Goal: Complete application form: Complete application form

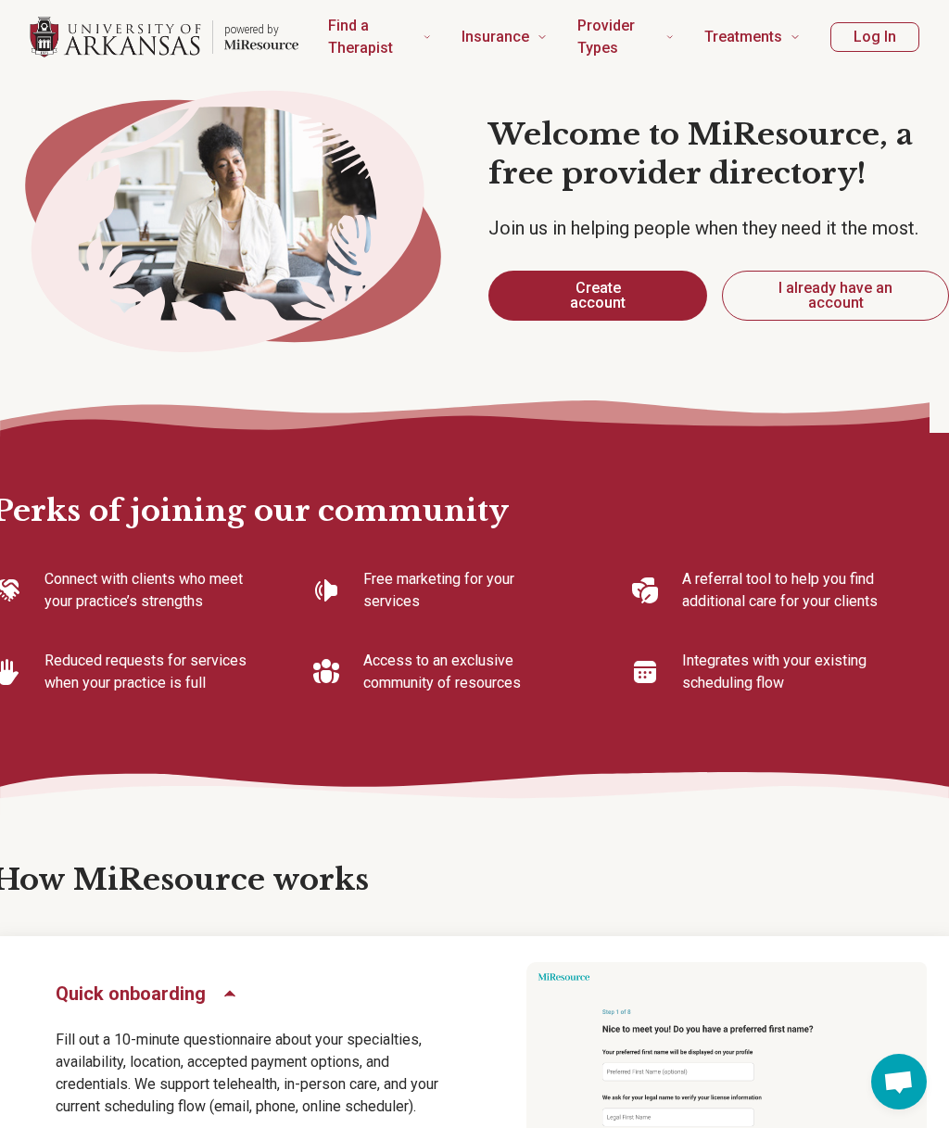
click at [615, 306] on button "Create account" at bounding box center [598, 296] width 219 height 50
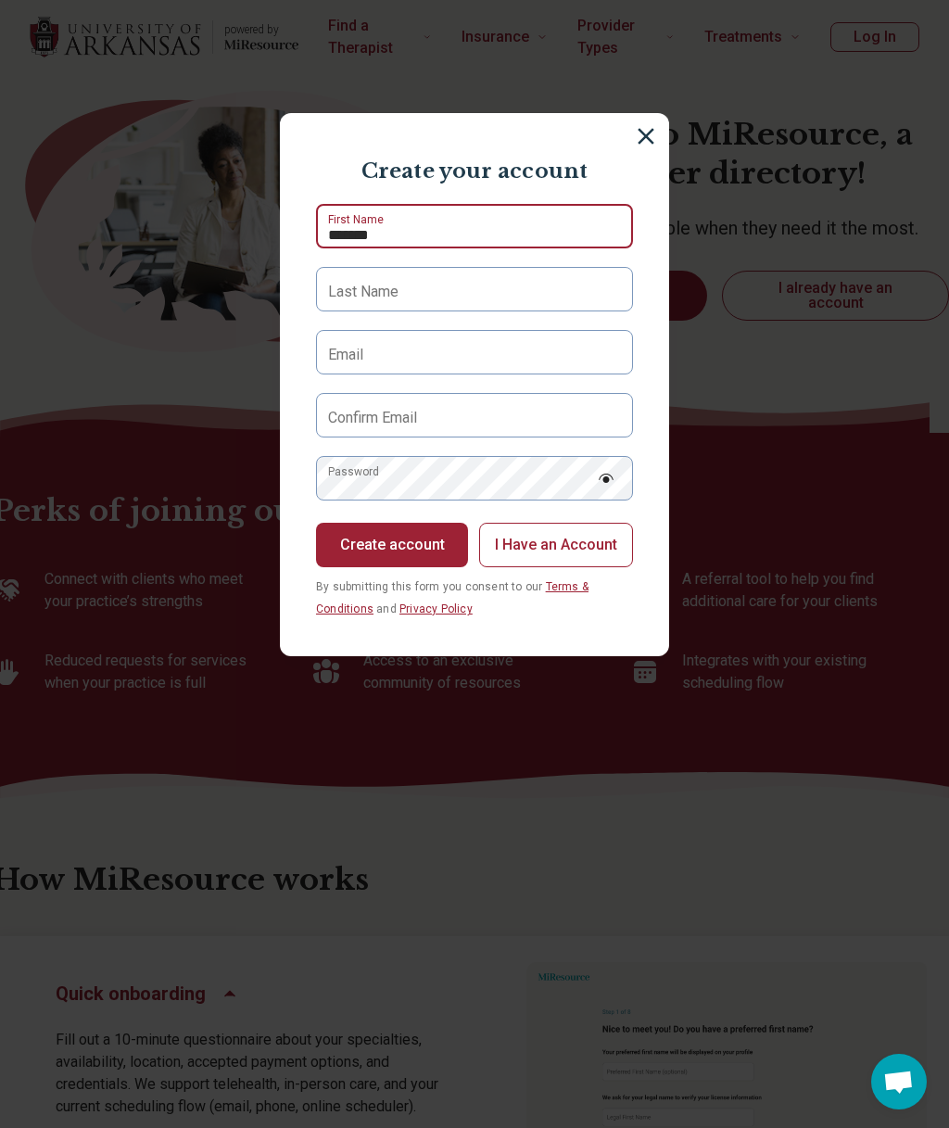
type input "*******"
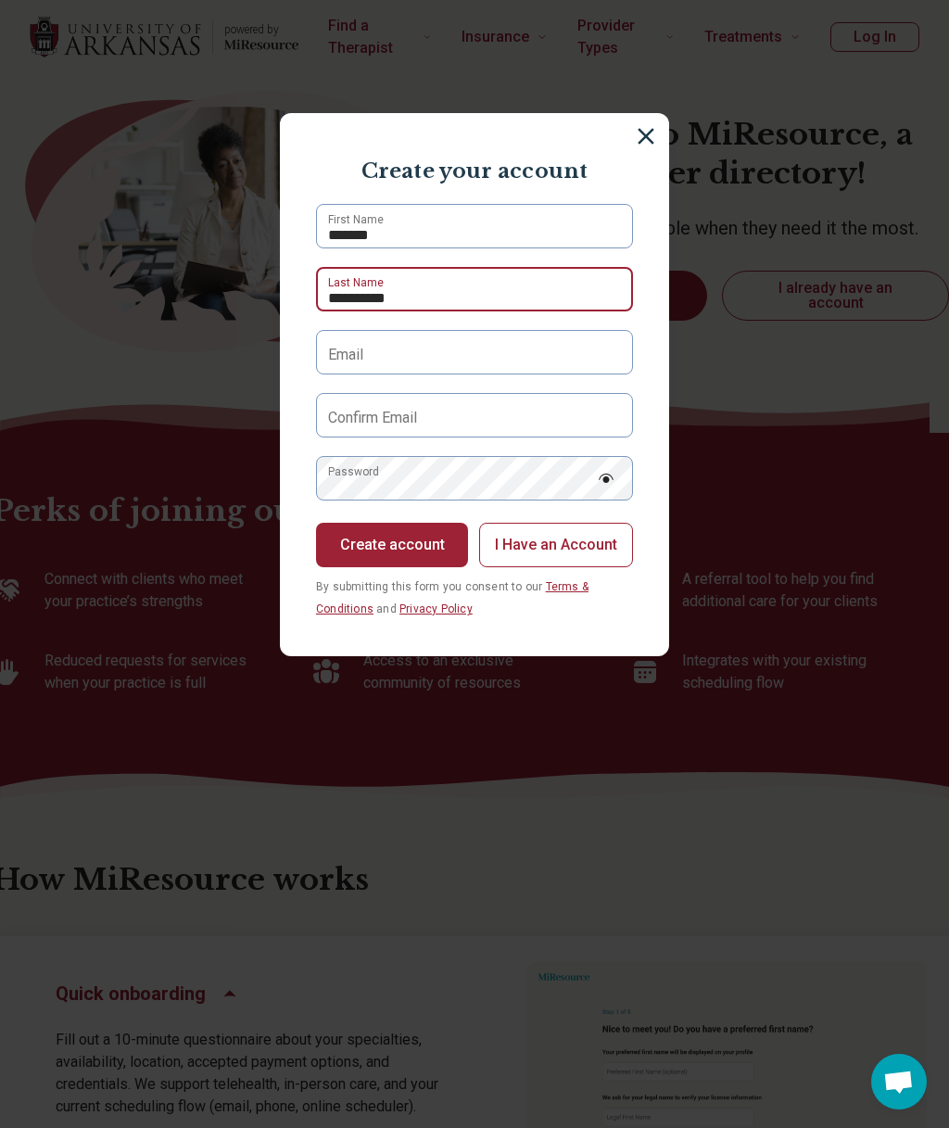
type input "**********"
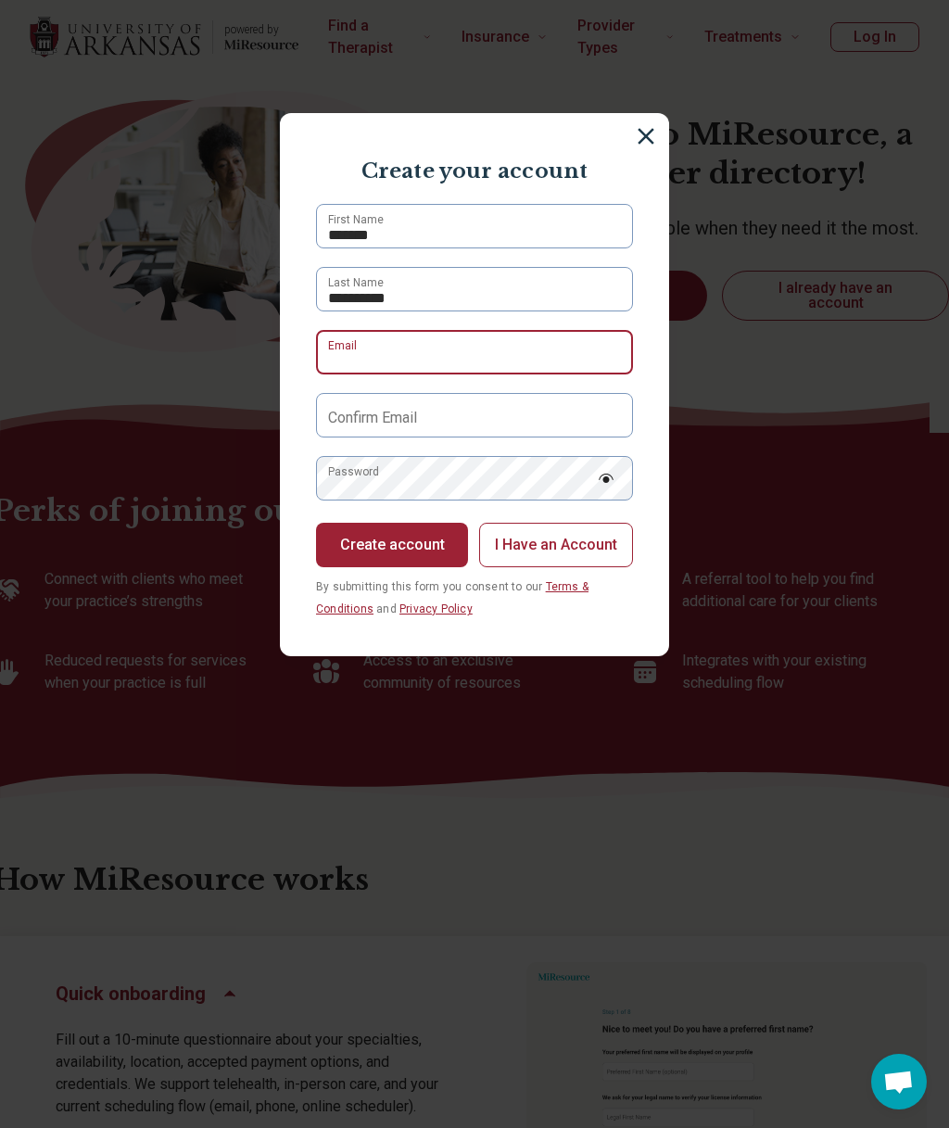
click at [404, 368] on div "Email" at bounding box center [474, 352] width 317 height 44
click at [451, 355] on input "Email" at bounding box center [474, 352] width 317 height 44
paste input "**********"
type input "**********"
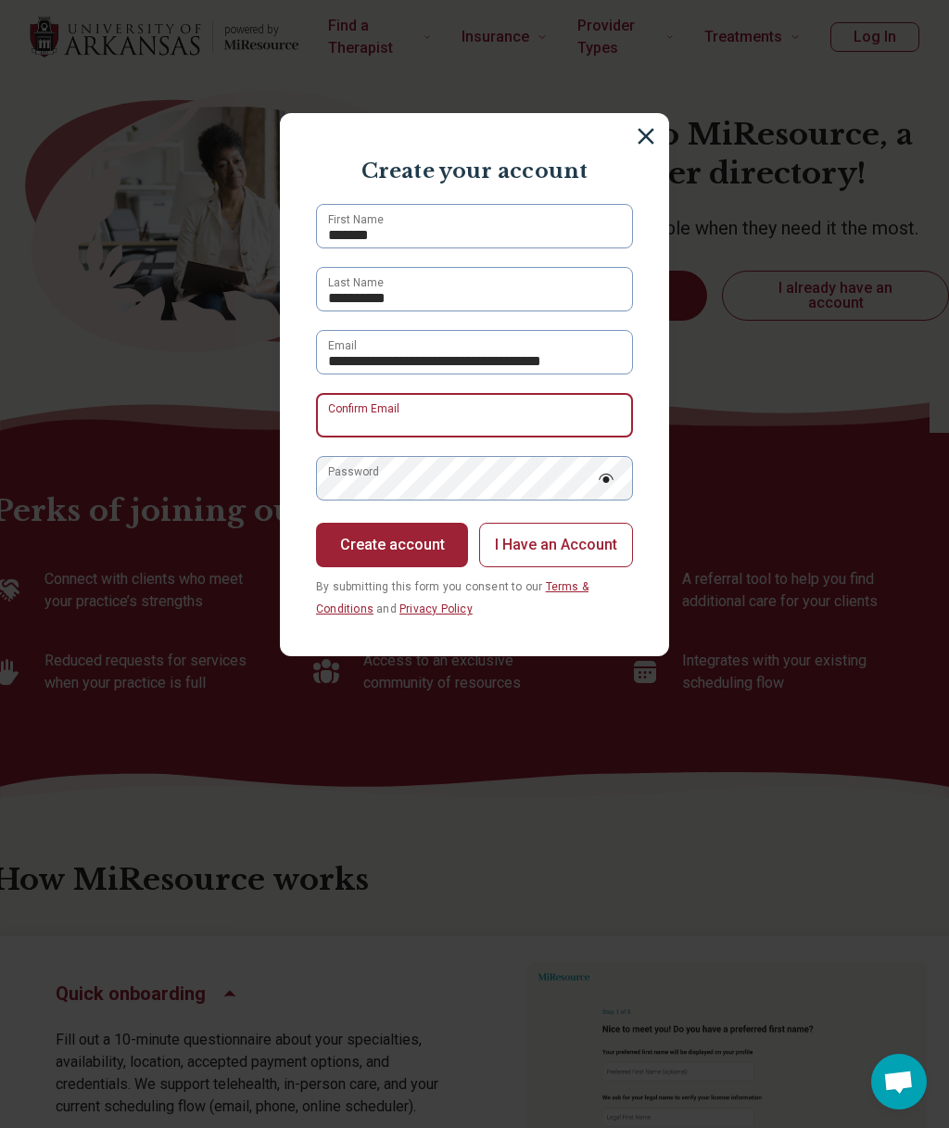
click at [519, 416] on div "Confirm Email" at bounding box center [474, 415] width 317 height 44
click at [387, 430] on input "Confirm Email" at bounding box center [474, 415] width 317 height 44
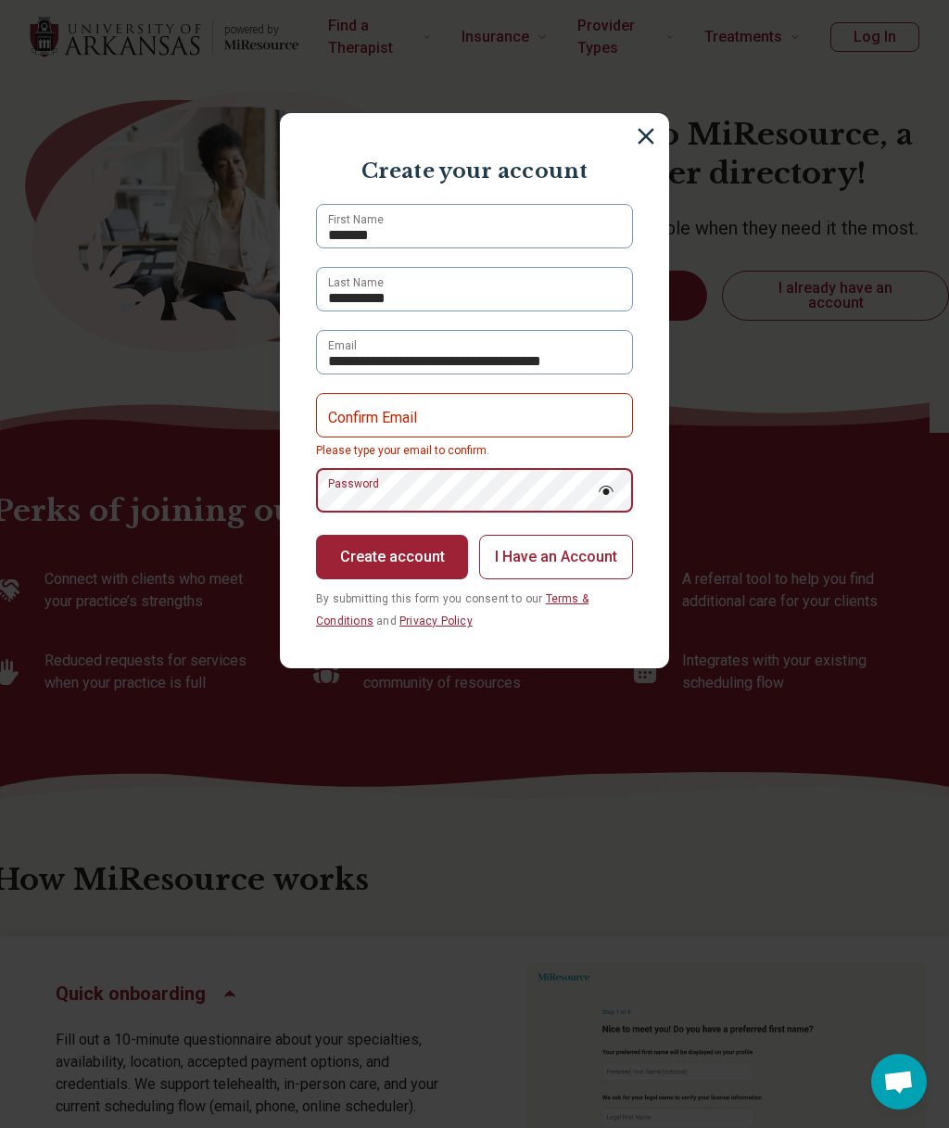
click at [467, 493] on div "Password" at bounding box center [474, 490] width 317 height 44
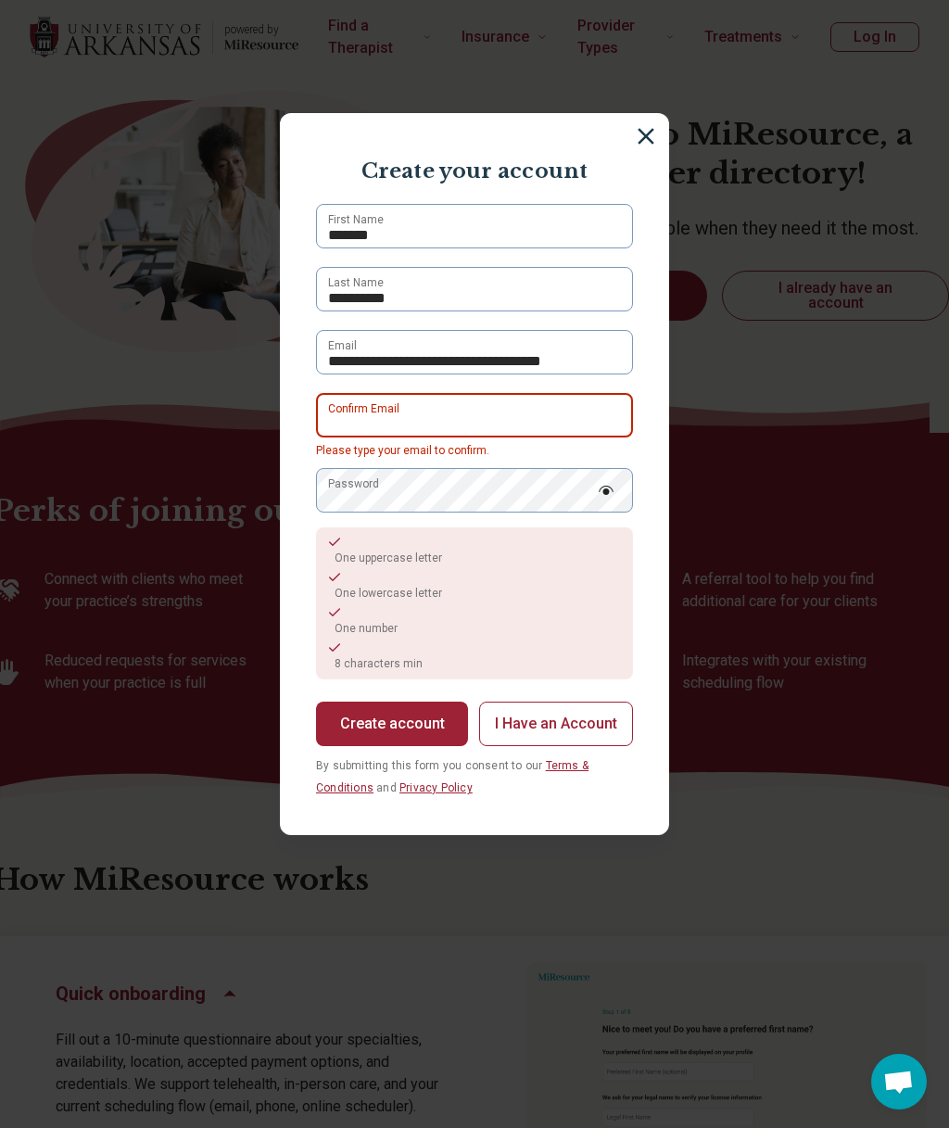
click at [547, 407] on div "Confirm Email" at bounding box center [474, 415] width 317 height 44
click at [553, 408] on input "Confirm Email" at bounding box center [474, 415] width 317 height 44
click at [524, 416] on input "Confirm Email" at bounding box center [474, 415] width 317 height 44
click at [463, 404] on input "Confirm Email" at bounding box center [474, 415] width 317 height 44
paste input "*"
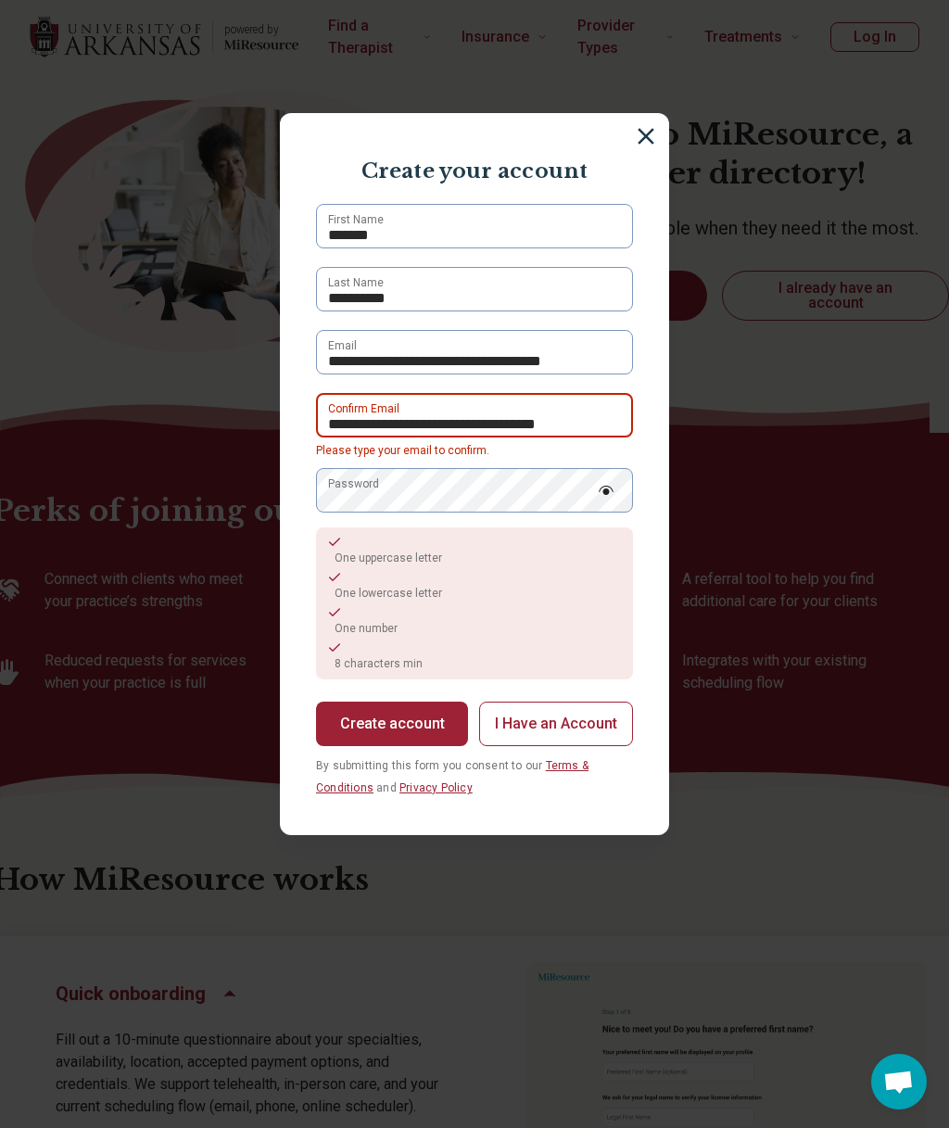
type input "**********"
click at [612, 414] on input "**********" at bounding box center [474, 415] width 317 height 44
click at [645, 144] on img at bounding box center [646, 136] width 17 height 17
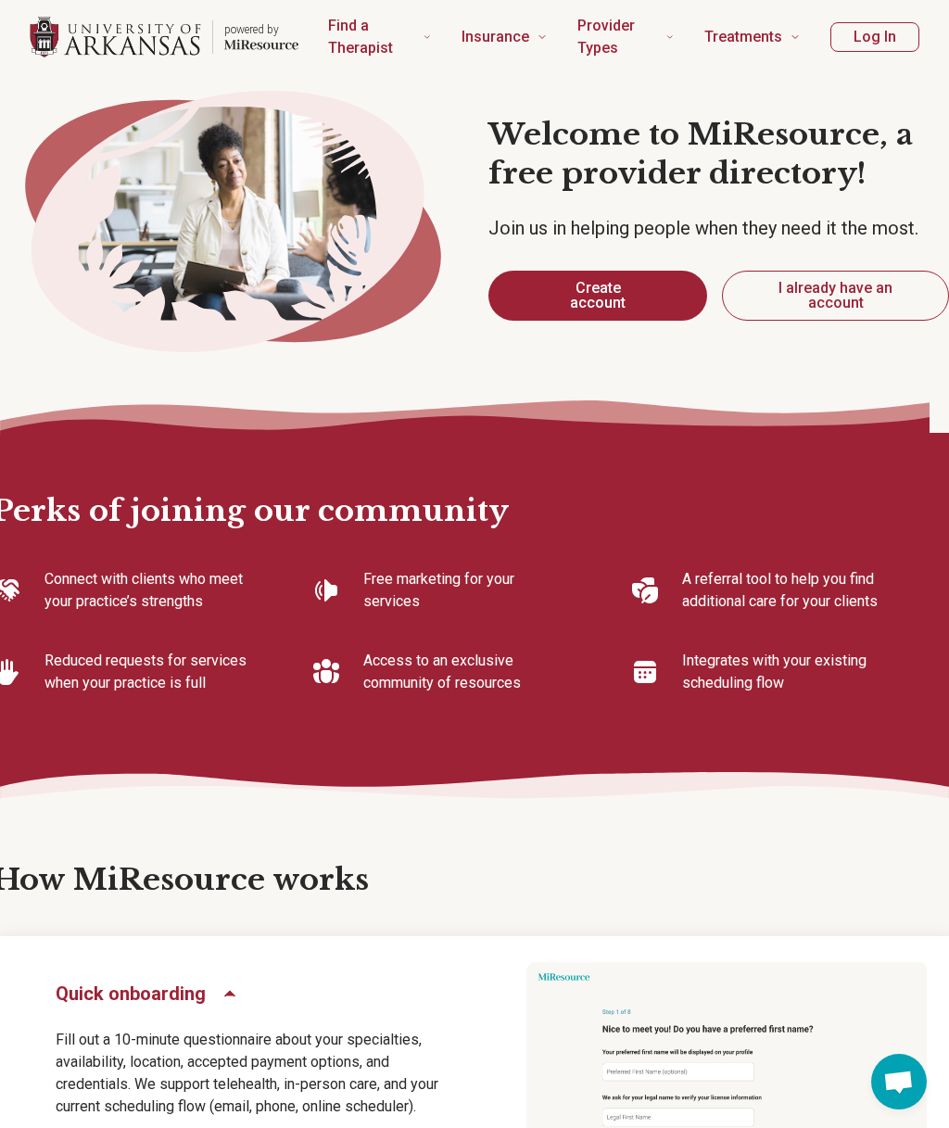
click at [563, 300] on button "Create account" at bounding box center [598, 296] width 219 height 50
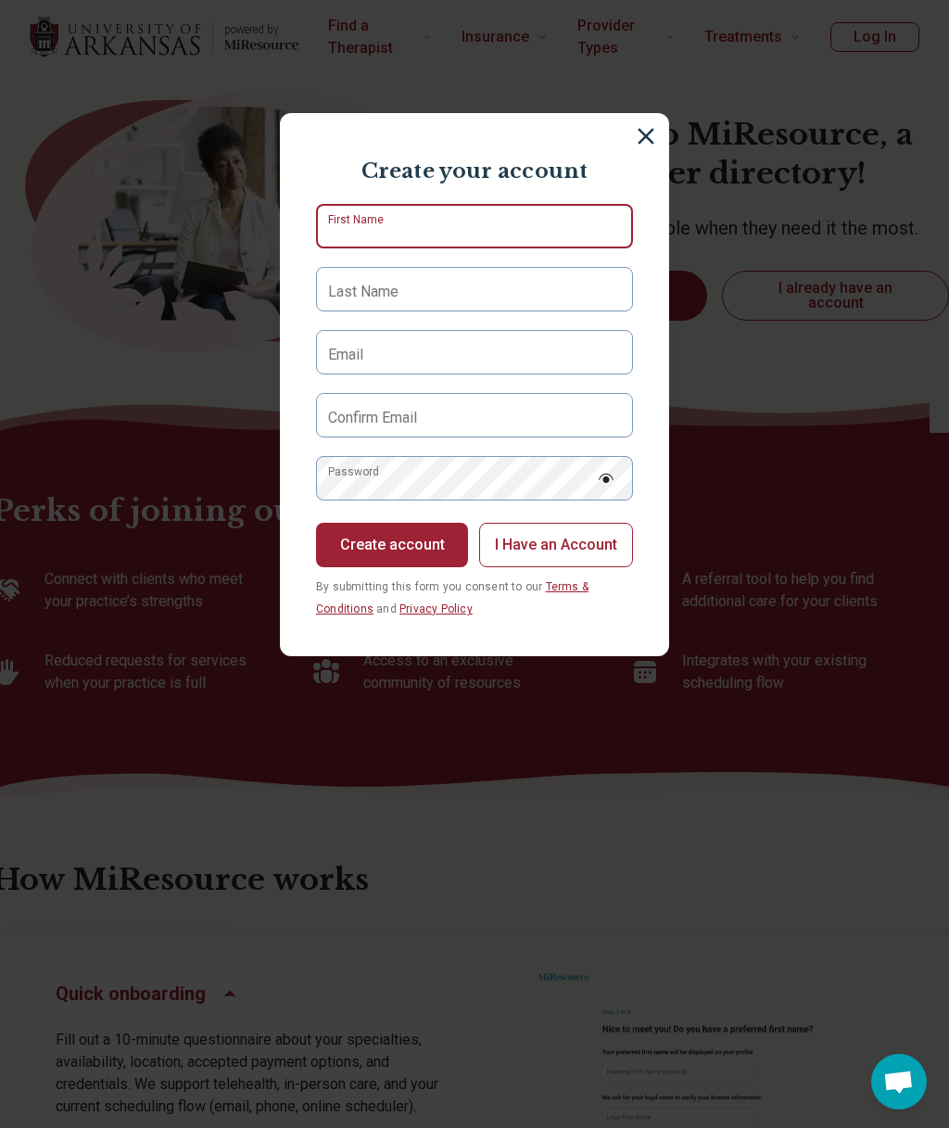
click at [543, 219] on div "First Name" at bounding box center [474, 226] width 317 height 44
type input "*******"
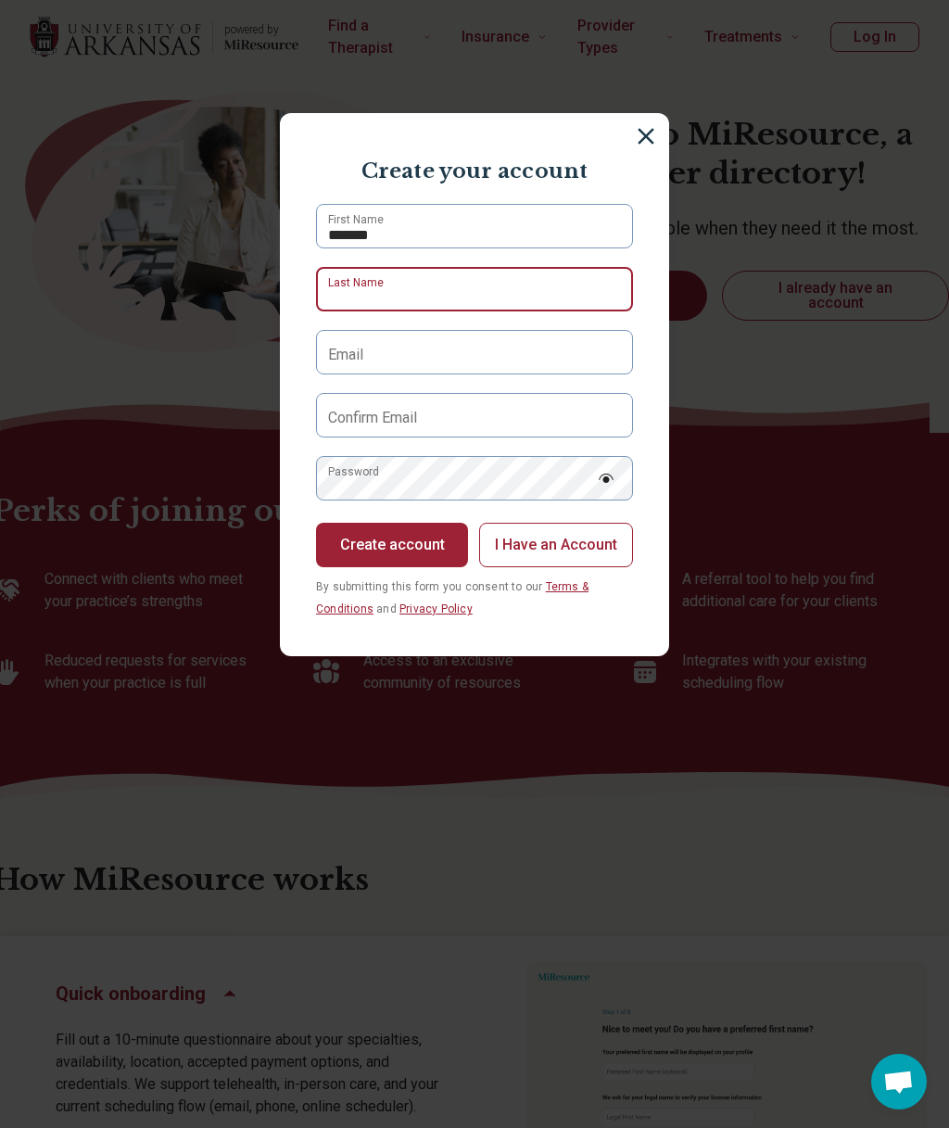
type input "**********"
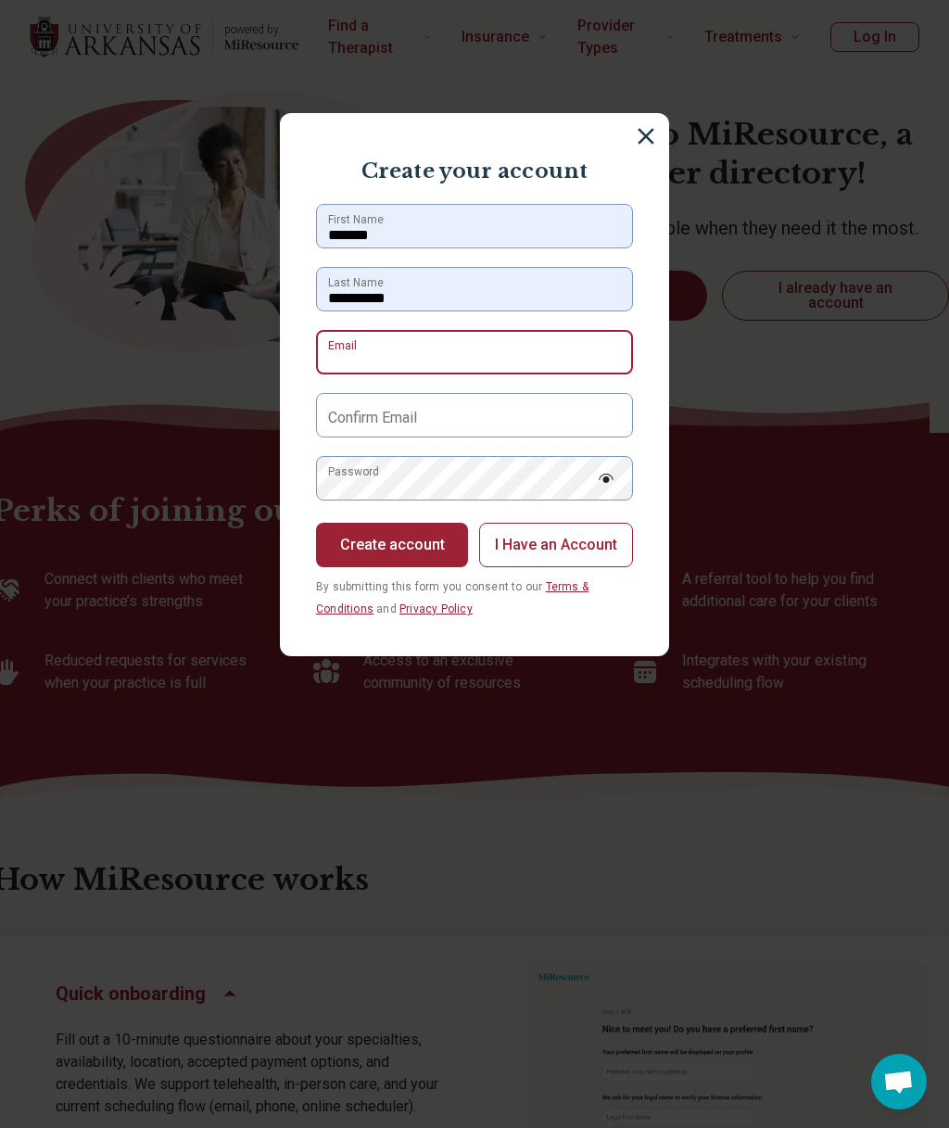
click at [552, 351] on div "Email" at bounding box center [474, 352] width 317 height 44
type input "*"
click at [486, 343] on input "*" at bounding box center [474, 352] width 317 height 44
click at [519, 353] on input "*" at bounding box center [474, 352] width 317 height 44
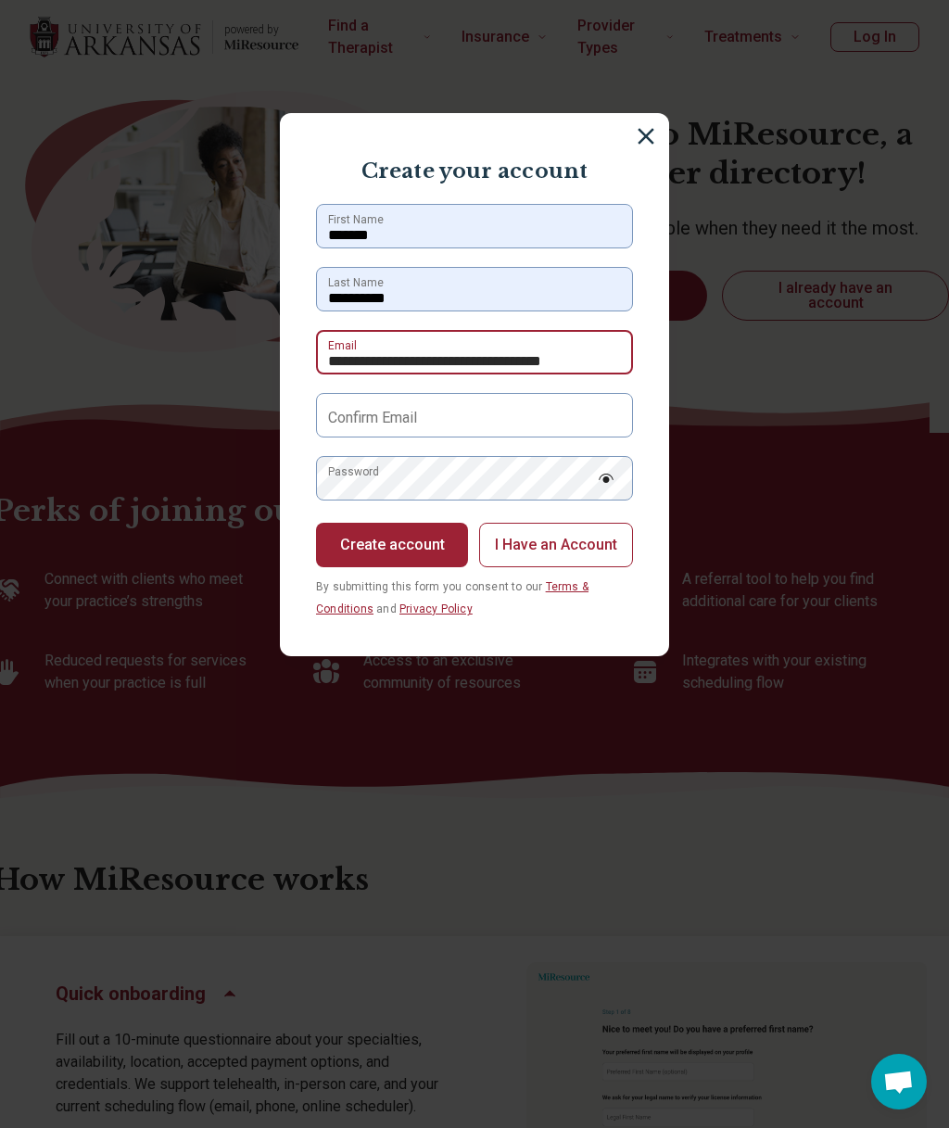
type input "**********"
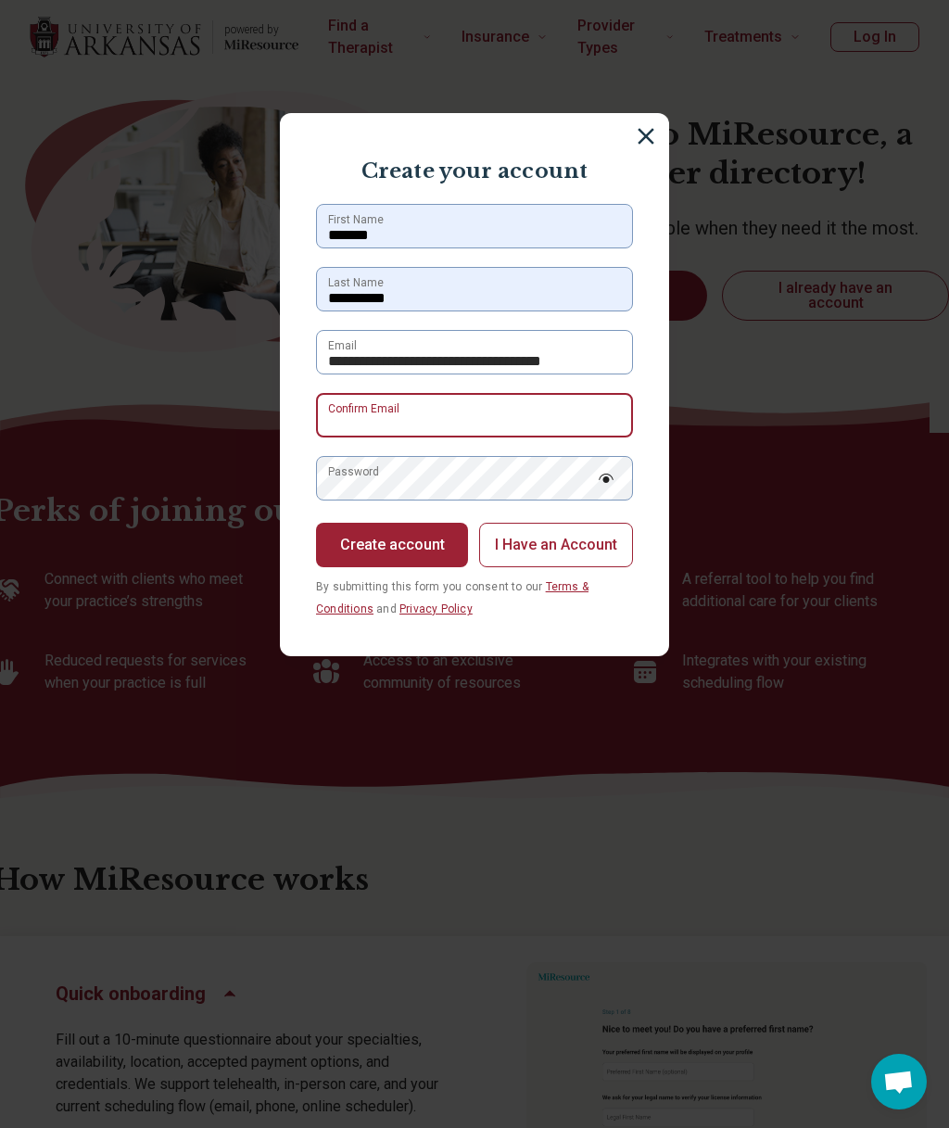
click at [562, 415] on div "Confirm Email" at bounding box center [474, 415] width 317 height 44
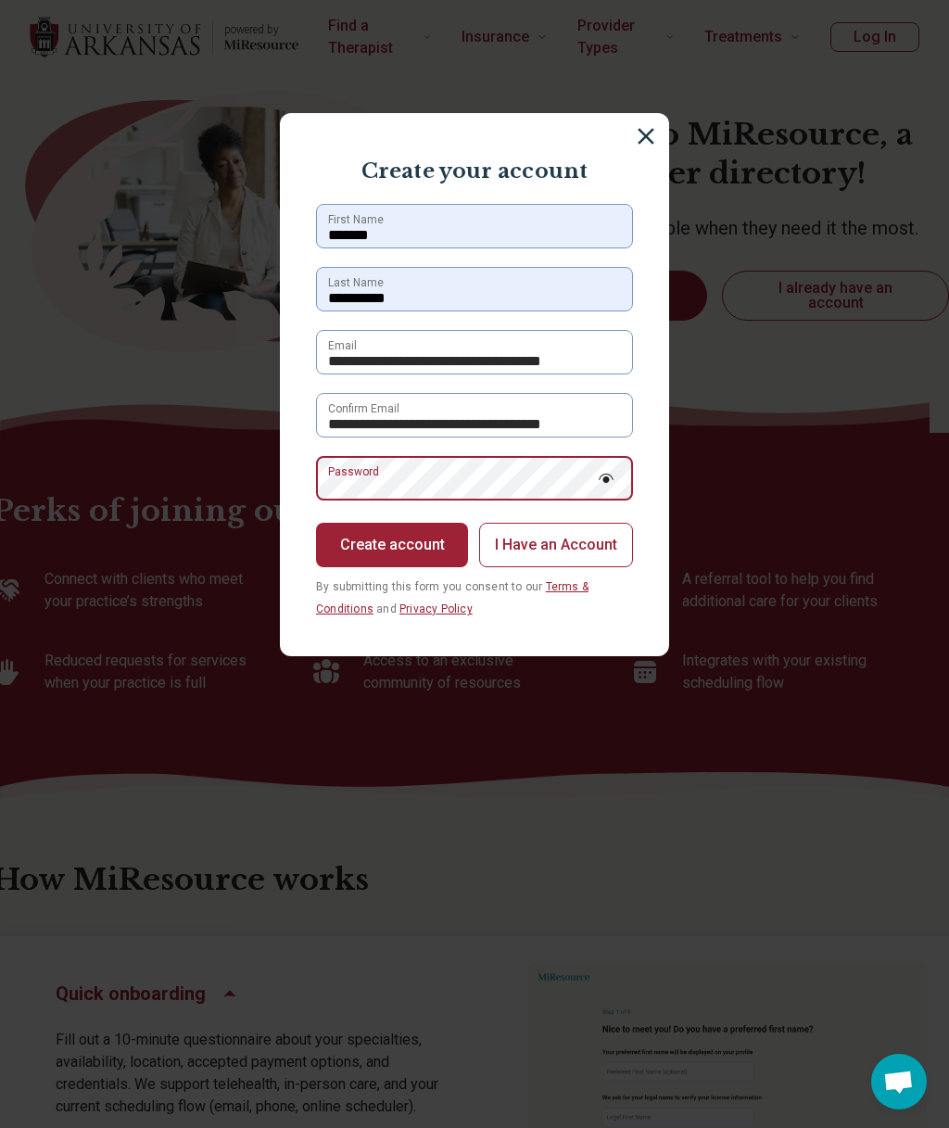
click at [583, 484] on div "Password" at bounding box center [474, 478] width 317 height 44
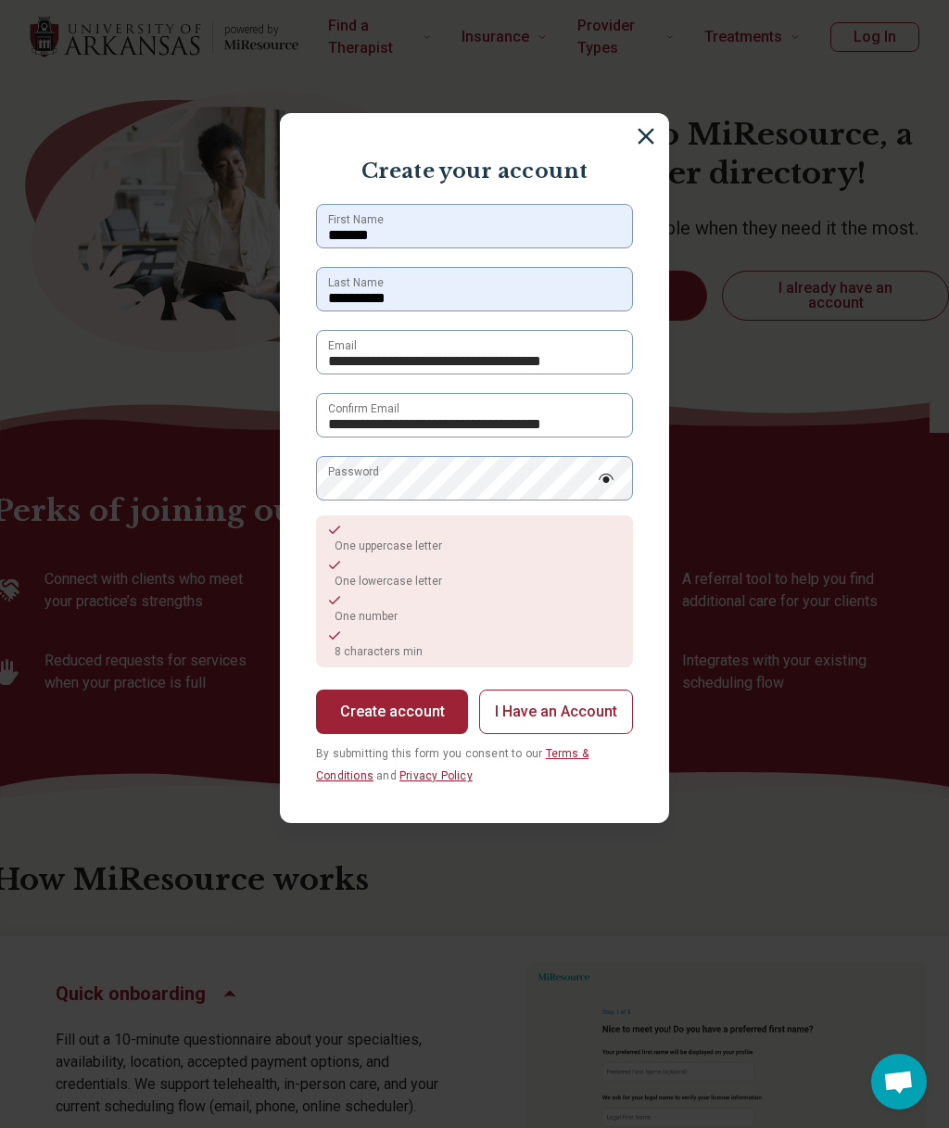
click at [611, 477] on img at bounding box center [606, 478] width 17 height 9
click at [615, 482] on div "Password" at bounding box center [474, 478] width 317 height 44
click at [612, 473] on img at bounding box center [606, 478] width 17 height 15
click at [509, 480] on div "Password" at bounding box center [474, 478] width 317 height 44
click at [406, 720] on button "Create account" at bounding box center [392, 712] width 152 height 44
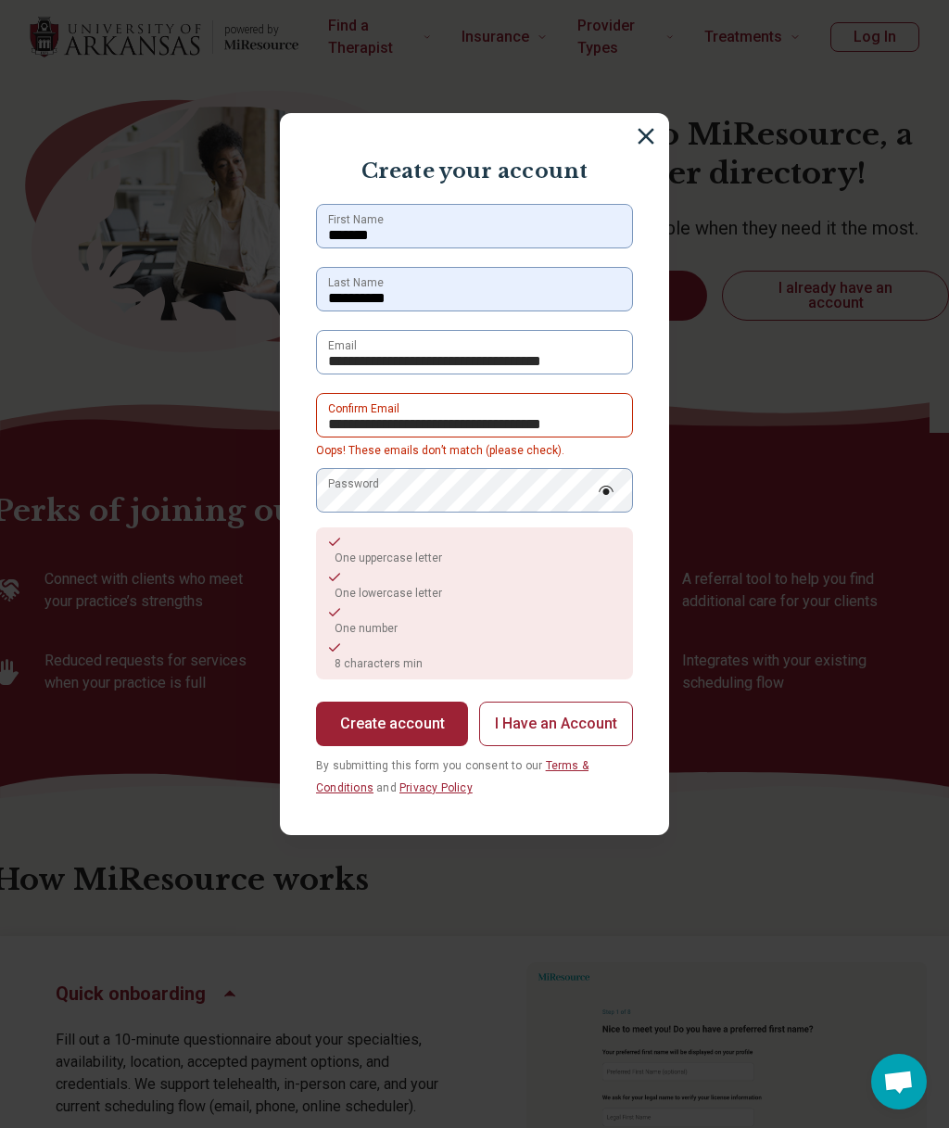
click at [405, 719] on button "Create account" at bounding box center [392, 724] width 152 height 44
click at [527, 429] on div "**********" at bounding box center [474, 415] width 317 height 44
click at [528, 427] on input "**********" at bounding box center [474, 415] width 317 height 44
click at [585, 419] on input "**********" at bounding box center [474, 415] width 317 height 44
type input "**********"
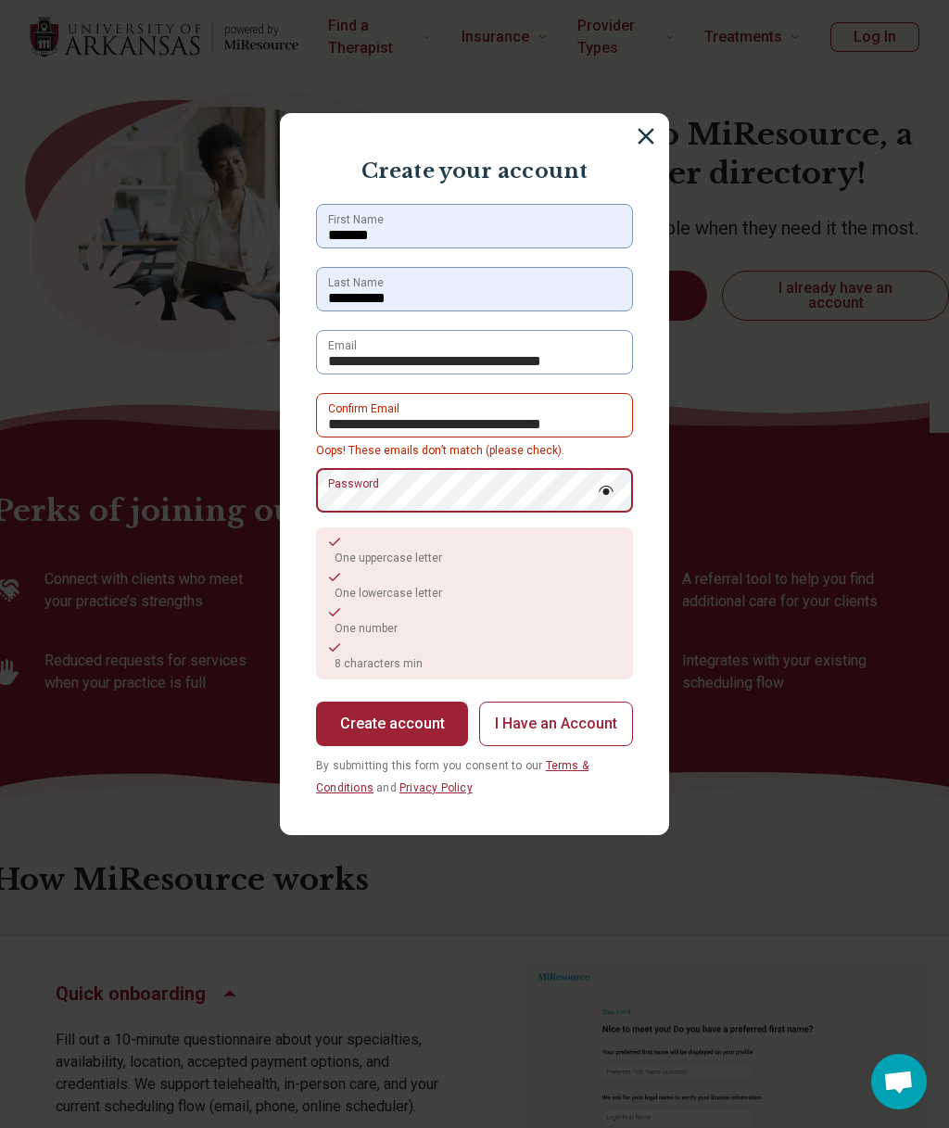
click at [538, 499] on div "Password" at bounding box center [474, 490] width 317 height 44
click at [388, 721] on button "Create account" at bounding box center [392, 724] width 152 height 44
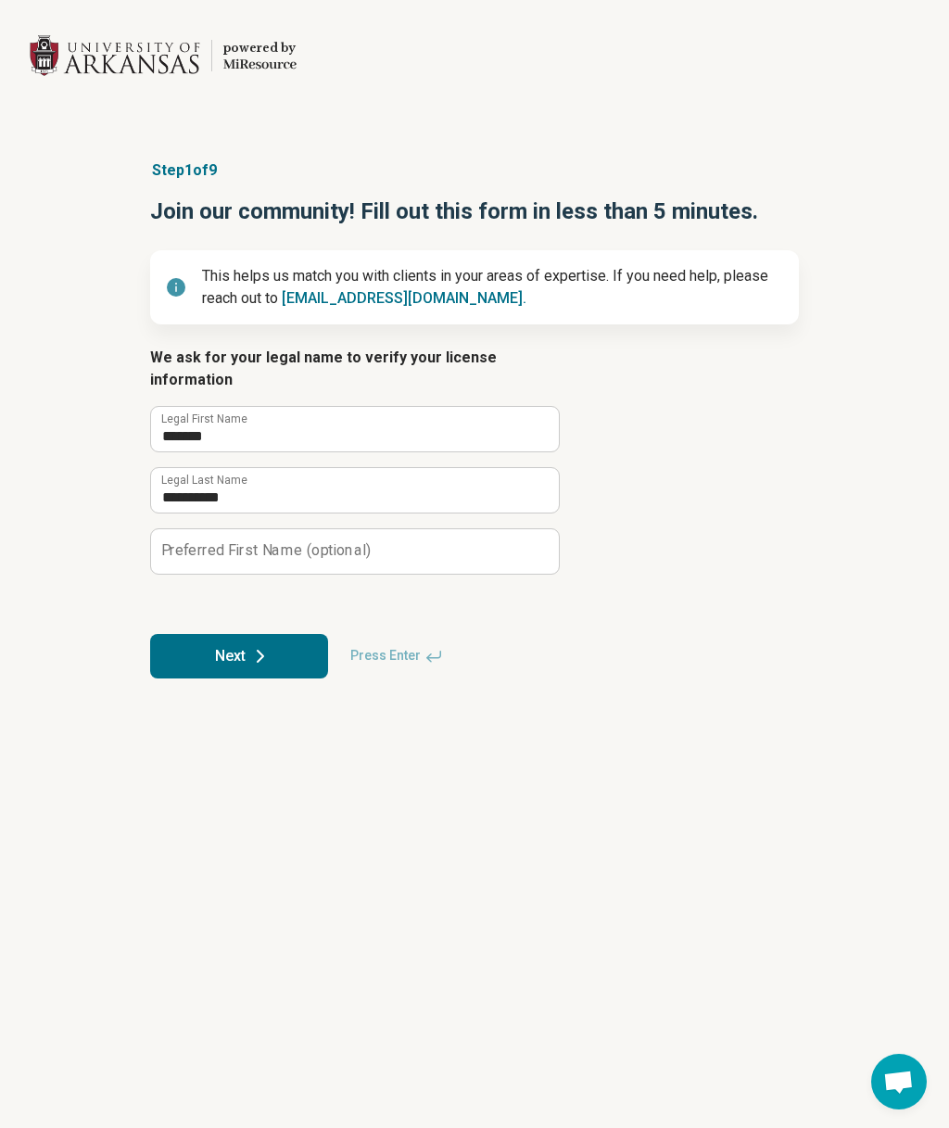
click at [256, 667] on icon at bounding box center [260, 656] width 22 height 22
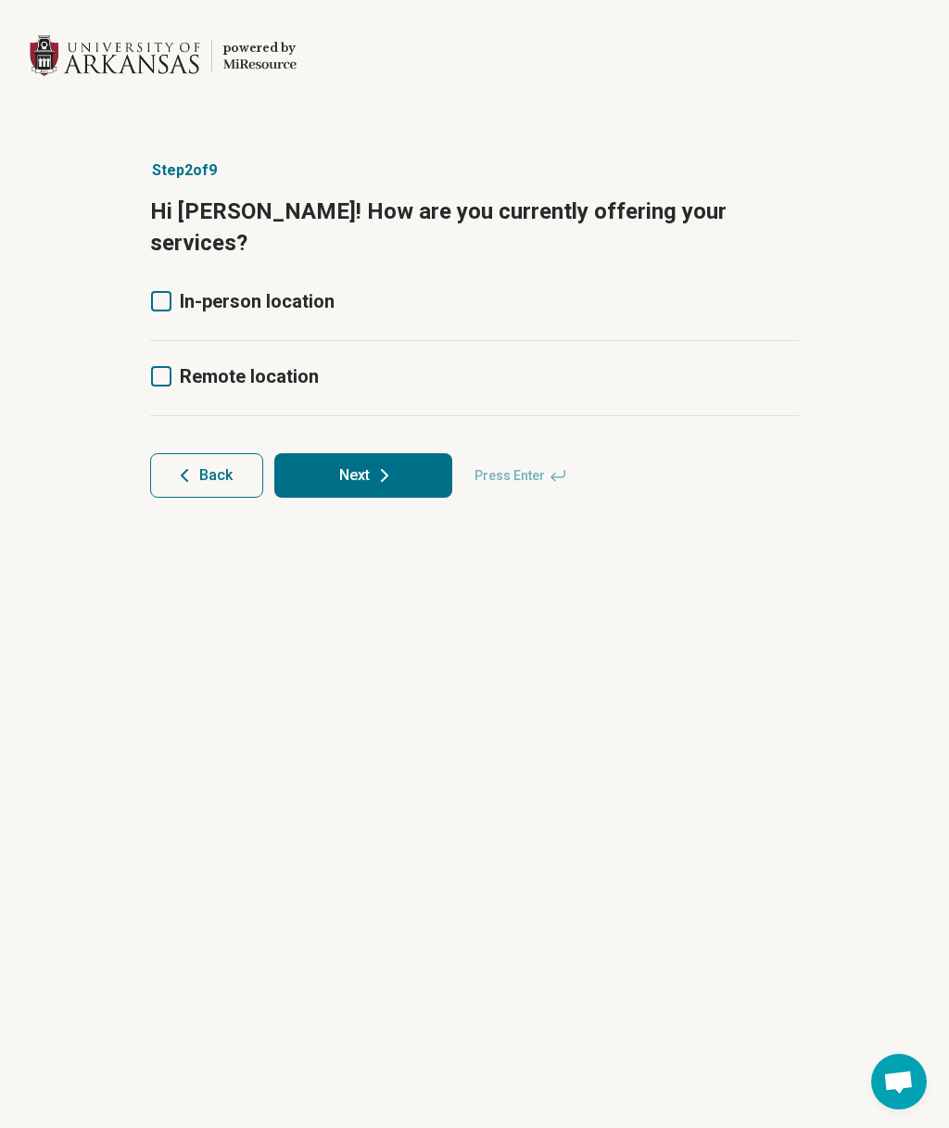
click at [167, 291] on icon at bounding box center [161, 301] width 20 height 20
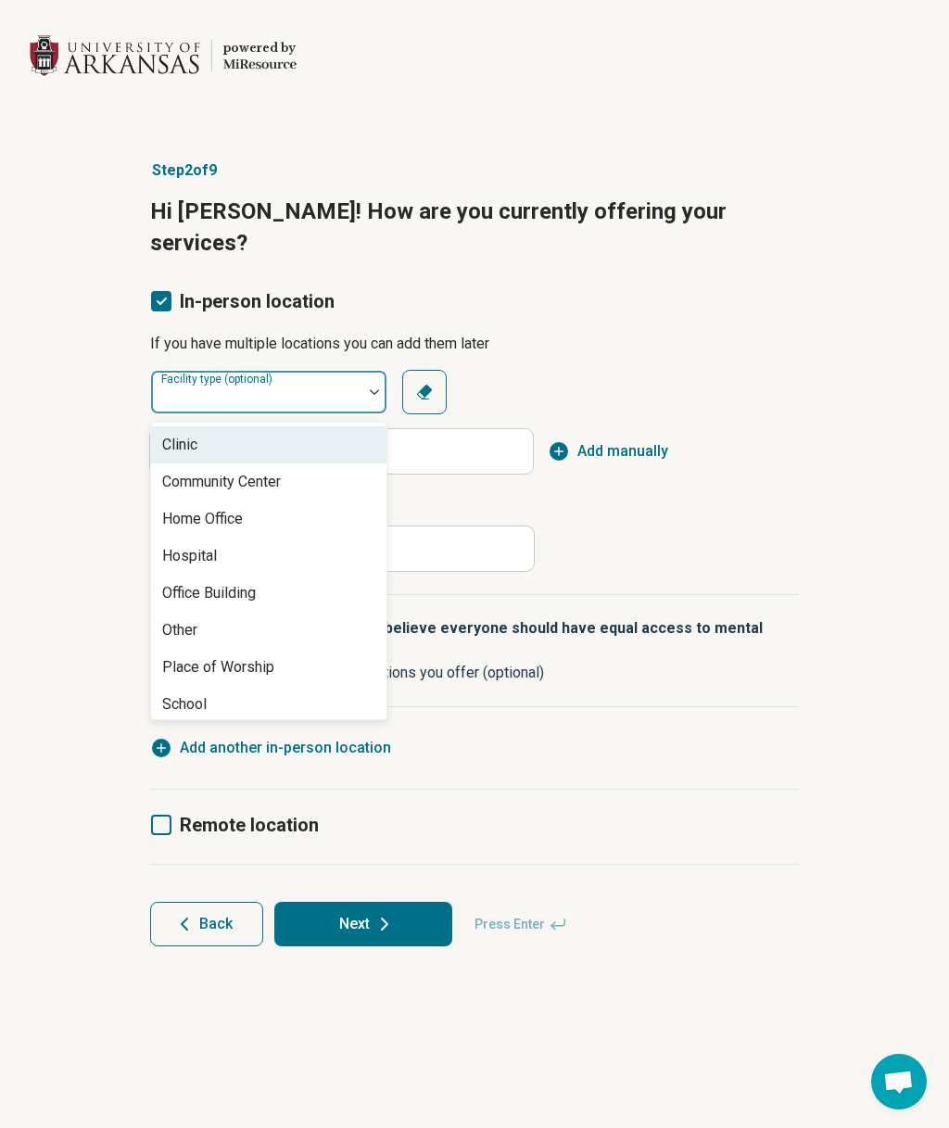
click at [186, 434] on div "Clinic" at bounding box center [179, 445] width 35 height 22
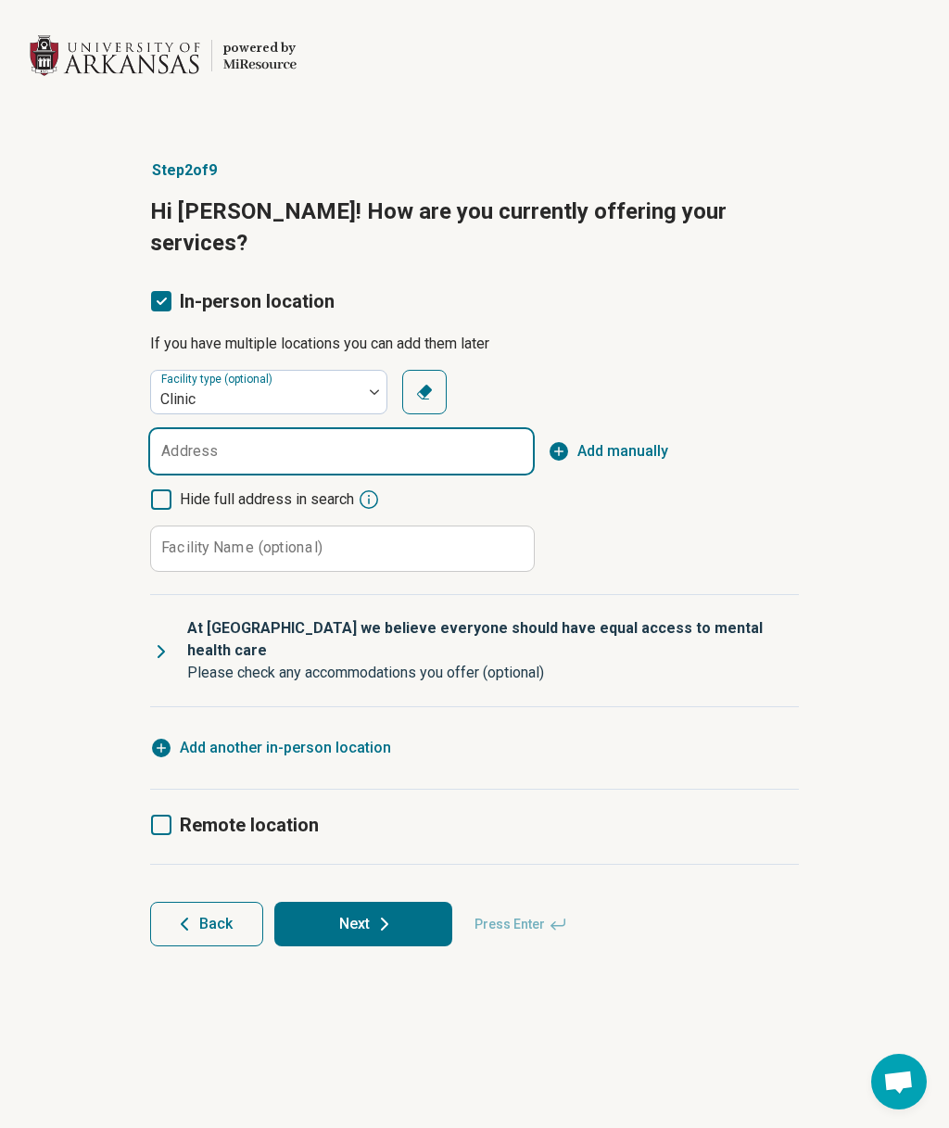
click at [464, 429] on input "Address" at bounding box center [341, 451] width 383 height 44
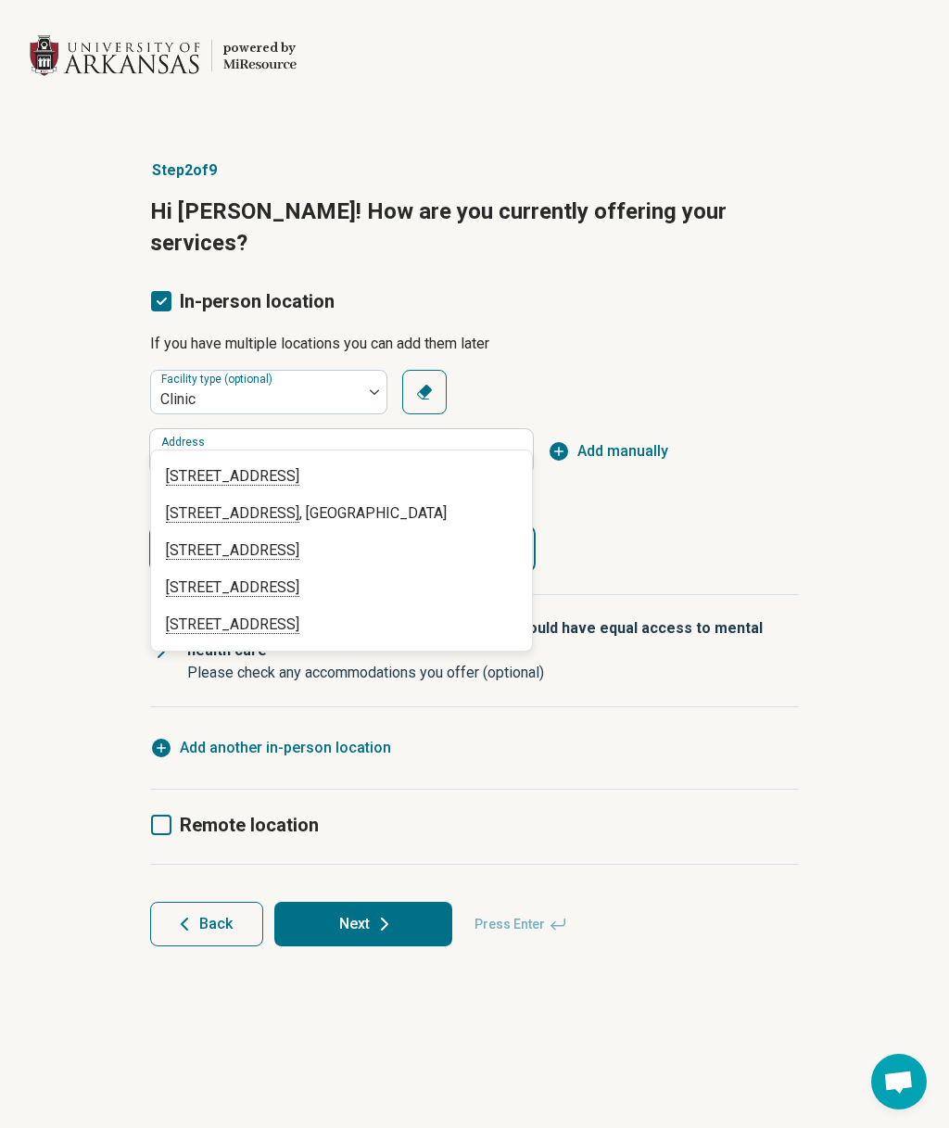
click at [398, 527] on input "Facility Name (optional)" at bounding box center [342, 549] width 383 height 44
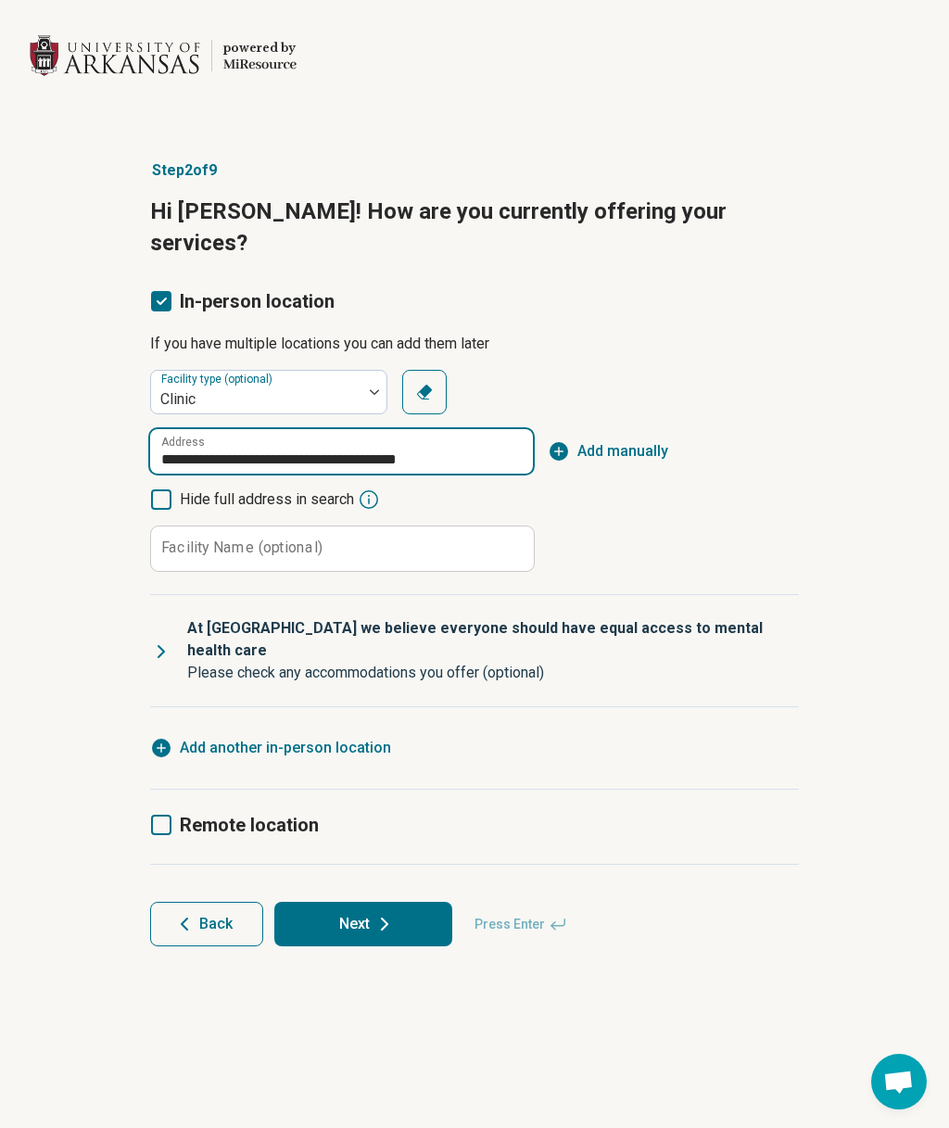
click at [505, 429] on input "**********" at bounding box center [341, 451] width 383 height 44
click at [471, 433] on input "**********" at bounding box center [341, 451] width 383 height 44
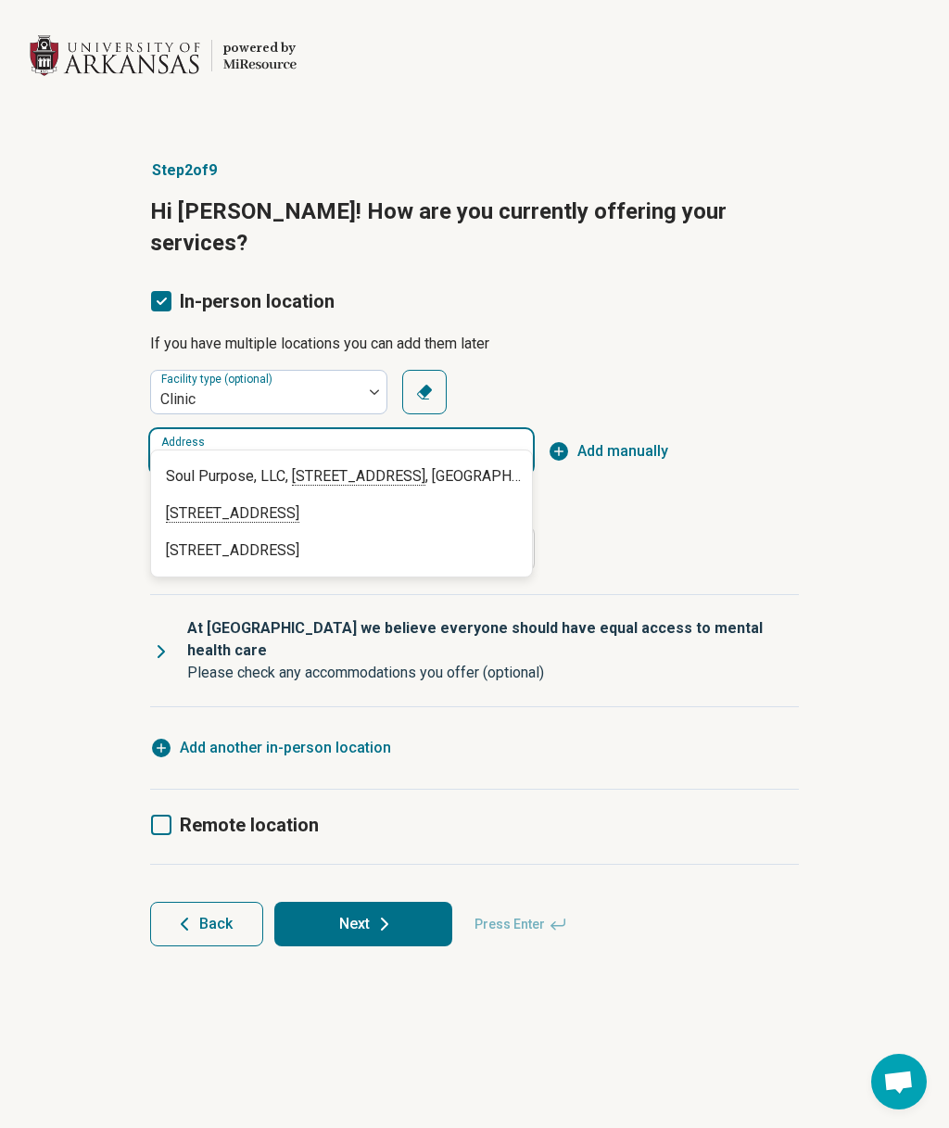
type input "**********"
click at [454, 489] on div "Hide full address in search" at bounding box center [341, 500] width 383 height 22
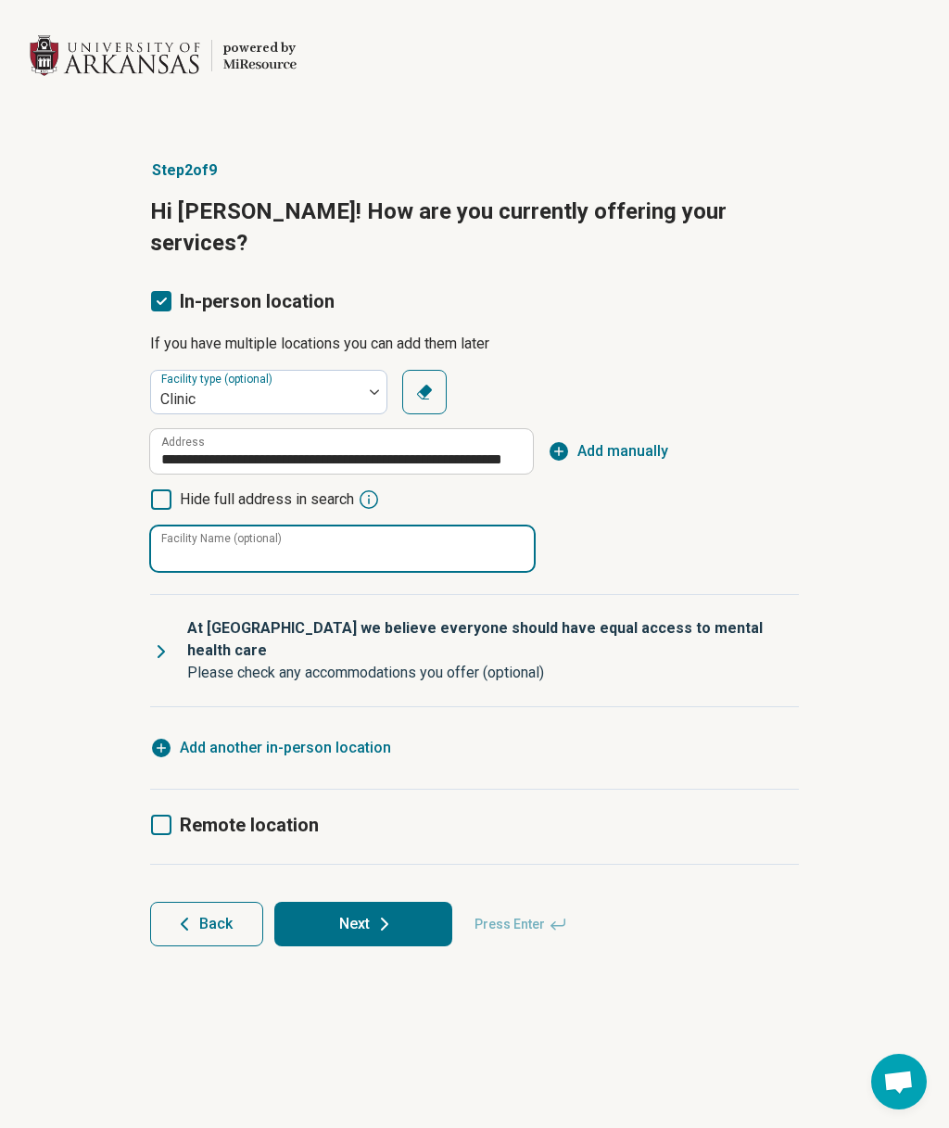
click at [465, 527] on input "Facility Name (optional)" at bounding box center [342, 549] width 383 height 44
type input "**********"
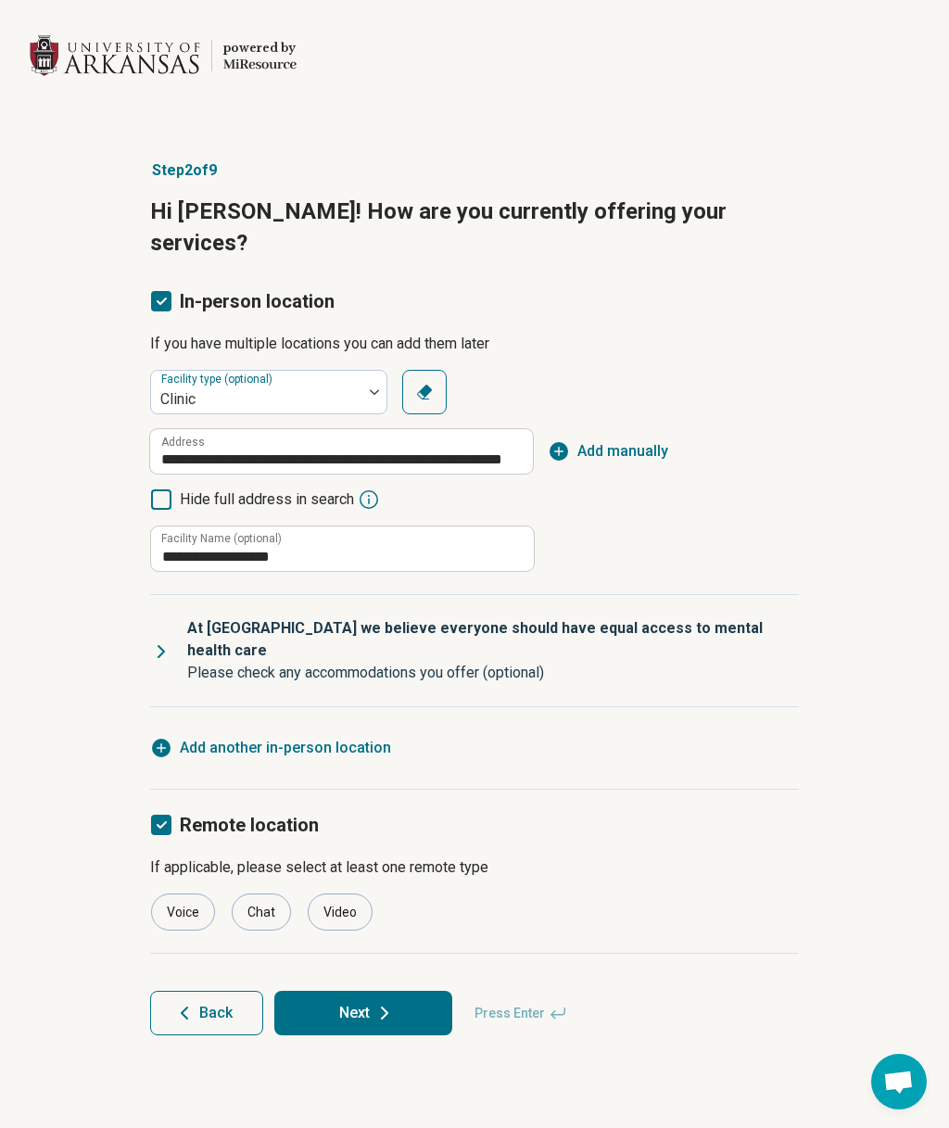
click at [158, 815] on icon at bounding box center [161, 825] width 20 height 20
click at [345, 894] on div "Video" at bounding box center [340, 912] width 65 height 37
click at [416, 991] on button "Next" at bounding box center [363, 1013] width 178 height 44
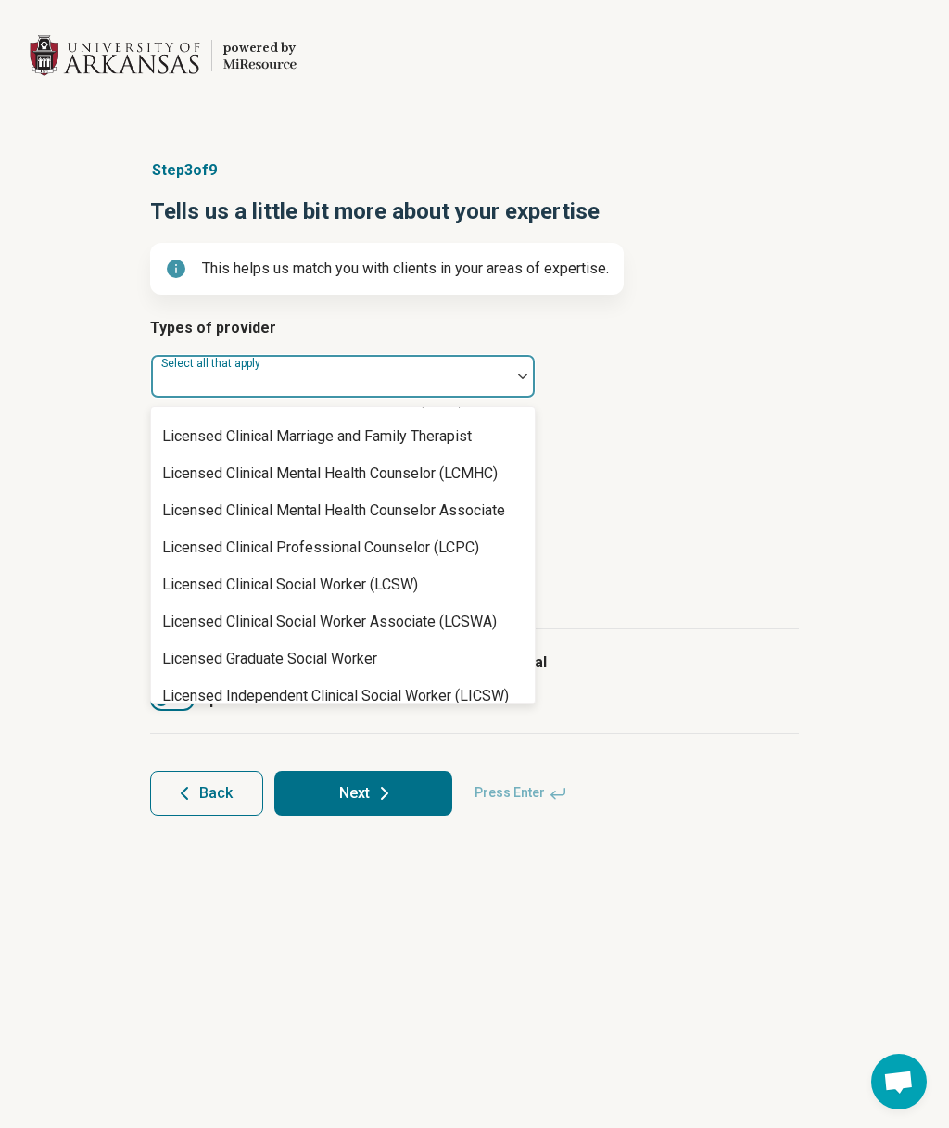
scroll to position [848, 0]
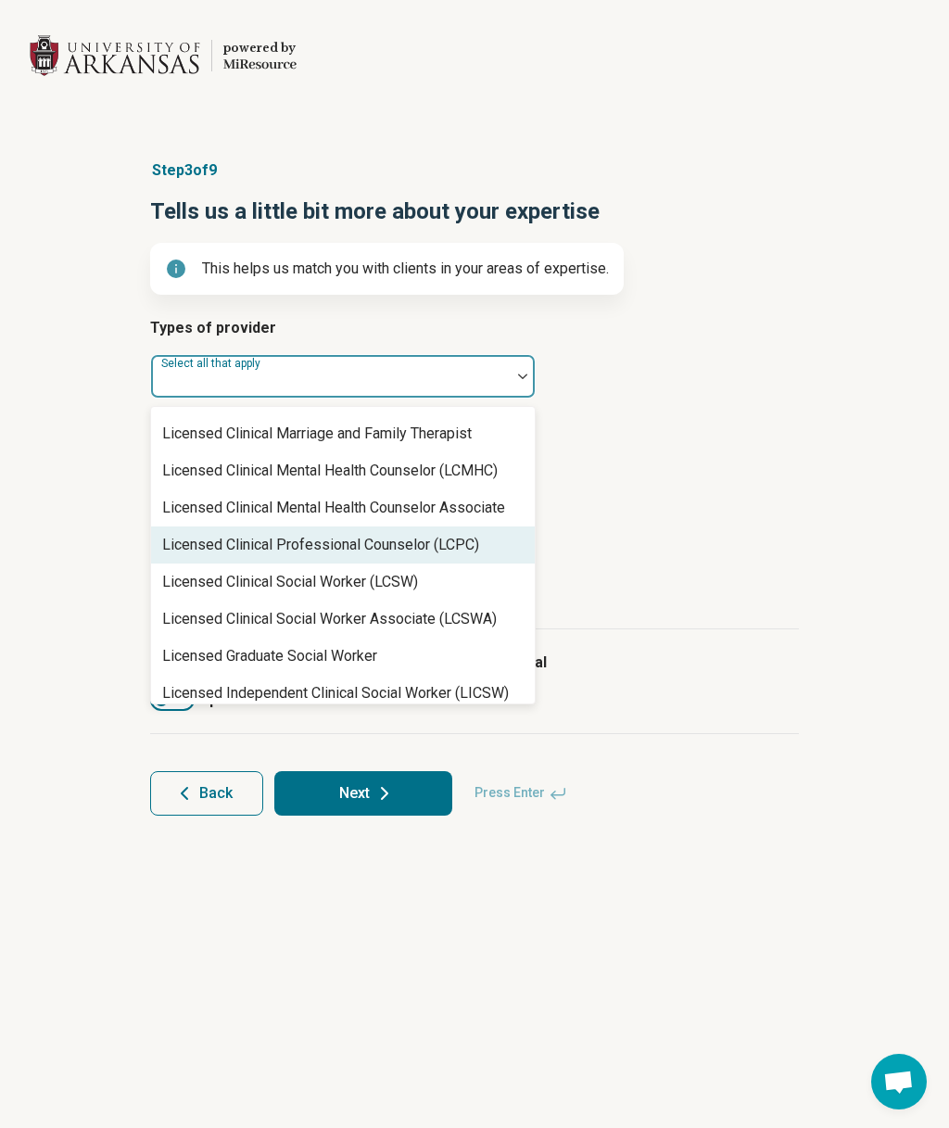
click at [380, 580] on div "Licensed Clinical Social Worker (LCSW)" at bounding box center [290, 582] width 256 height 22
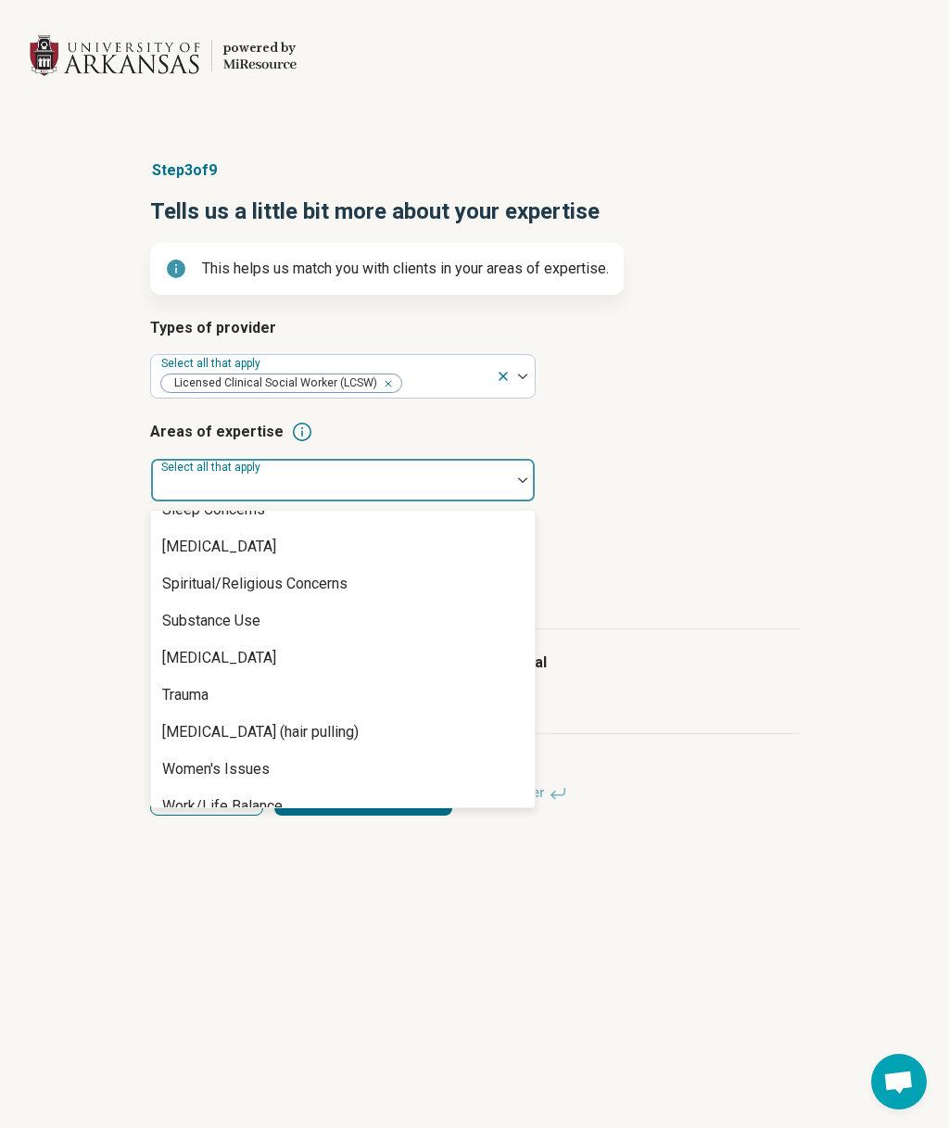
scroll to position [3419, 0]
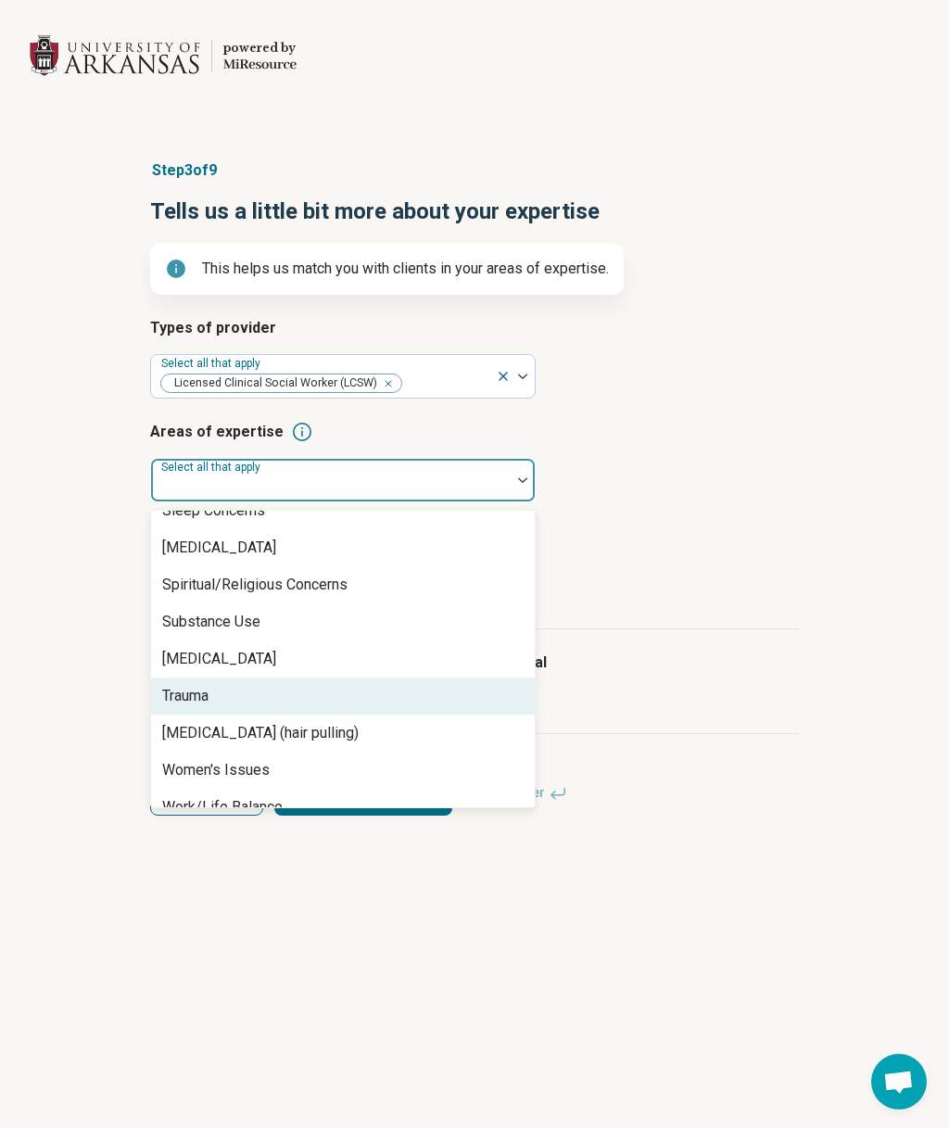
click at [230, 678] on div "Trauma" at bounding box center [343, 696] width 384 height 37
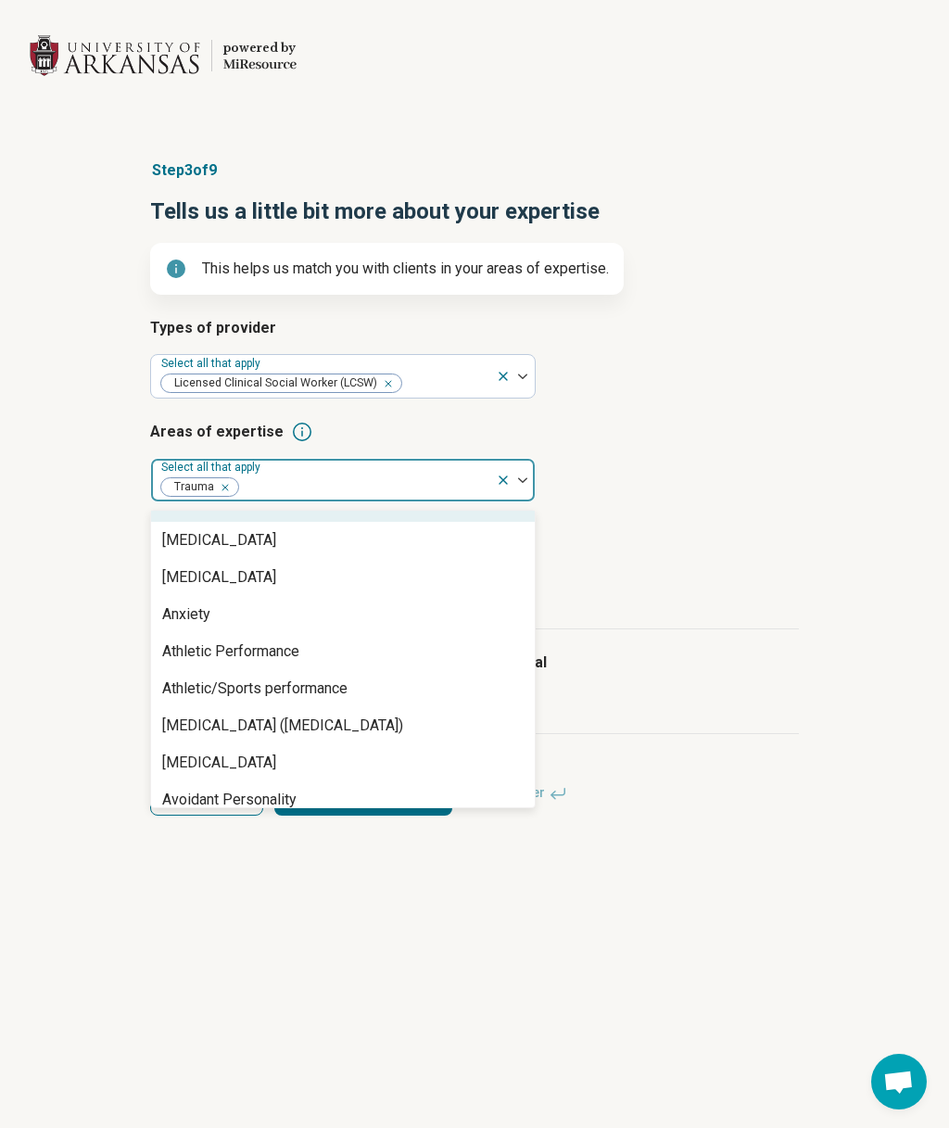
scroll to position [213, 0]
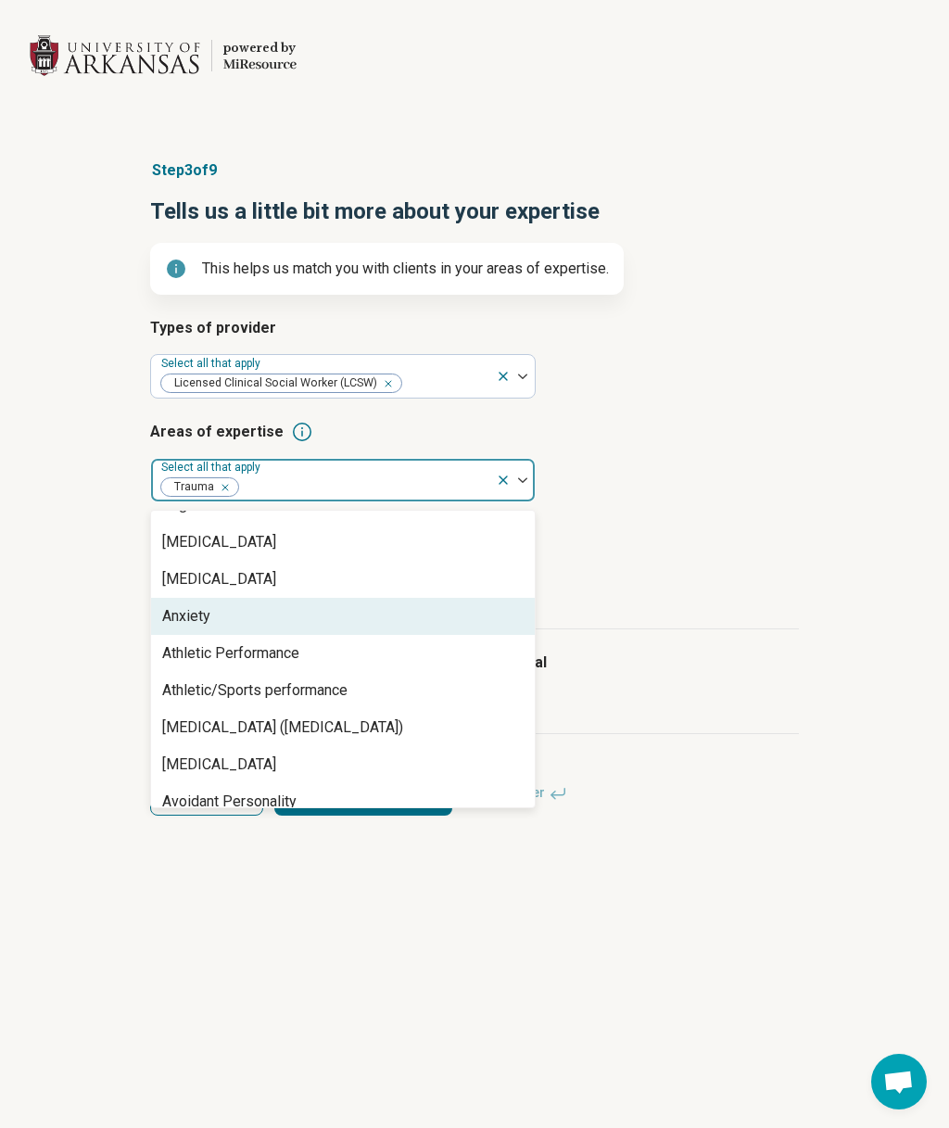
click at [336, 626] on div "Anxiety" at bounding box center [343, 616] width 384 height 37
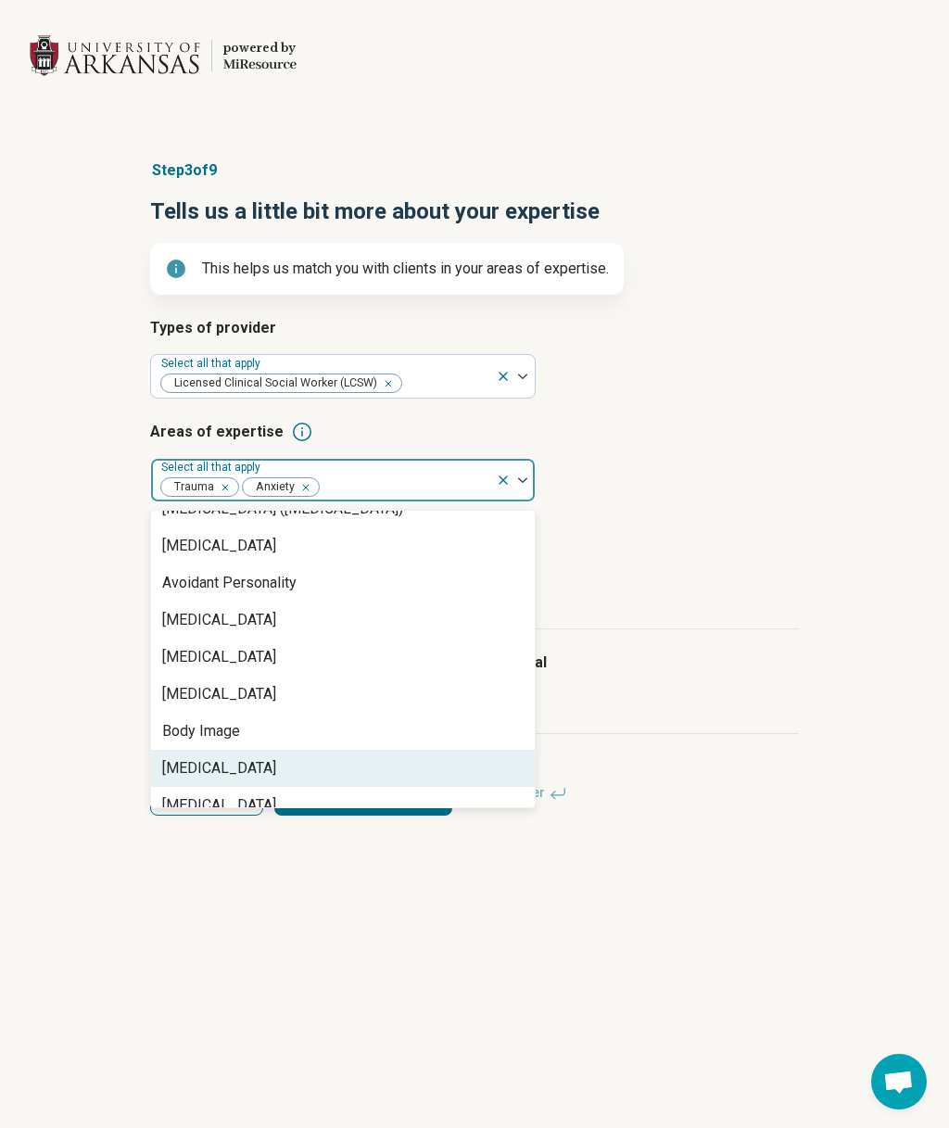
scroll to position [398, 0]
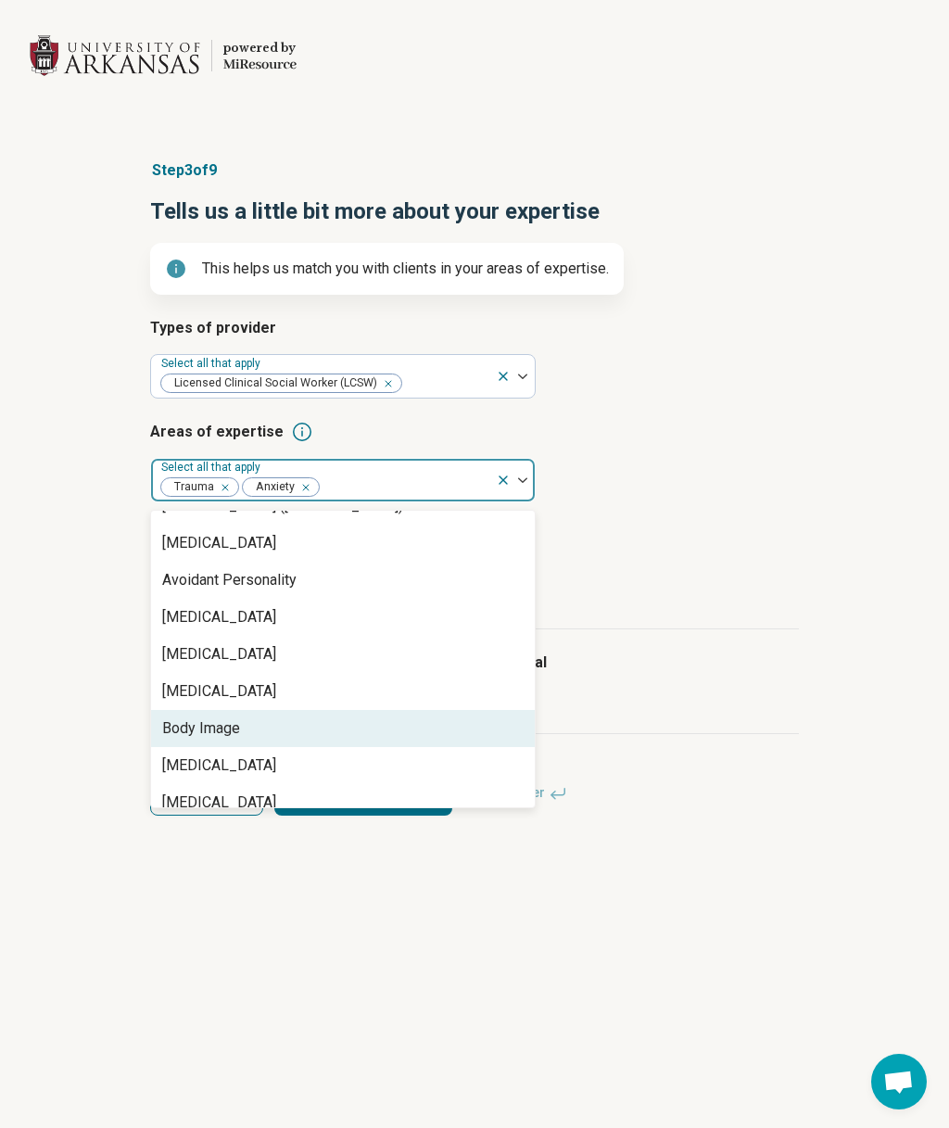
click at [282, 735] on div "Body Image" at bounding box center [343, 728] width 384 height 37
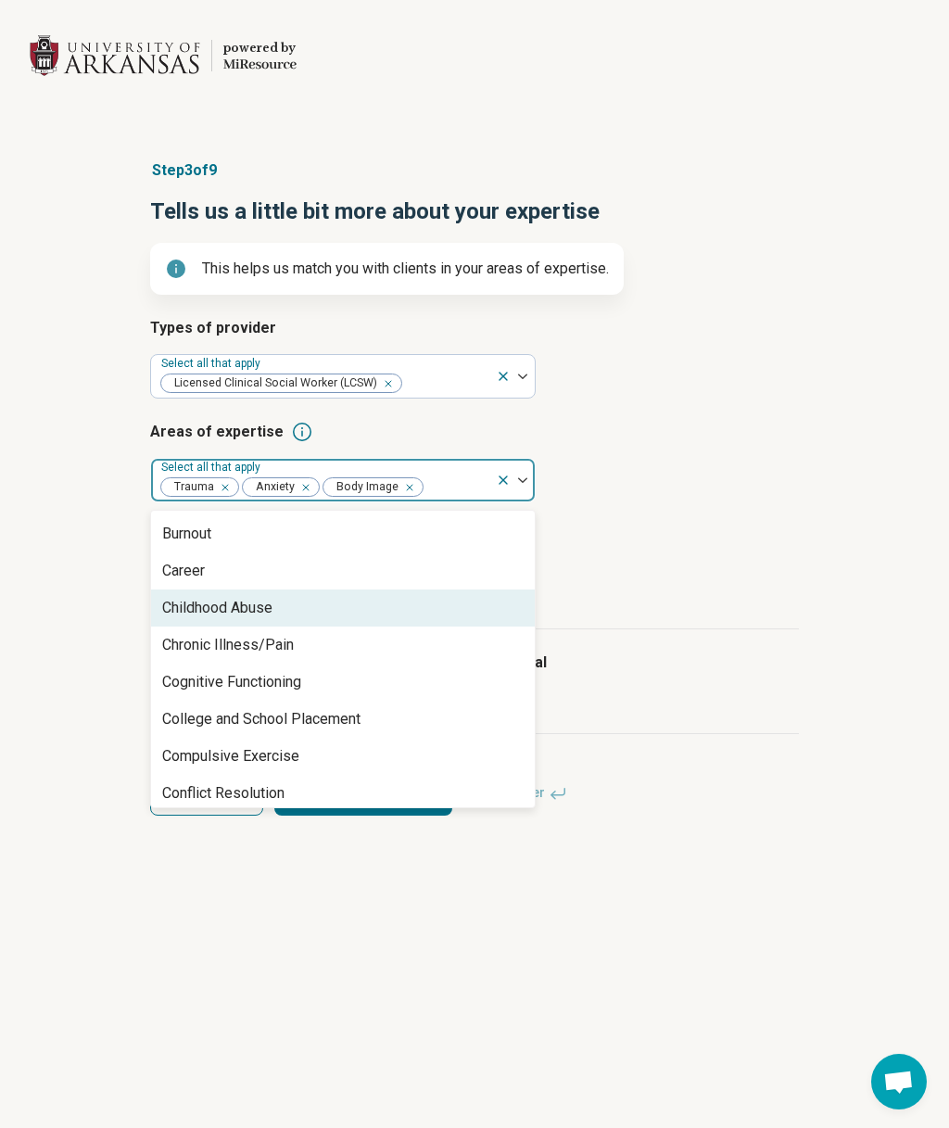
scroll to position [702, 0]
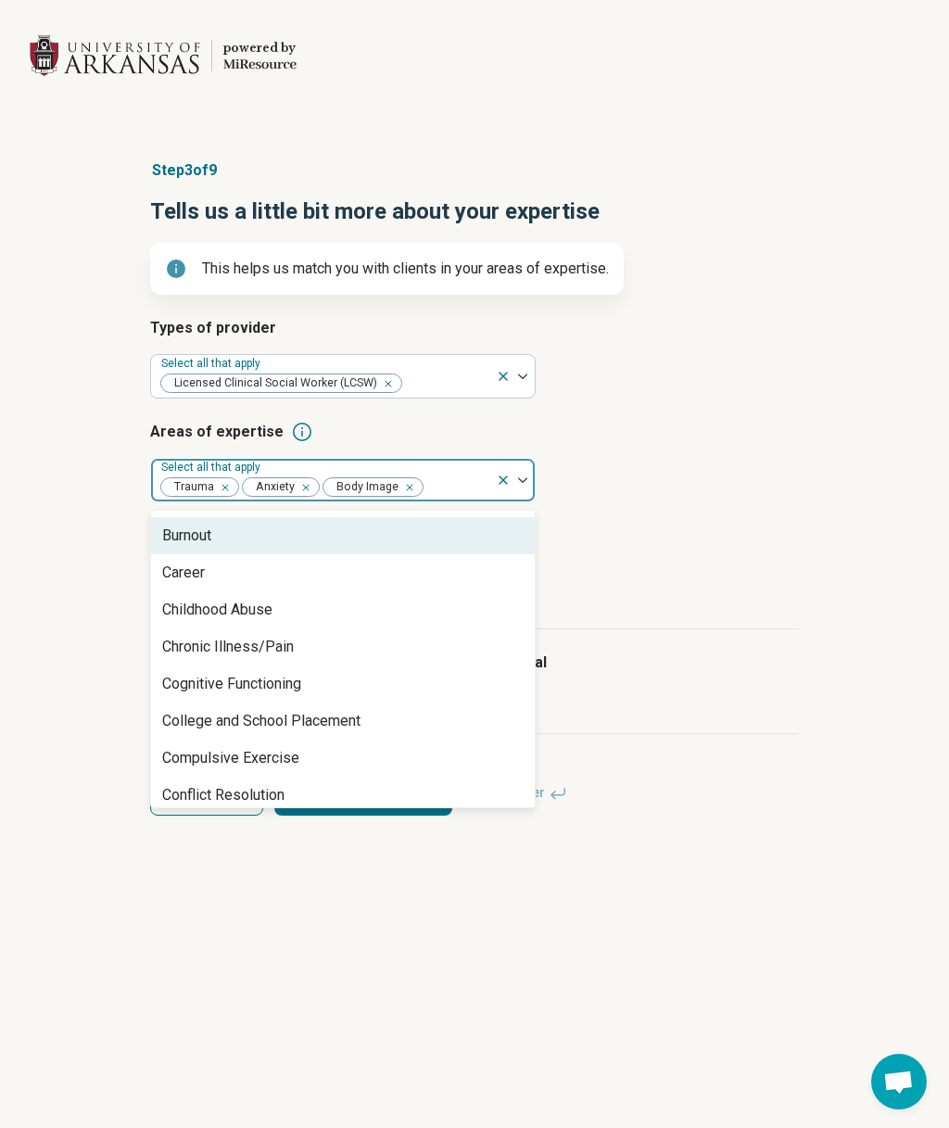
click at [280, 543] on div "Burnout" at bounding box center [343, 535] width 384 height 37
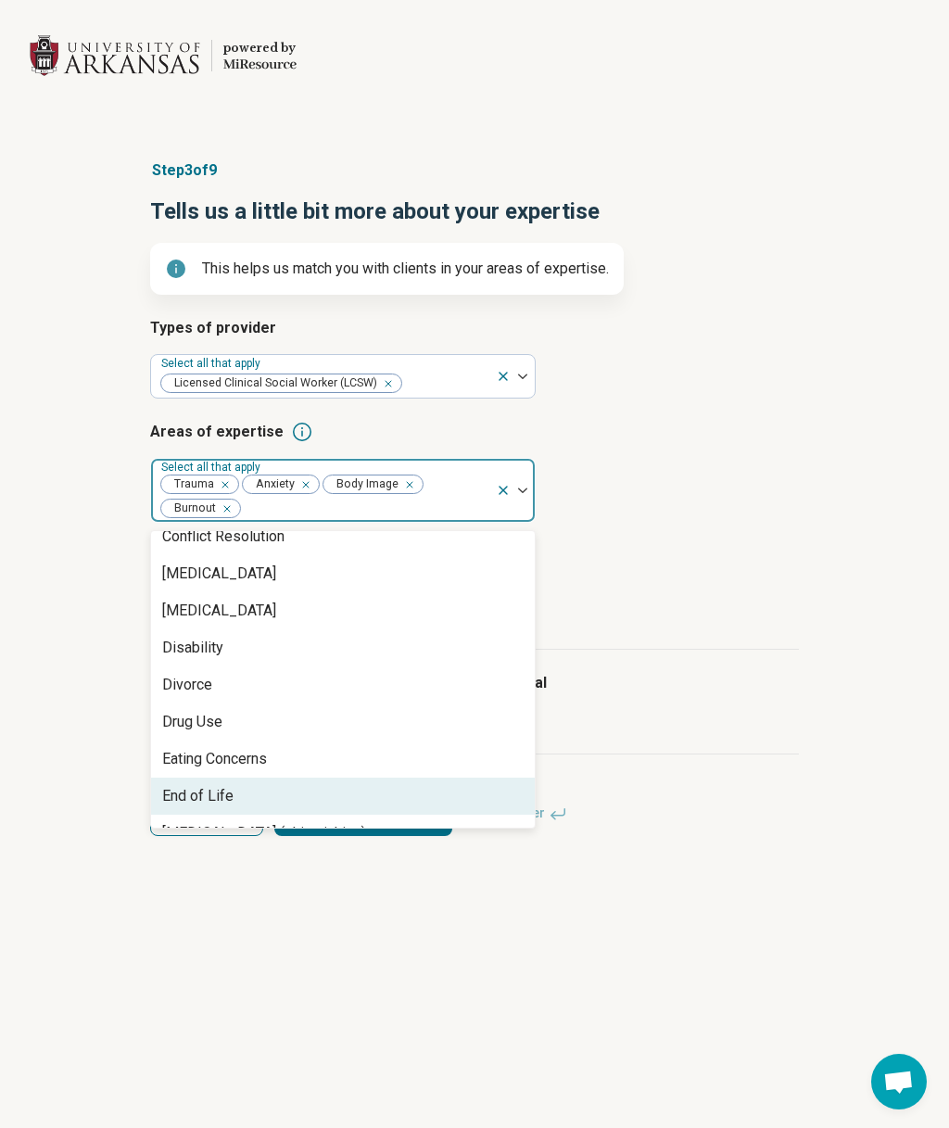
scroll to position [939, 0]
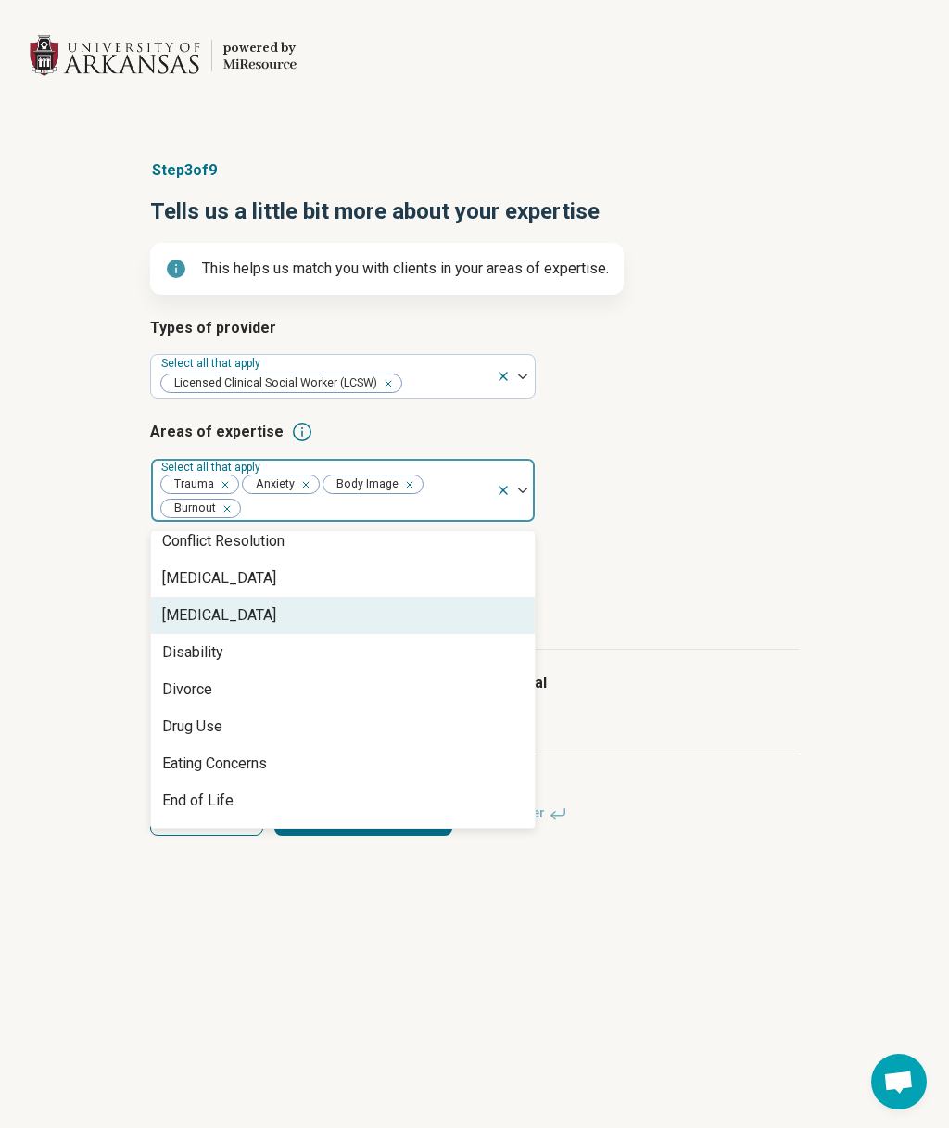
click at [222, 617] on div "[MEDICAL_DATA]" at bounding box center [219, 615] width 114 height 22
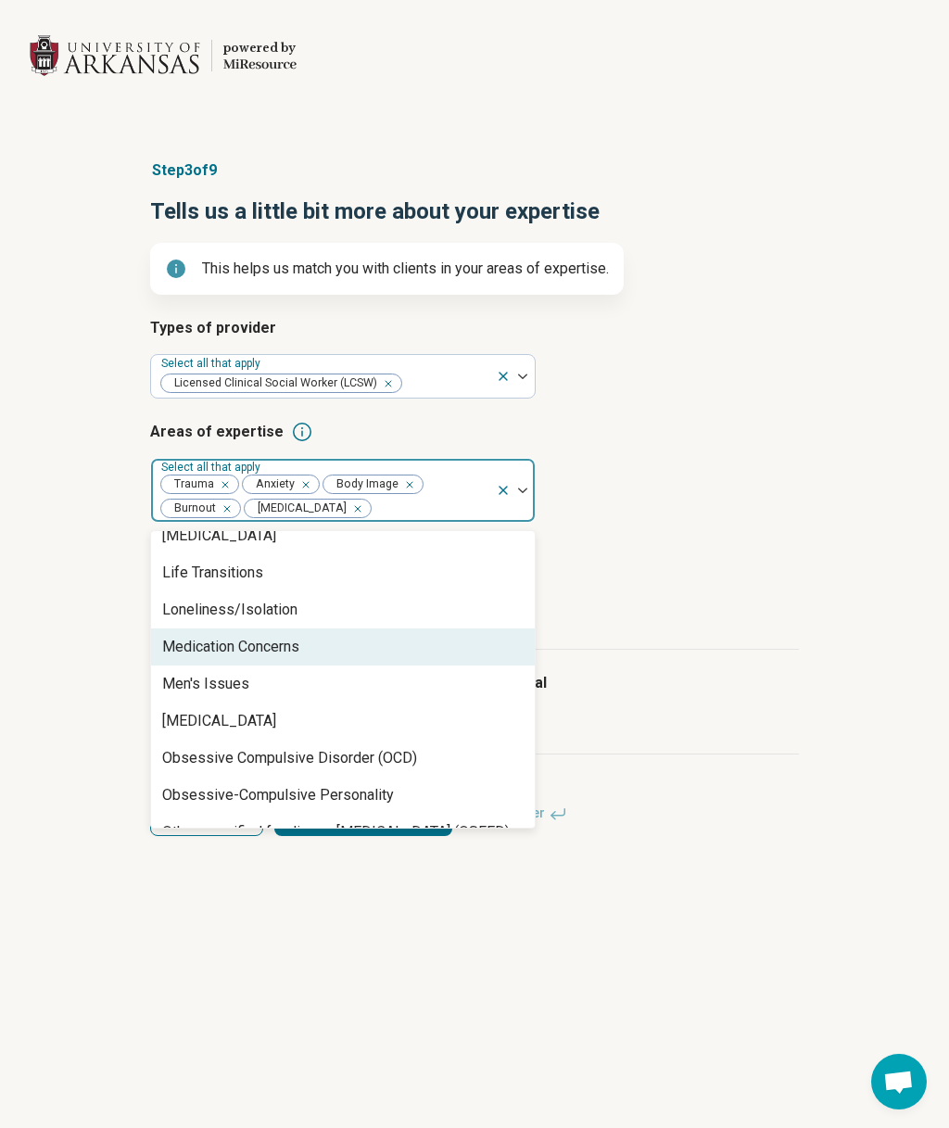
scroll to position [1758, 0]
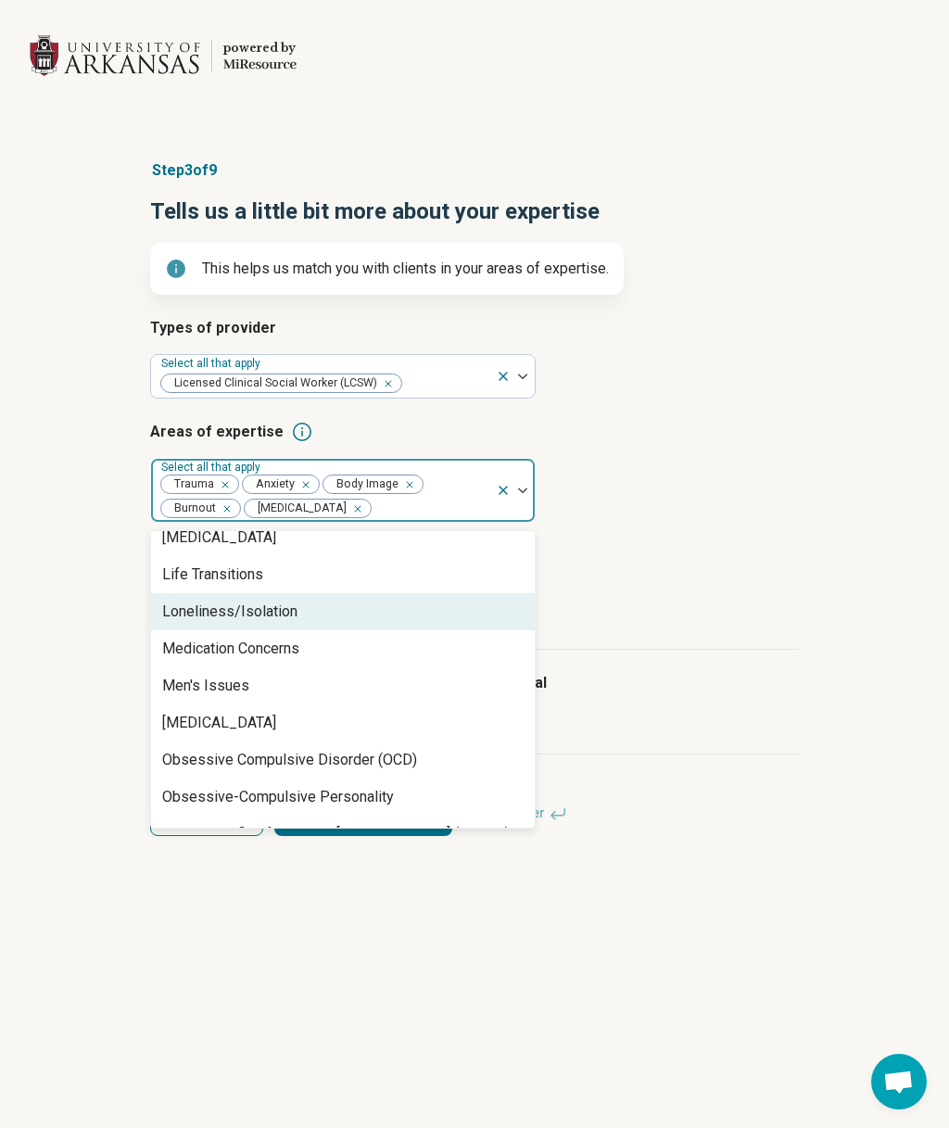
click at [291, 616] on div "Loneliness/Isolation" at bounding box center [229, 612] width 135 height 22
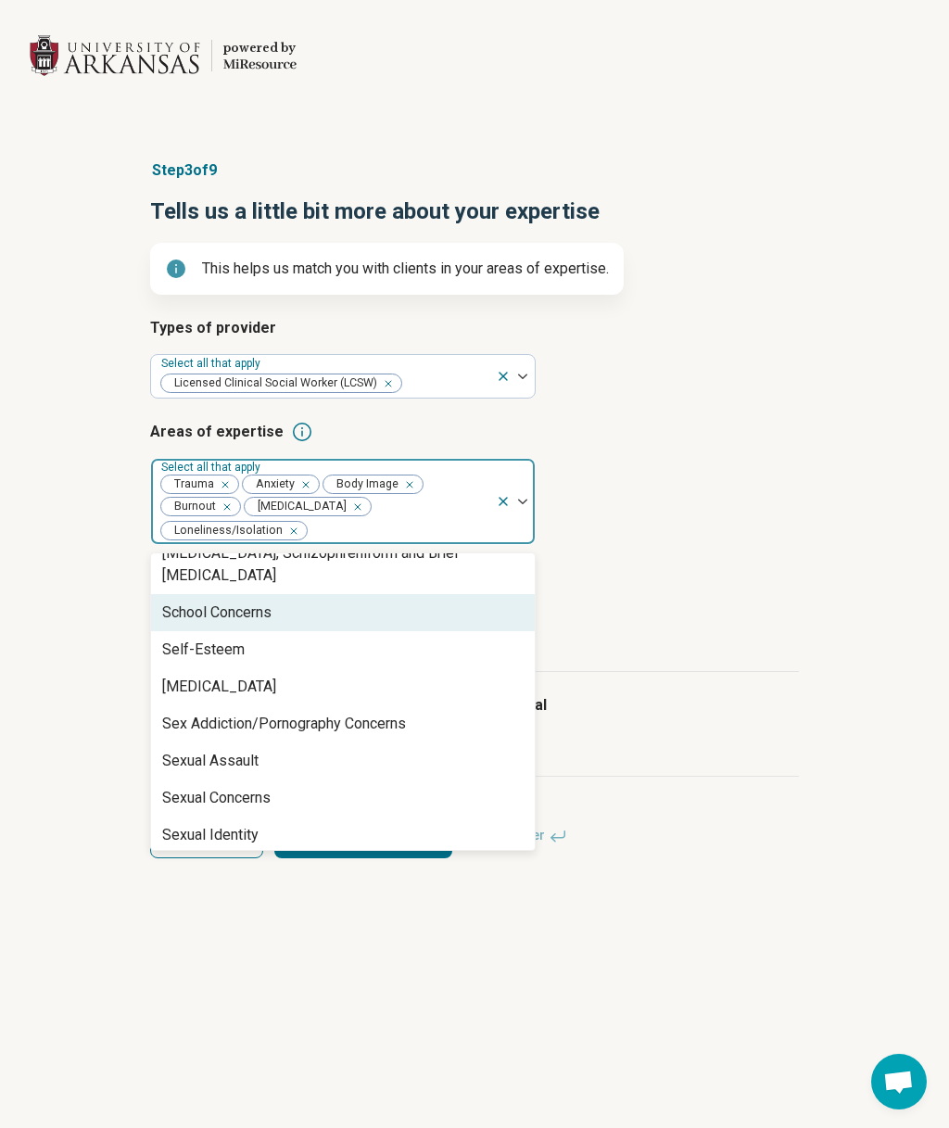
scroll to position [2913, 0]
click at [310, 600] on div "School Concerns" at bounding box center [343, 614] width 384 height 37
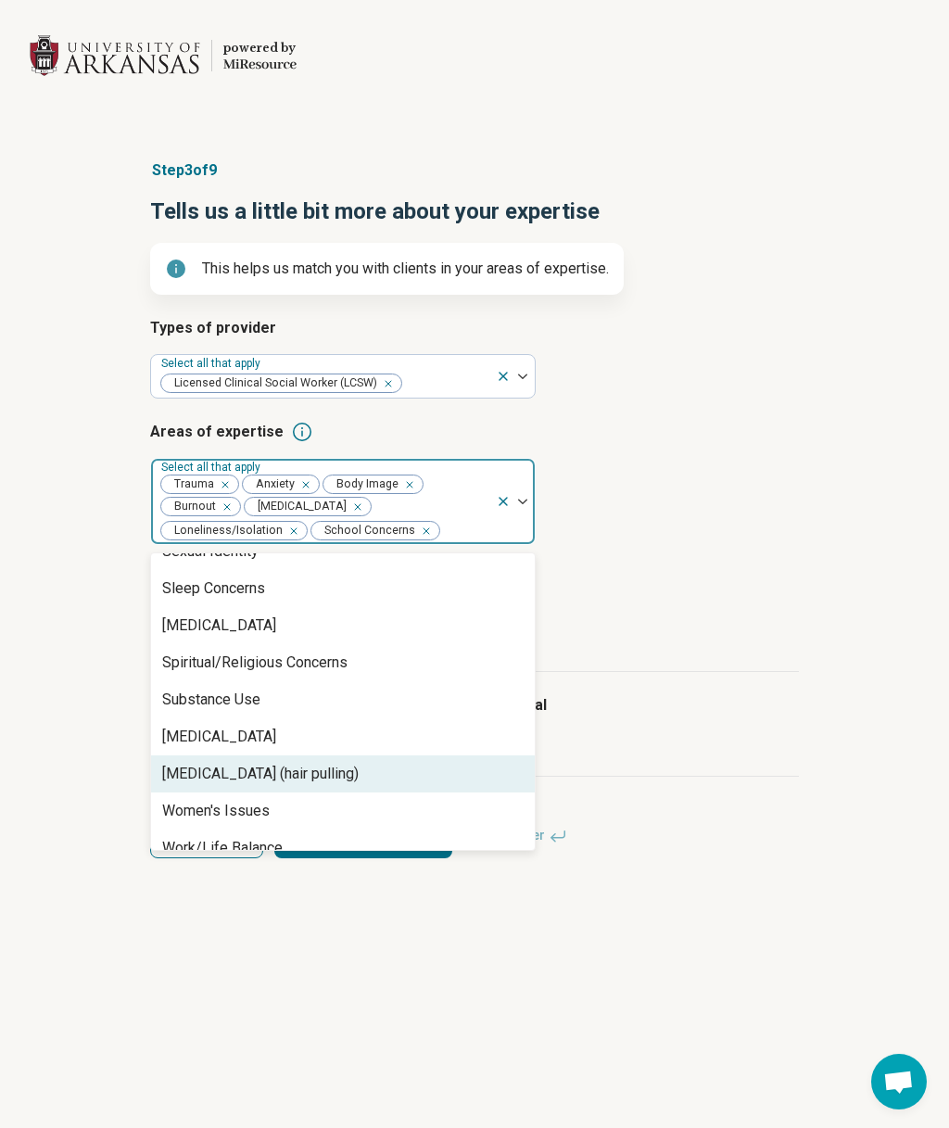
scroll to position [3159, 0]
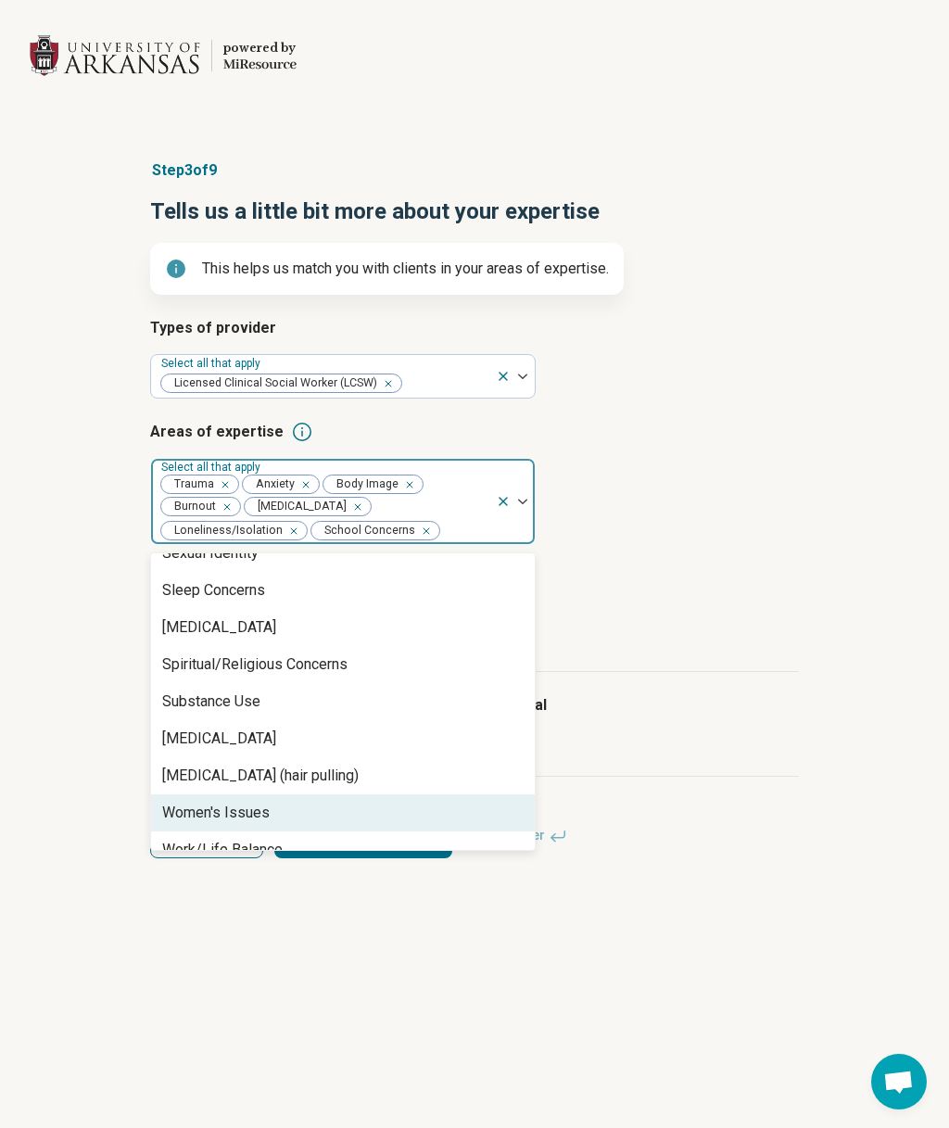
click at [241, 802] on div "Women's Issues" at bounding box center [216, 813] width 108 height 22
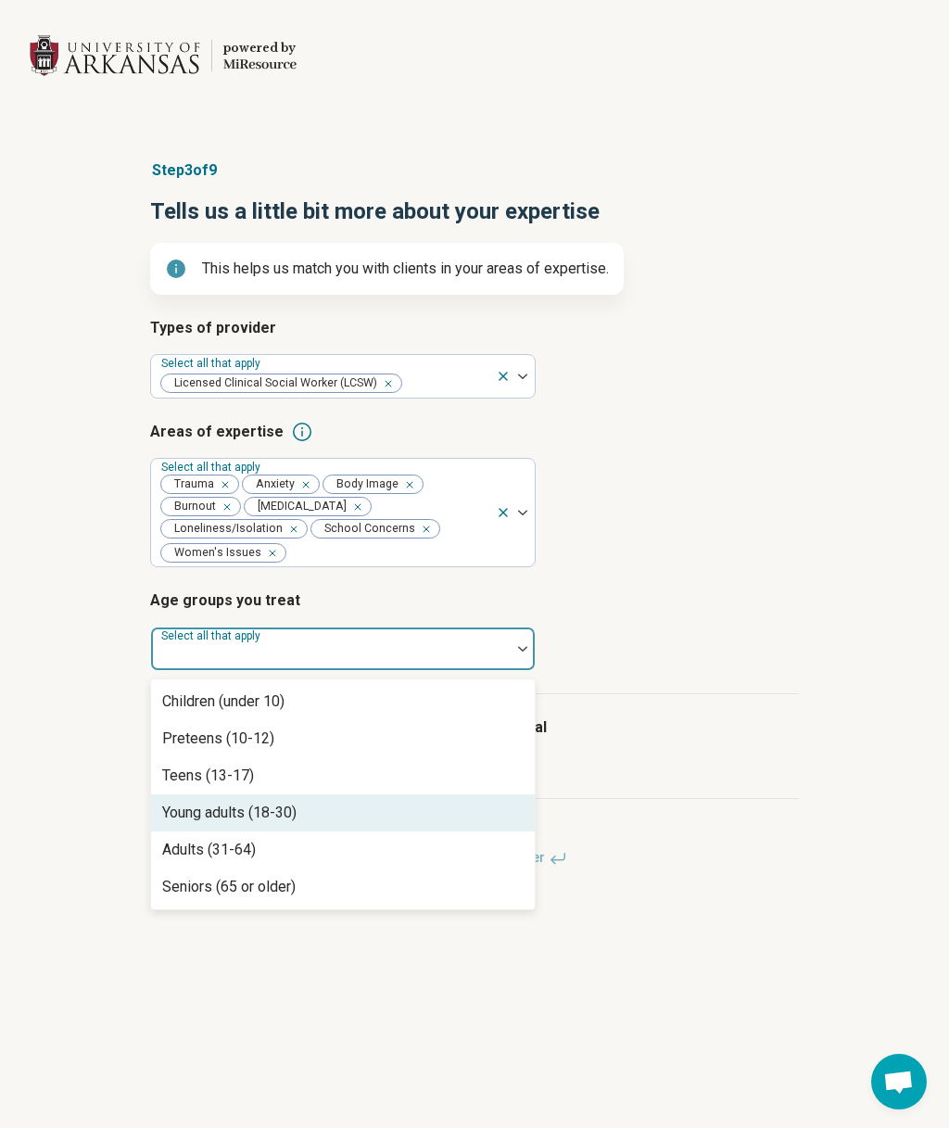
click at [304, 812] on div "Young adults (18-30)" at bounding box center [343, 812] width 384 height 37
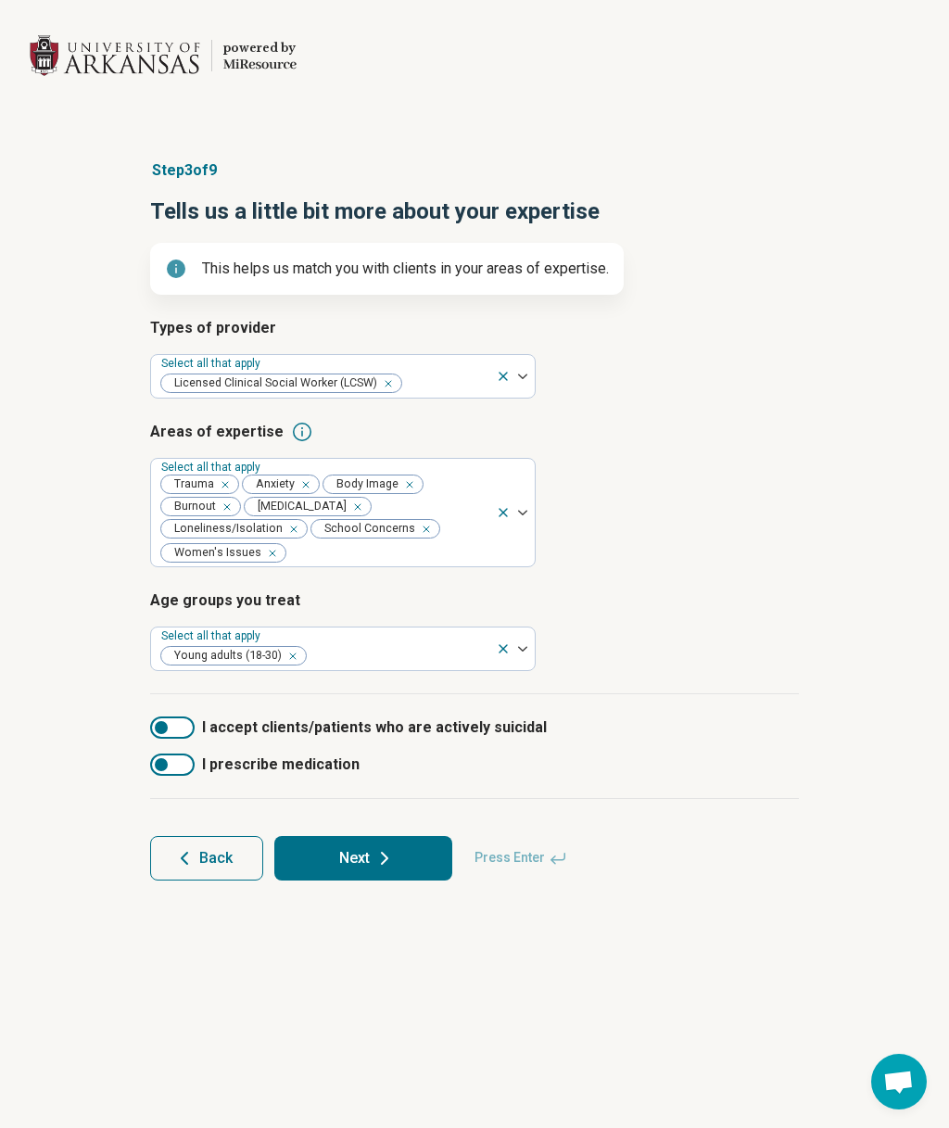
click at [404, 858] on button "Next" at bounding box center [363, 858] width 178 height 44
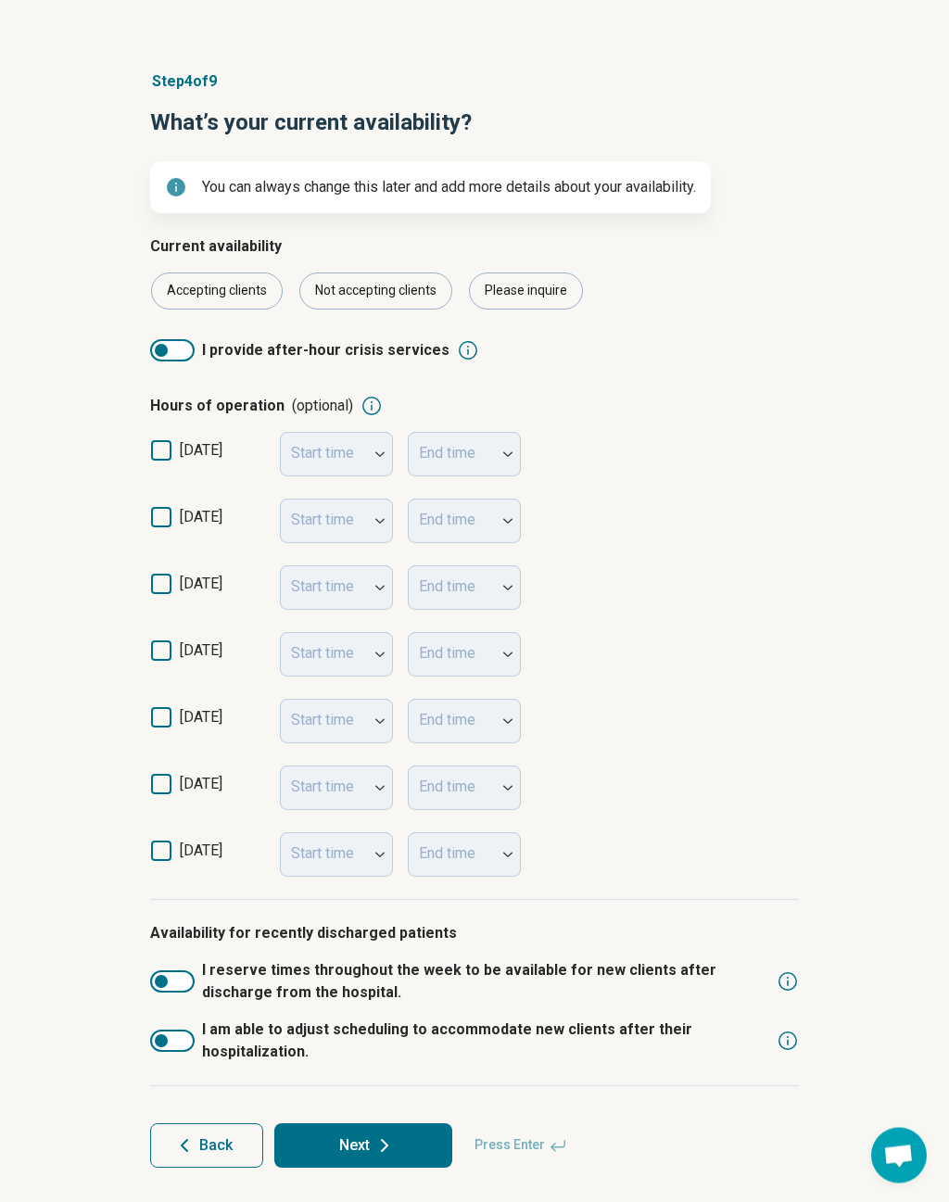
scroll to position [89, 0]
click at [156, 521] on icon at bounding box center [161, 517] width 20 height 20
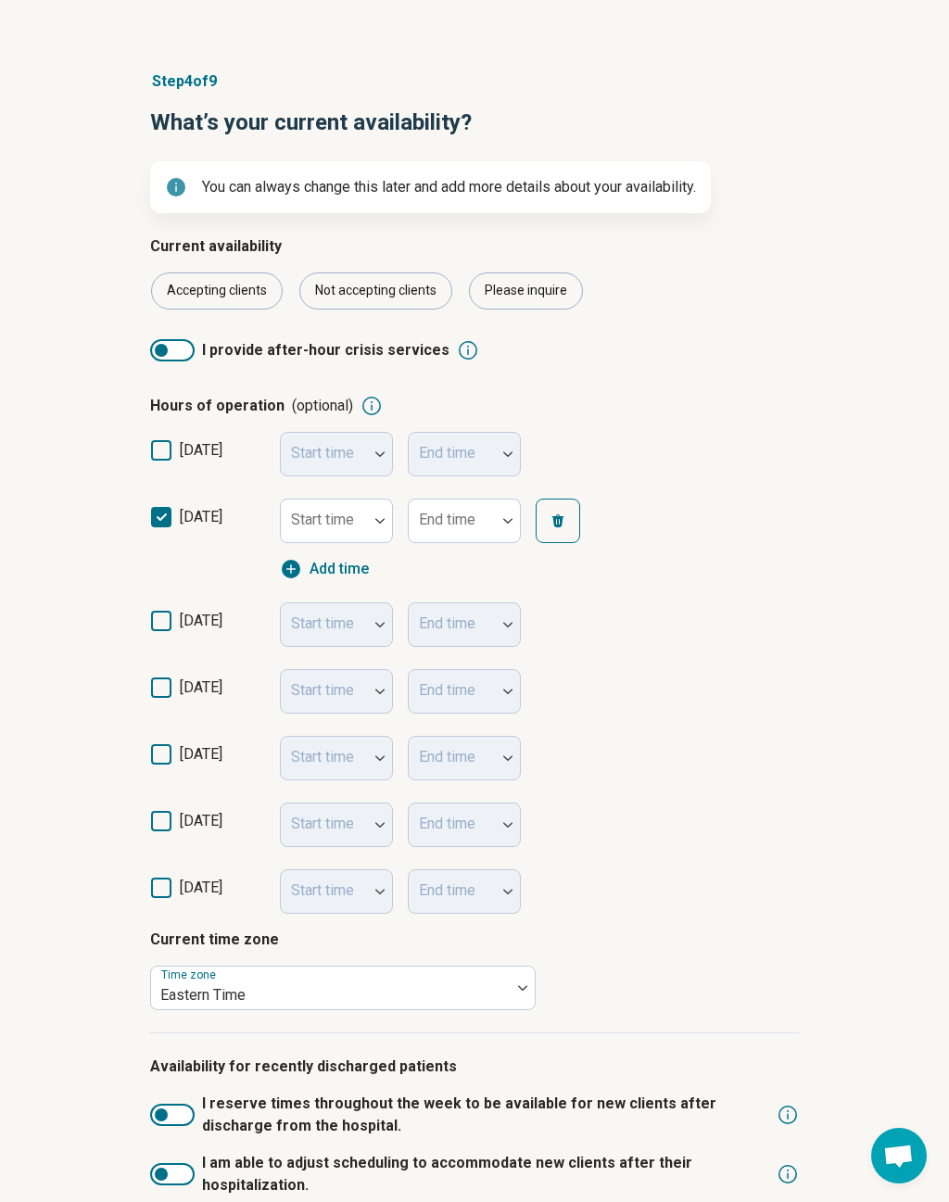
scroll to position [10, 0]
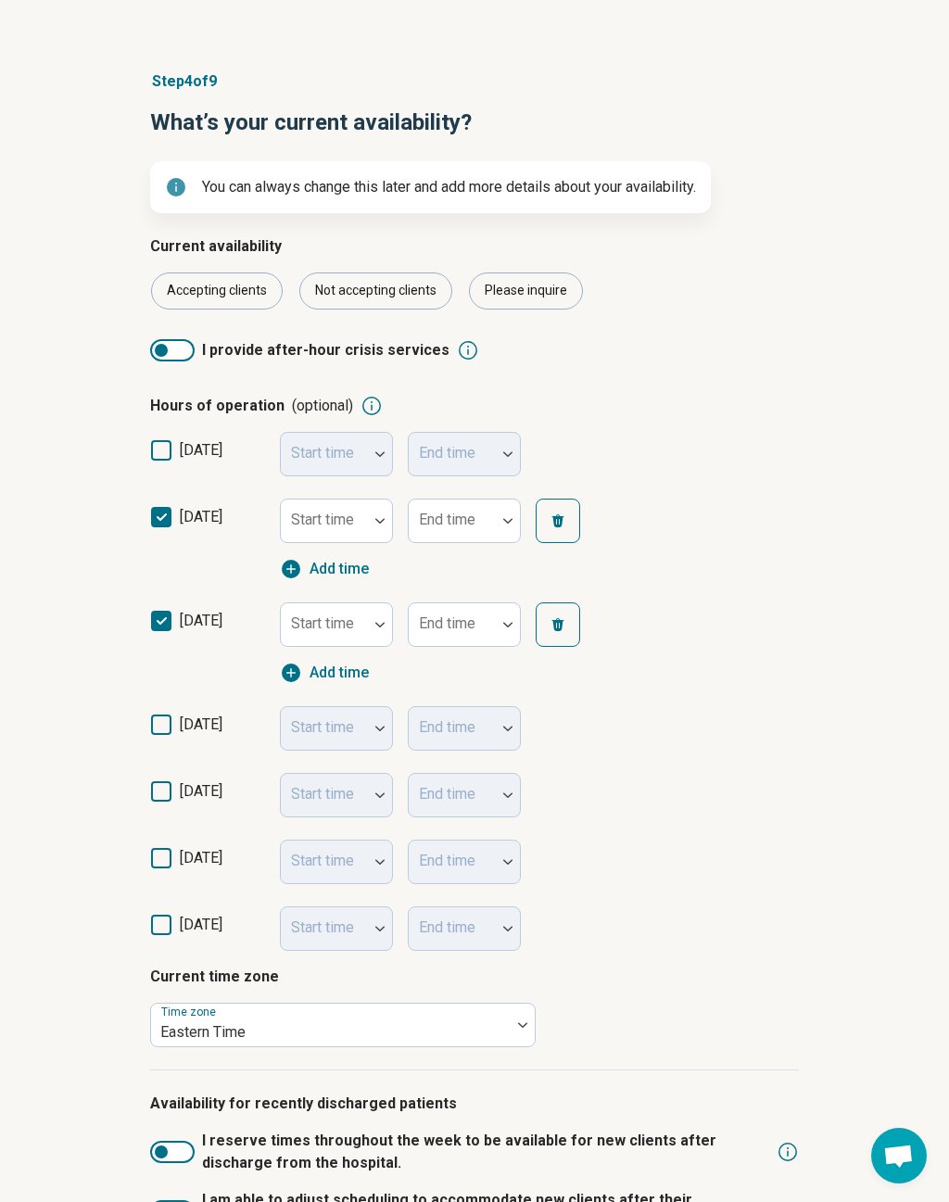
click at [162, 624] on icon at bounding box center [161, 621] width 20 height 20
click at [167, 720] on icon at bounding box center [161, 725] width 20 height 20
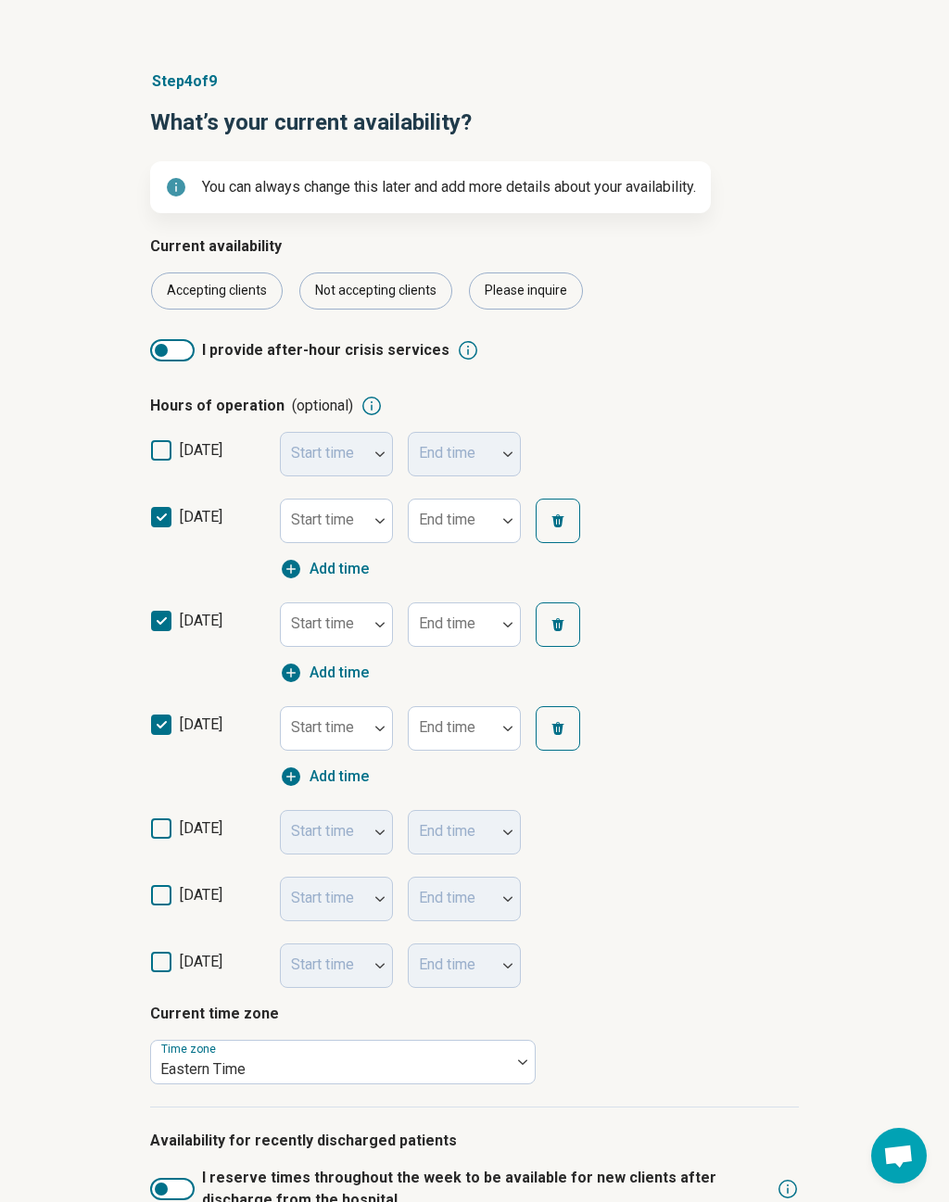
click at [165, 834] on icon at bounding box center [161, 829] width 20 height 20
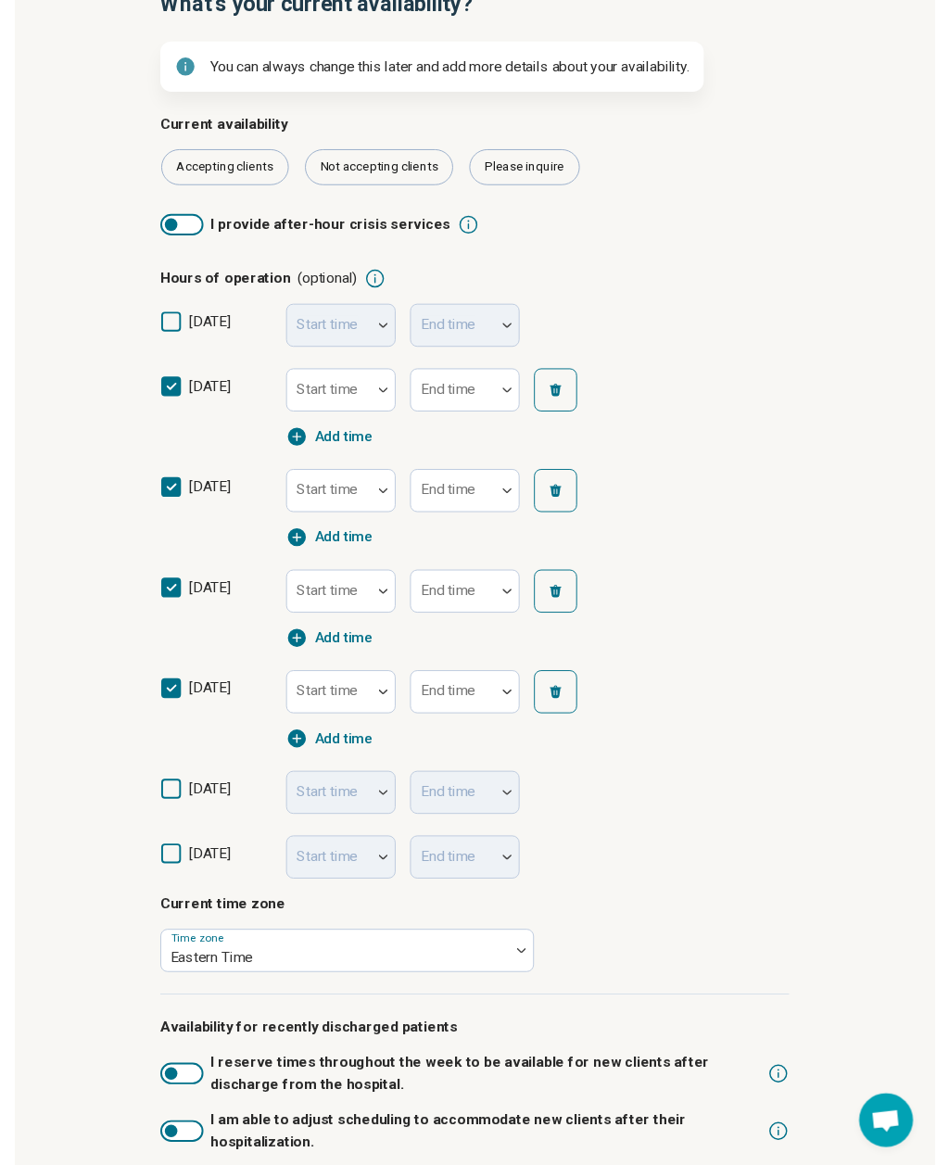
scroll to position [282, 0]
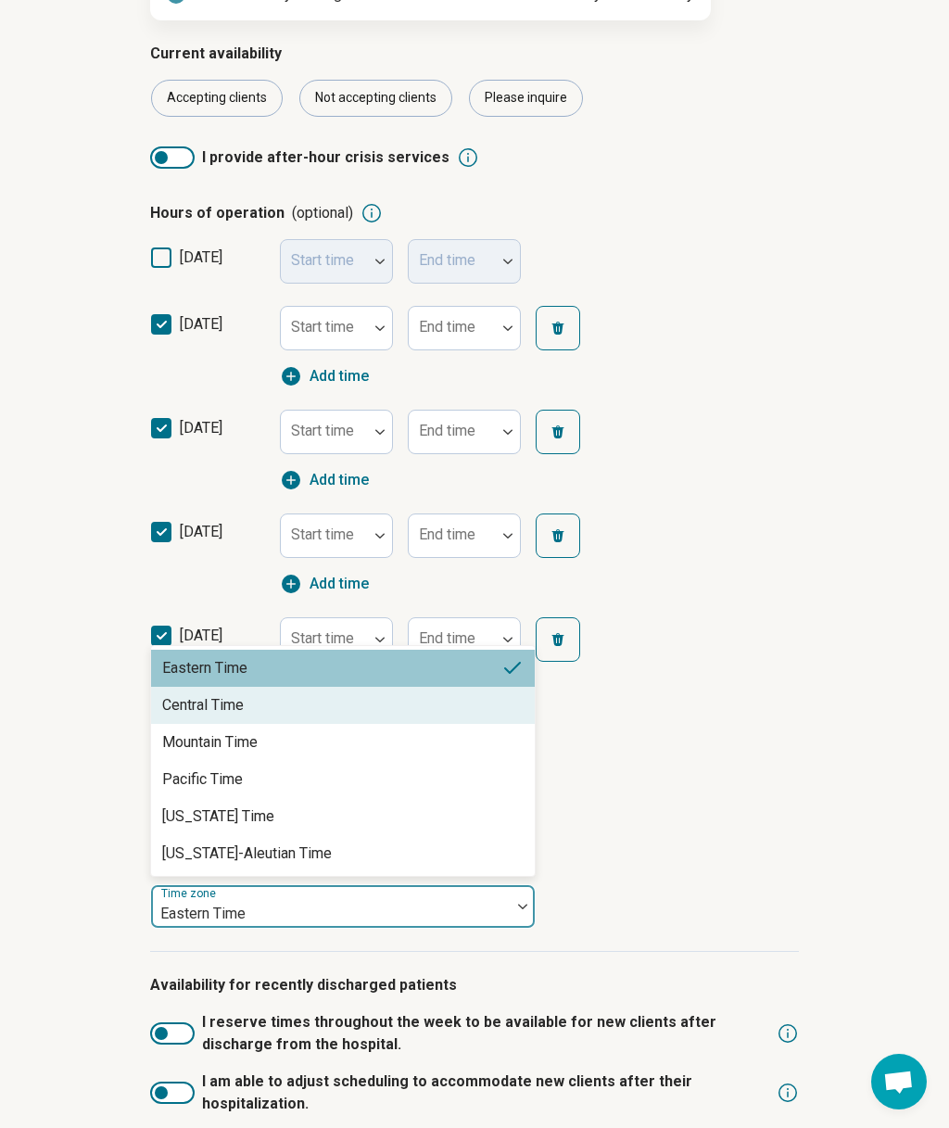
click at [247, 714] on div "Central Time" at bounding box center [343, 705] width 384 height 37
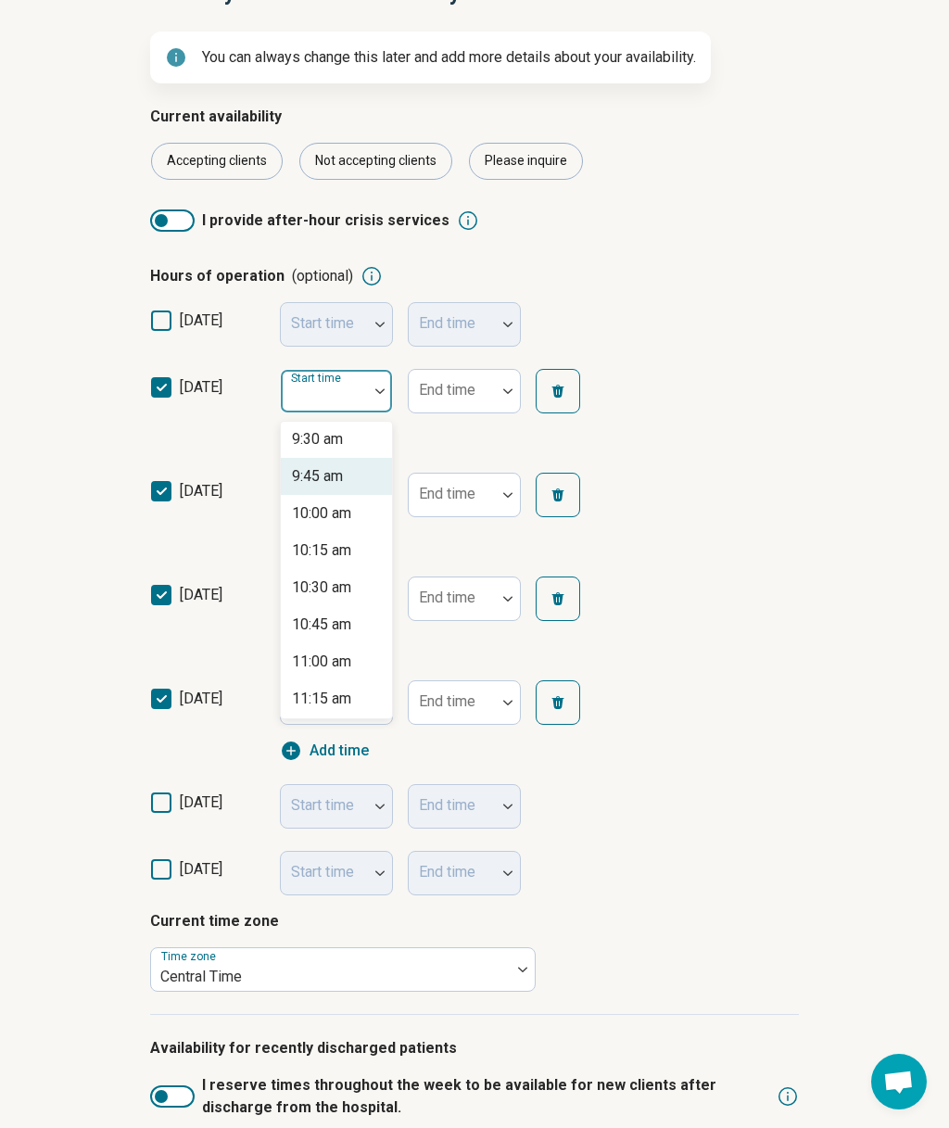
scroll to position [1466, 0]
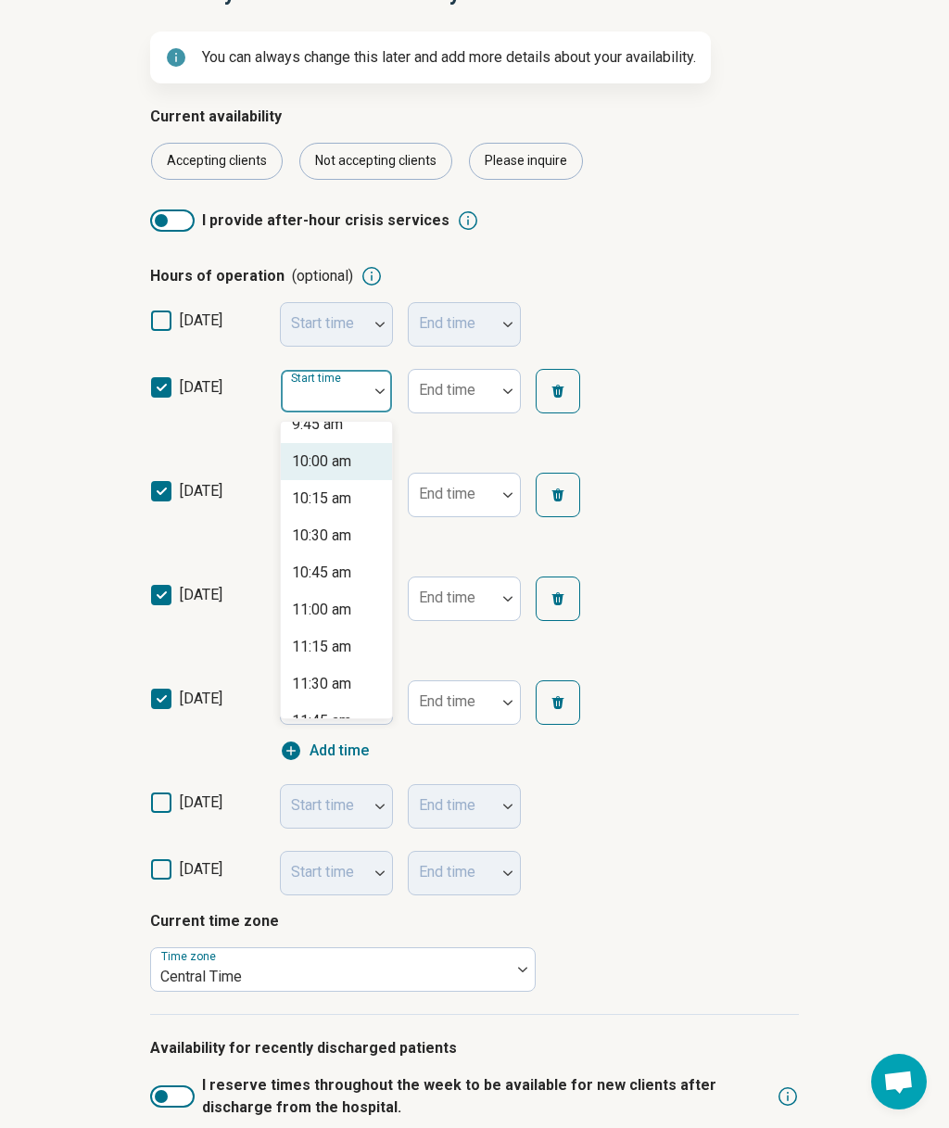
click at [350, 469] on div "10:00 am" at bounding box center [321, 462] width 59 height 22
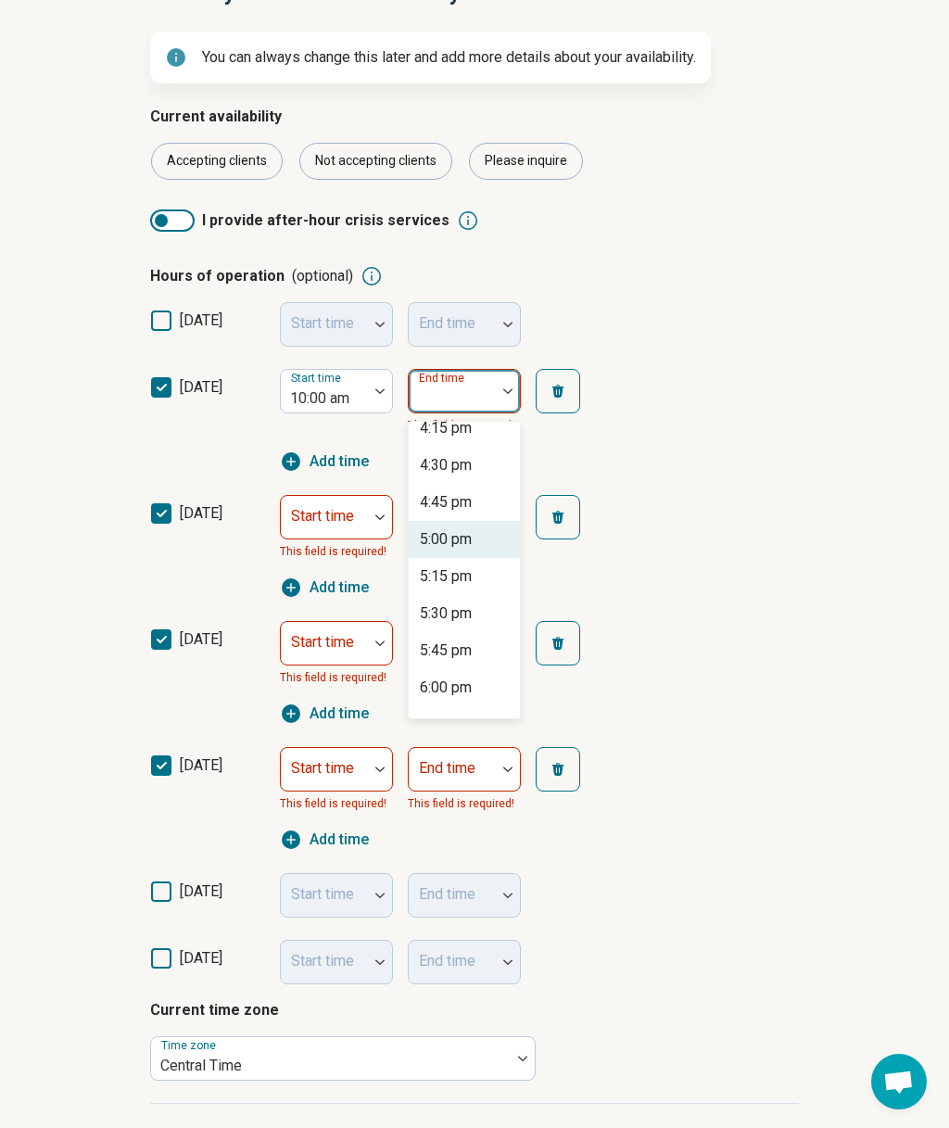
scroll to position [914, 0]
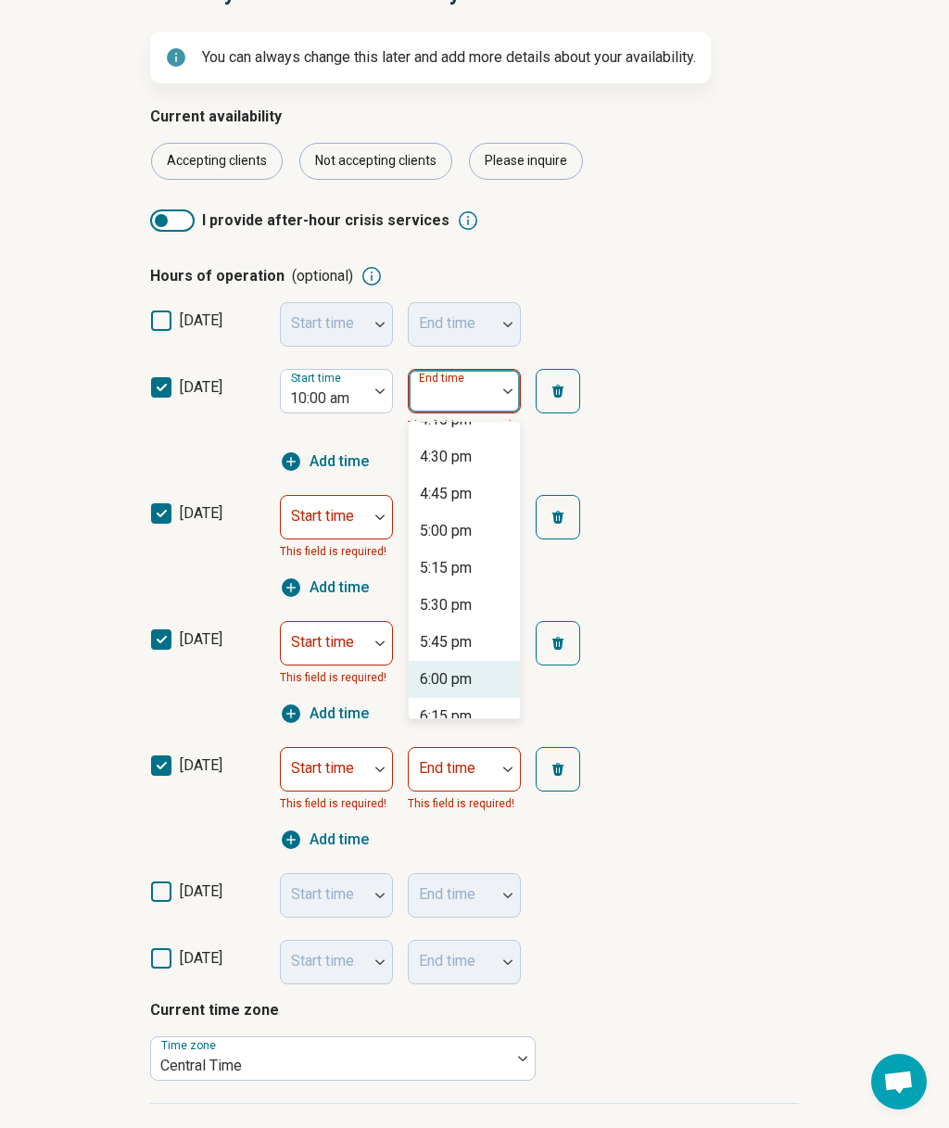
click at [471, 683] on div "6:00 pm" at bounding box center [446, 679] width 52 height 22
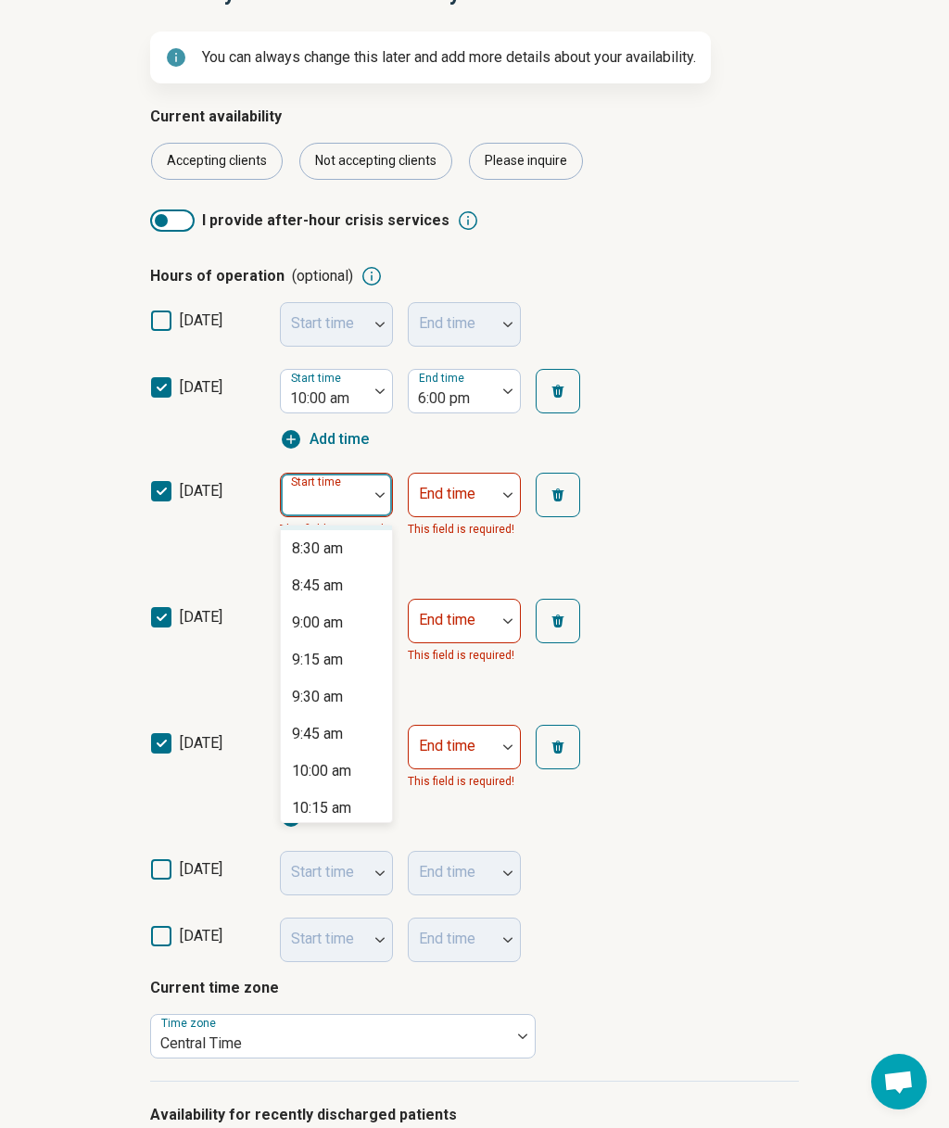
scroll to position [1267, 0]
click at [347, 758] on div "10:00 am" at bounding box center [321, 764] width 59 height 22
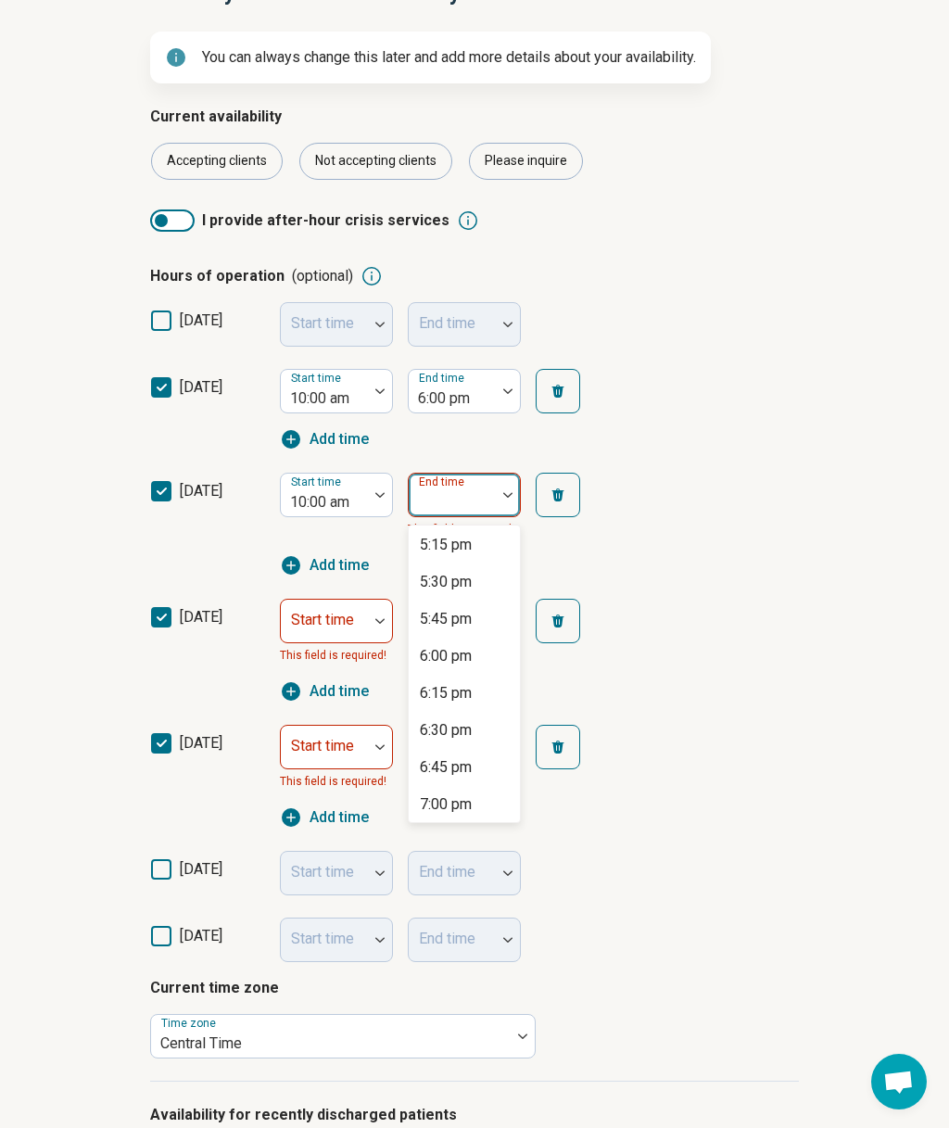
scroll to position [1046, 0]
click at [471, 649] on div "6:00 pm" at bounding box center [446, 652] width 52 height 22
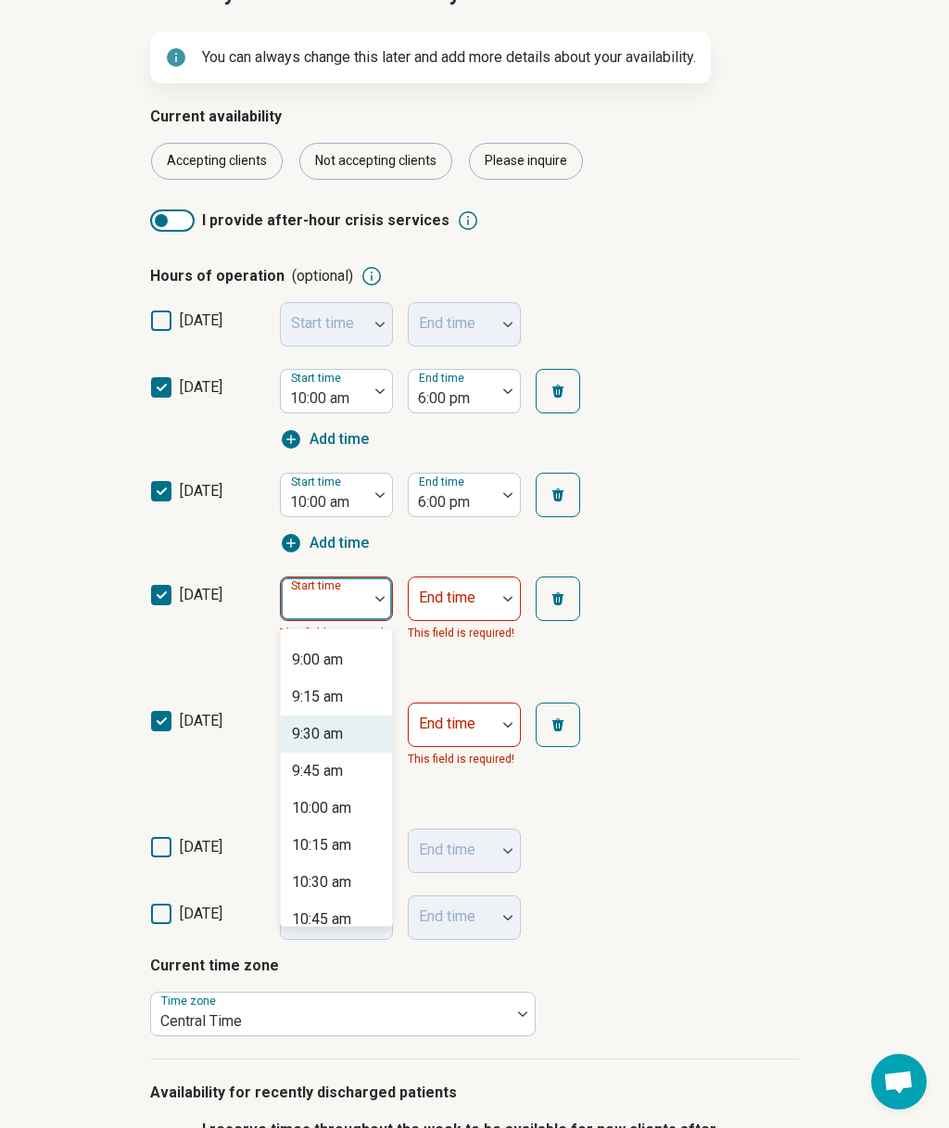
scroll to position [1327, 0]
click at [336, 810] on div "10:00 am" at bounding box center [321, 807] width 59 height 22
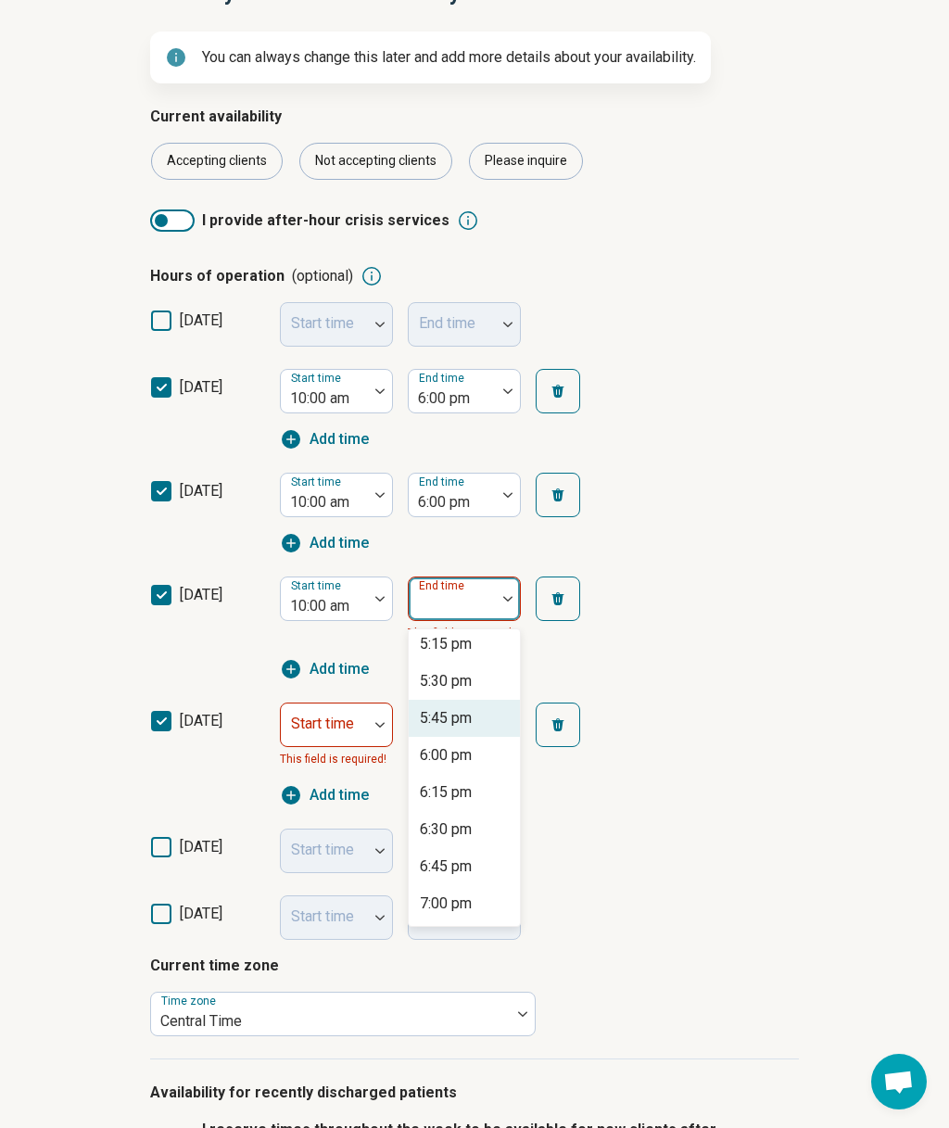
scroll to position [1048, 0]
click at [465, 755] on div "6:00 pm" at bounding box center [446, 753] width 52 height 22
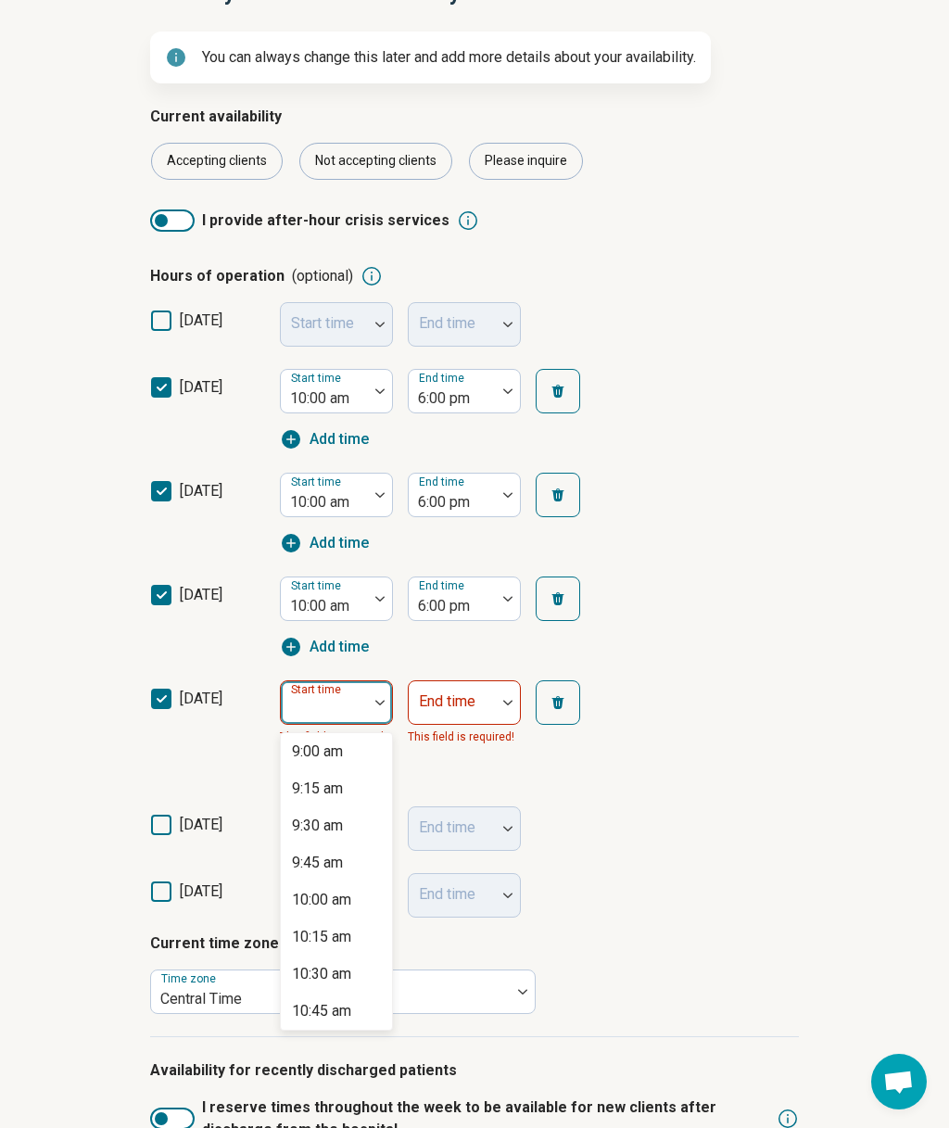
scroll to position [1343, 0]
click at [330, 891] on div "10:00 am" at bounding box center [321, 895] width 59 height 22
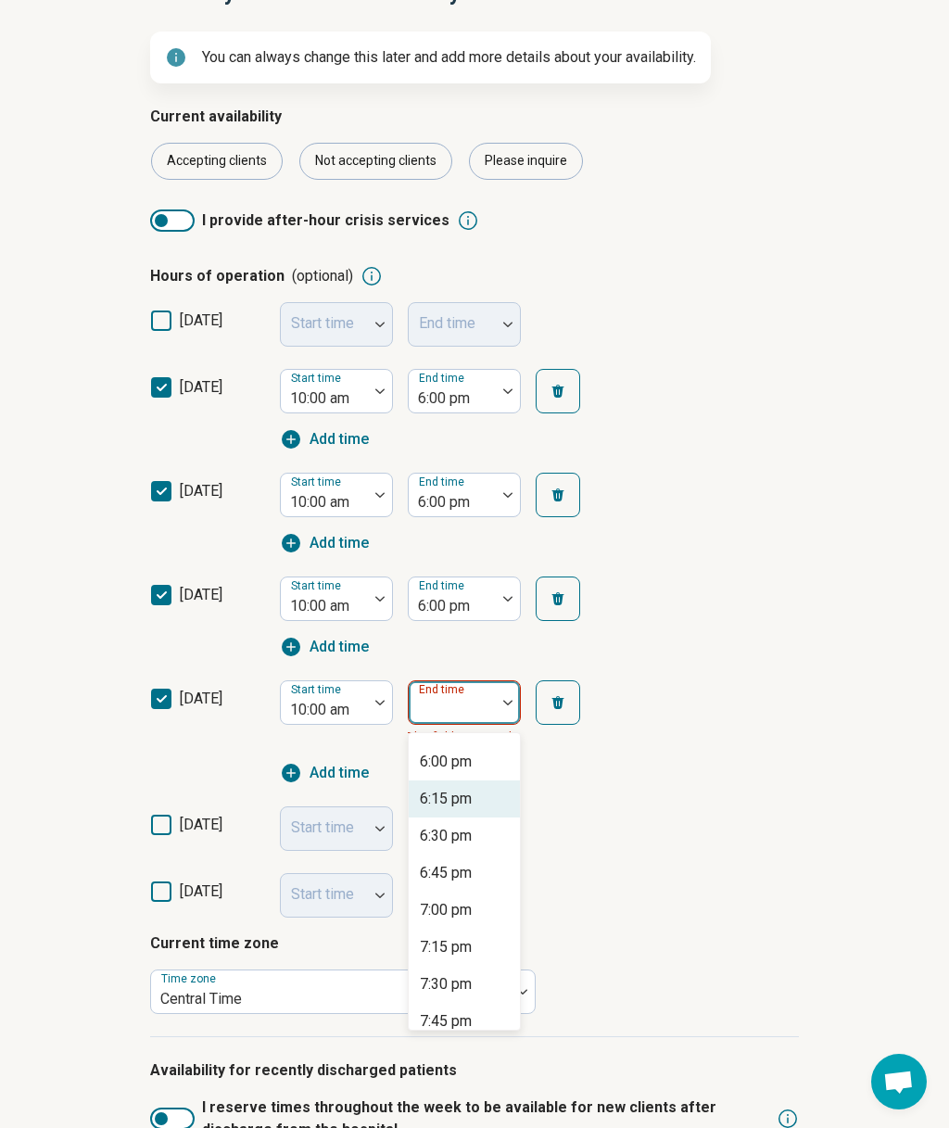
scroll to position [1141, 0]
click at [457, 759] on div "6:00 pm" at bounding box center [446, 764] width 52 height 22
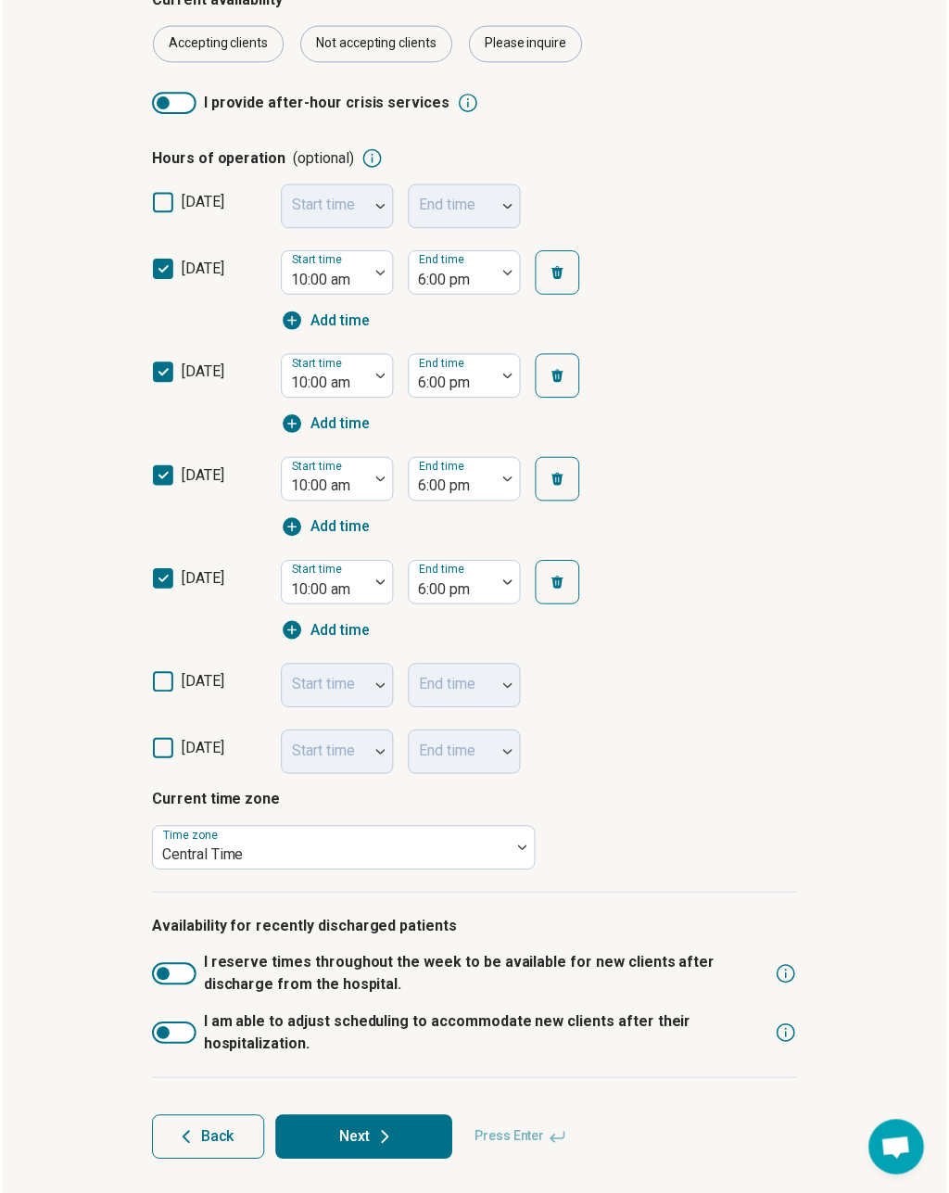
scroll to position [342, 0]
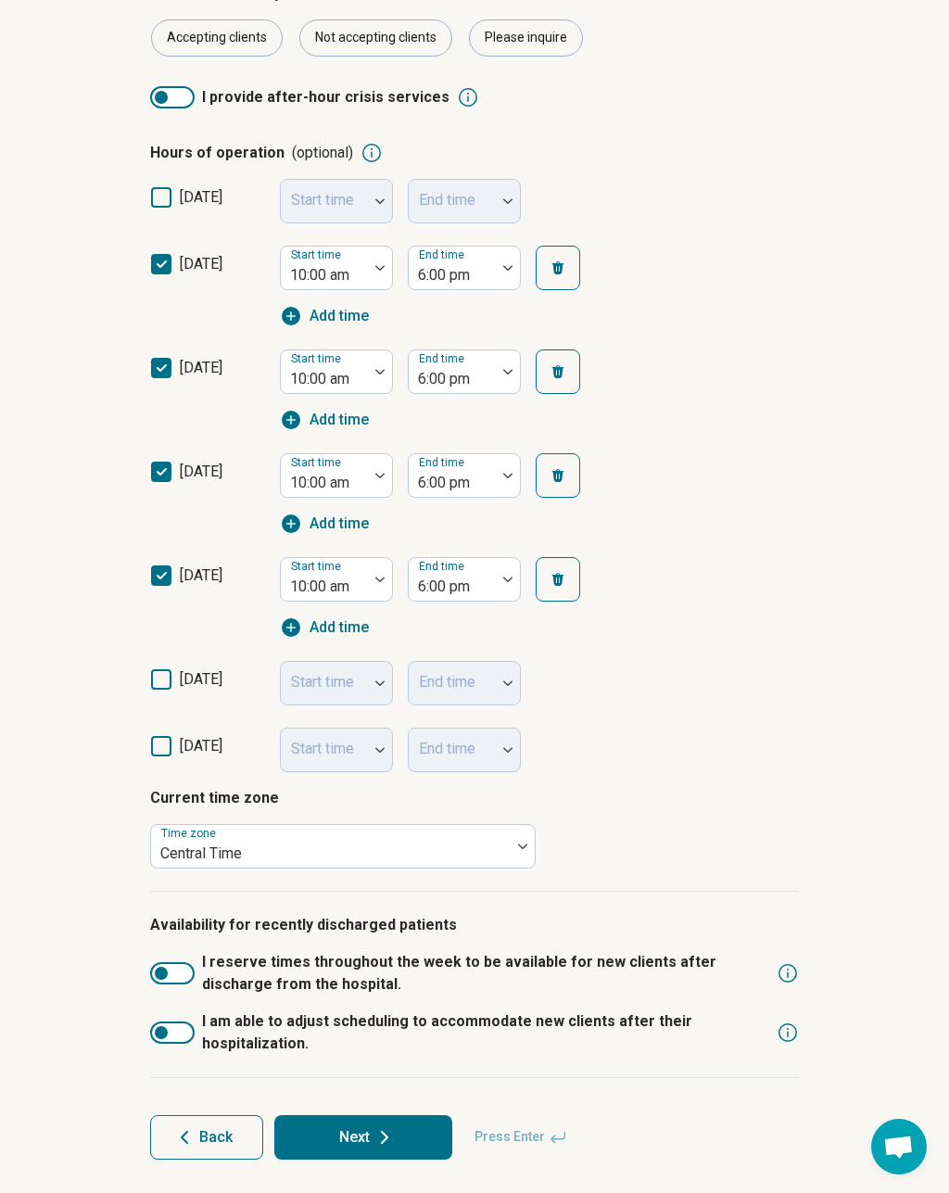
click at [413, 1127] on button "Next" at bounding box center [363, 1137] width 178 height 44
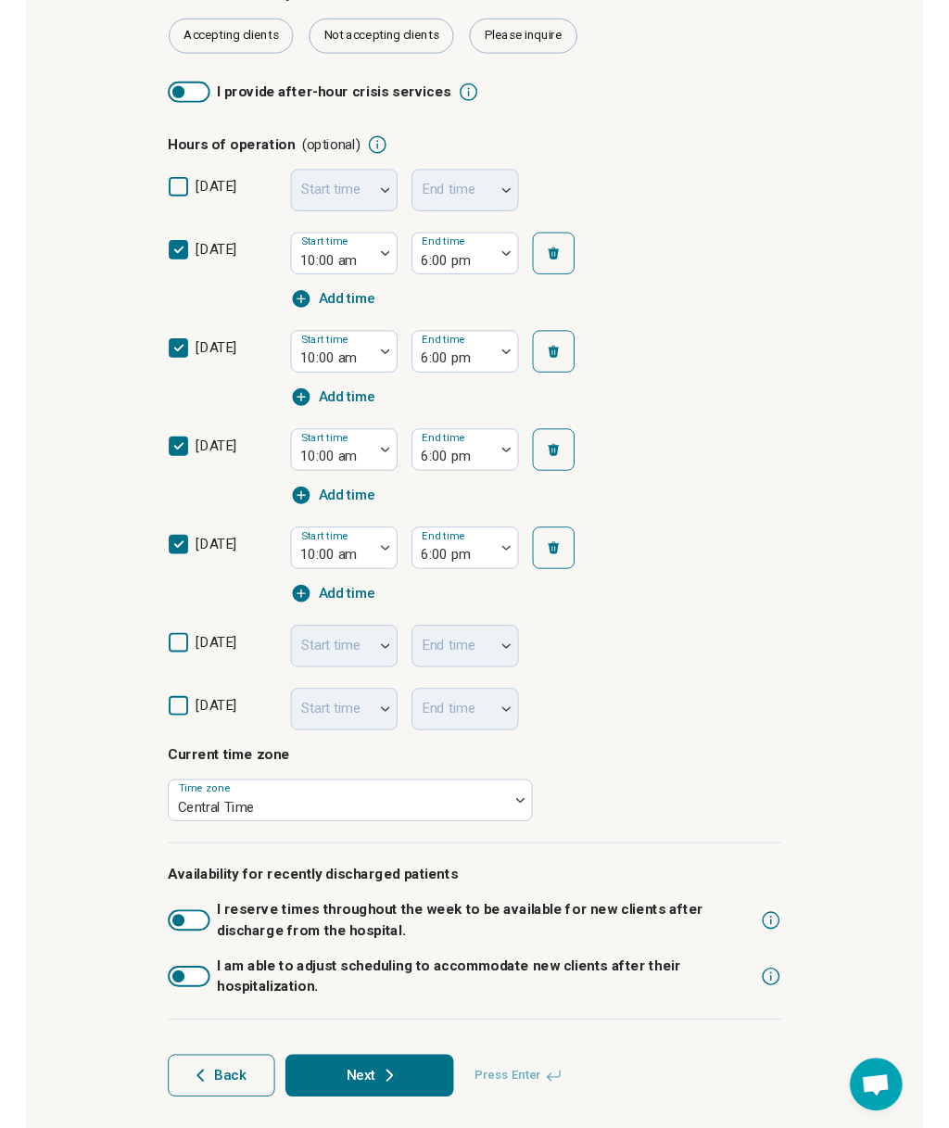
scroll to position [0, 0]
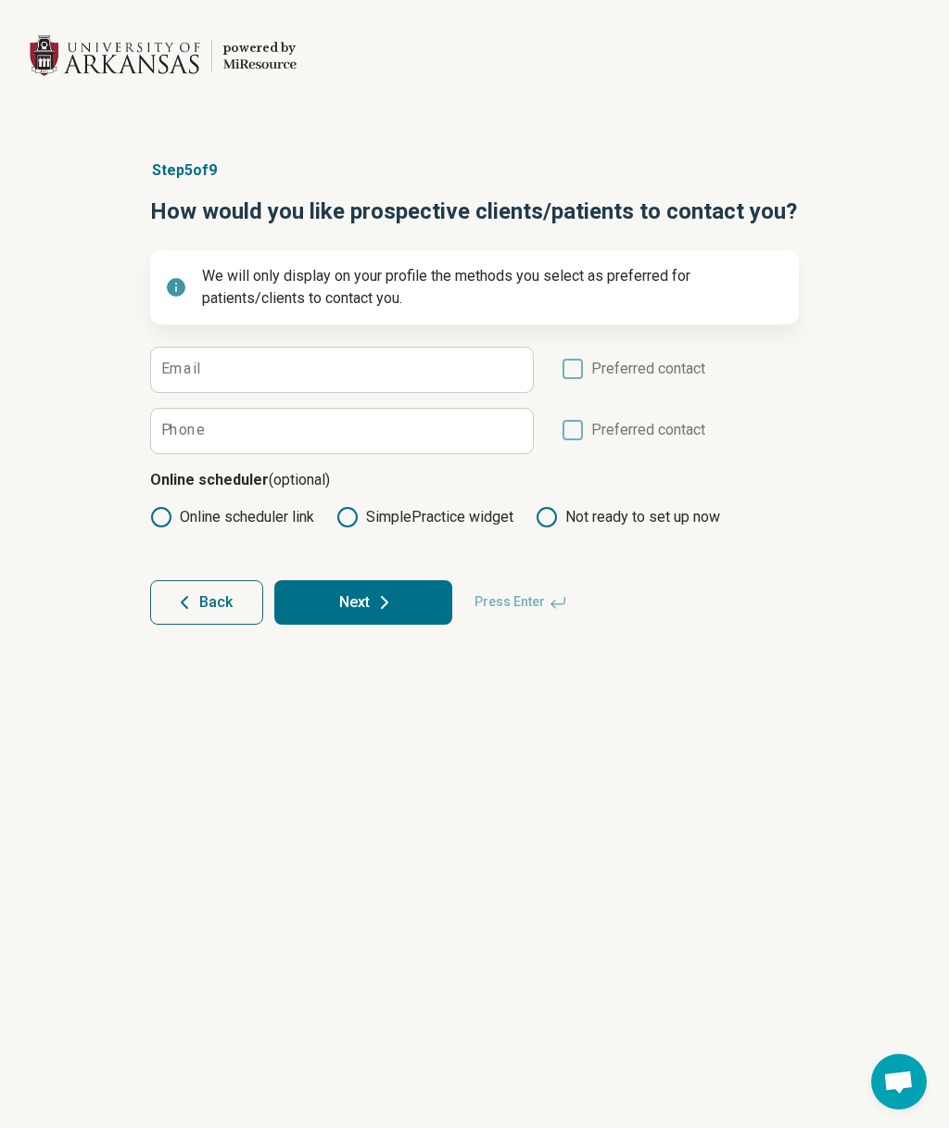
click at [352, 514] on icon at bounding box center [347, 517] width 22 height 22
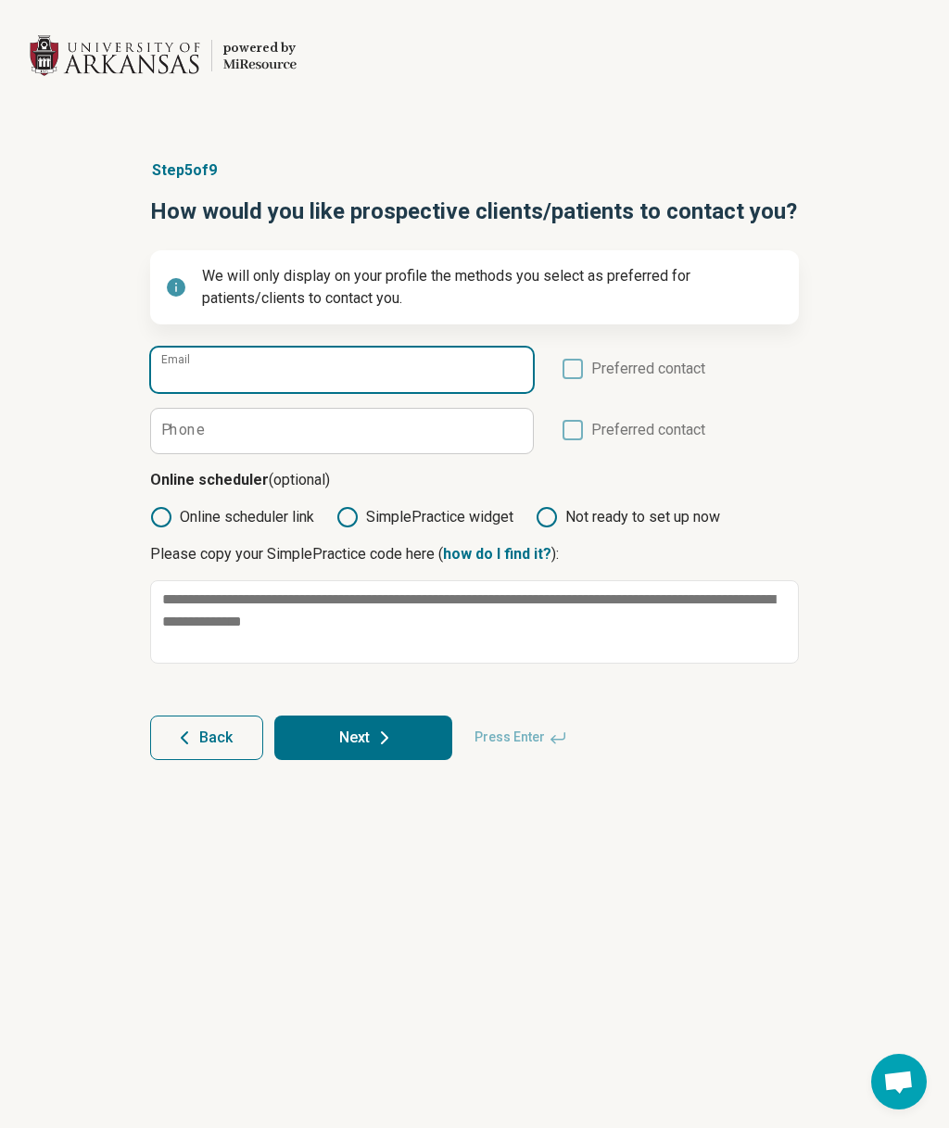
click at [461, 369] on input "Email" at bounding box center [342, 370] width 382 height 44
type input "**********"
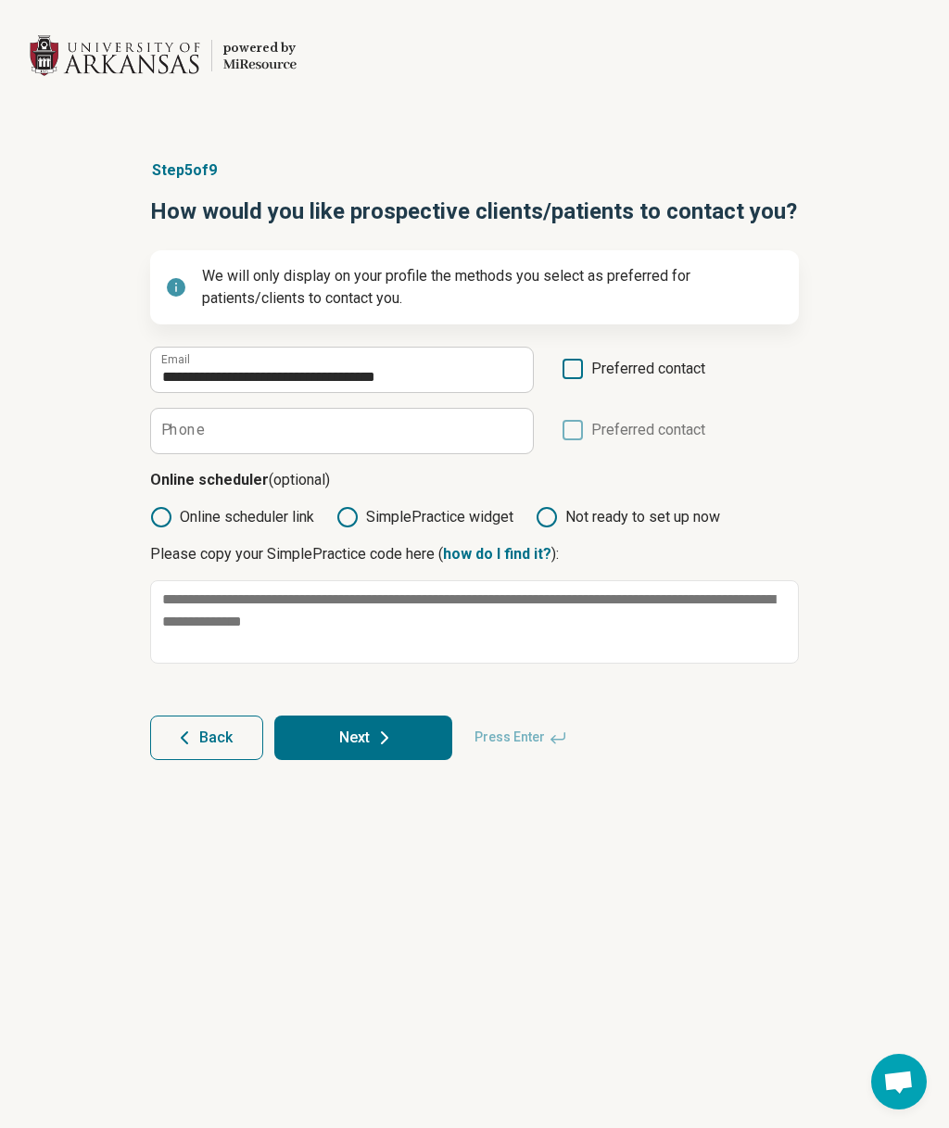
click at [508, 556] on link "how do I find it?" at bounding box center [497, 554] width 108 height 18
